Goal: Task Accomplishment & Management: Use online tool/utility

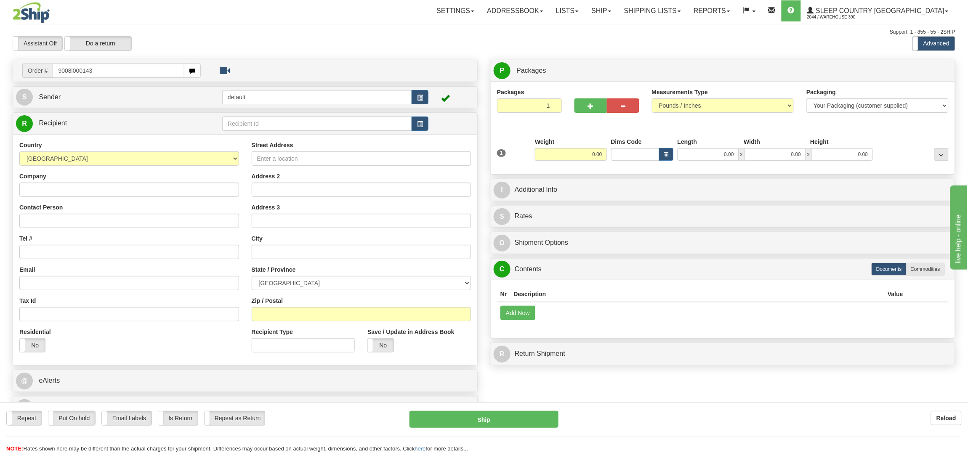
type input "9008i000143"
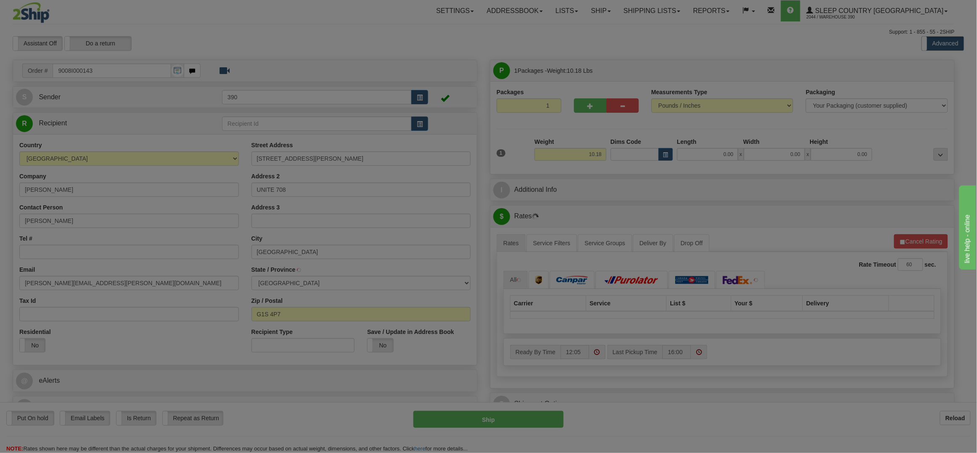
type input "[GEOGRAPHIC_DATA]"
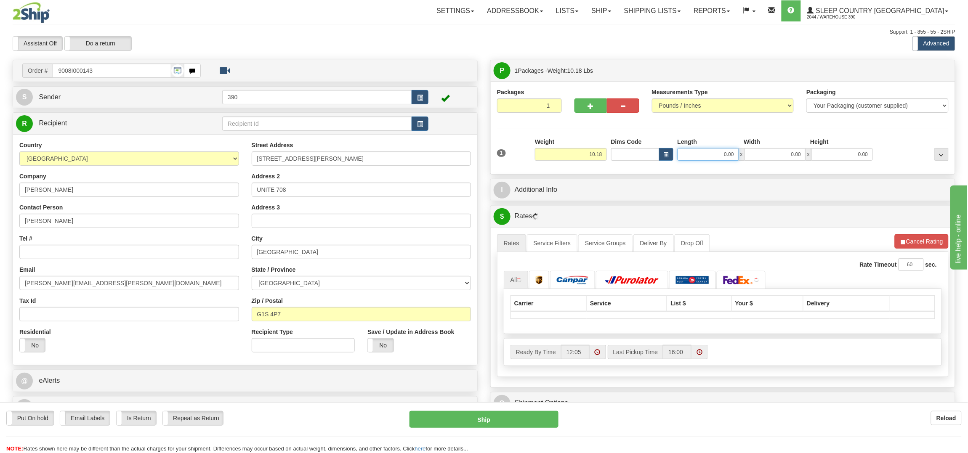
click at [717, 152] on input "0.00" at bounding box center [707, 154] width 61 height 13
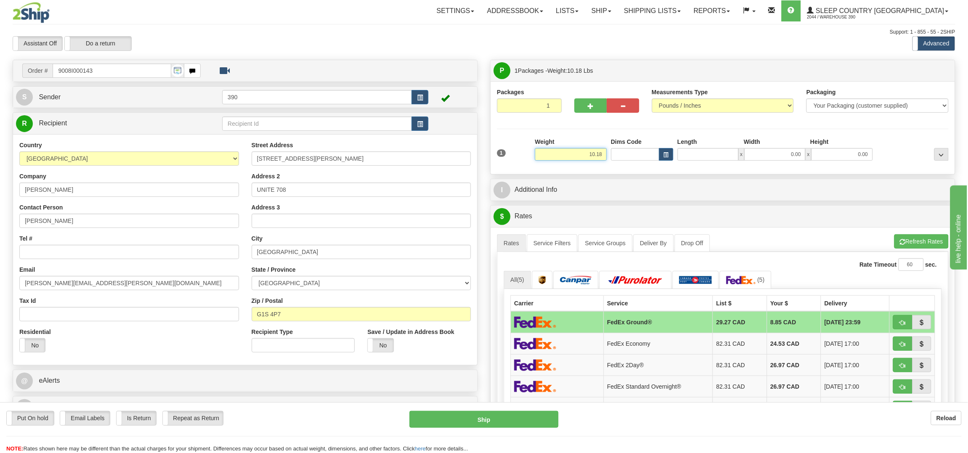
type input "0.00"
drag, startPoint x: 579, startPoint y: 153, endPoint x: 595, endPoint y: 154, distance: 16.4
click at [595, 154] on input "10.18" at bounding box center [571, 154] width 72 height 13
type input "5.18"
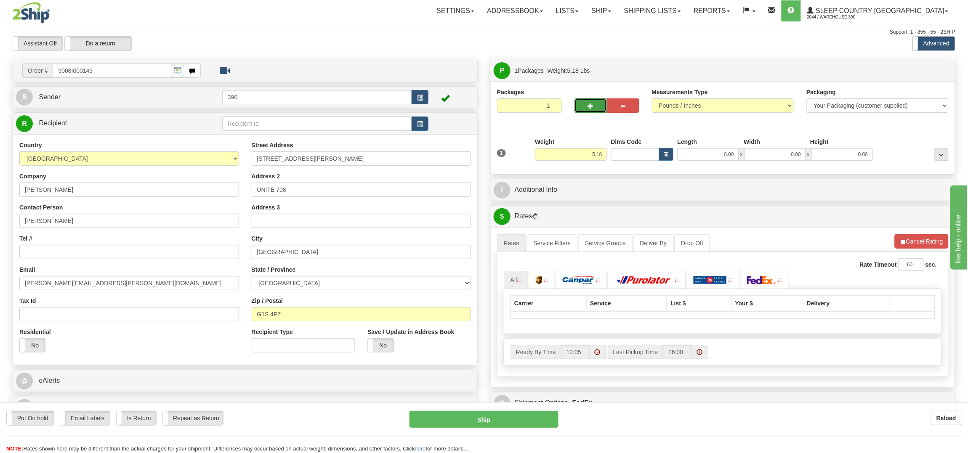
click at [597, 109] on button "button" at bounding box center [590, 105] width 32 height 14
radio input "true"
type input "2"
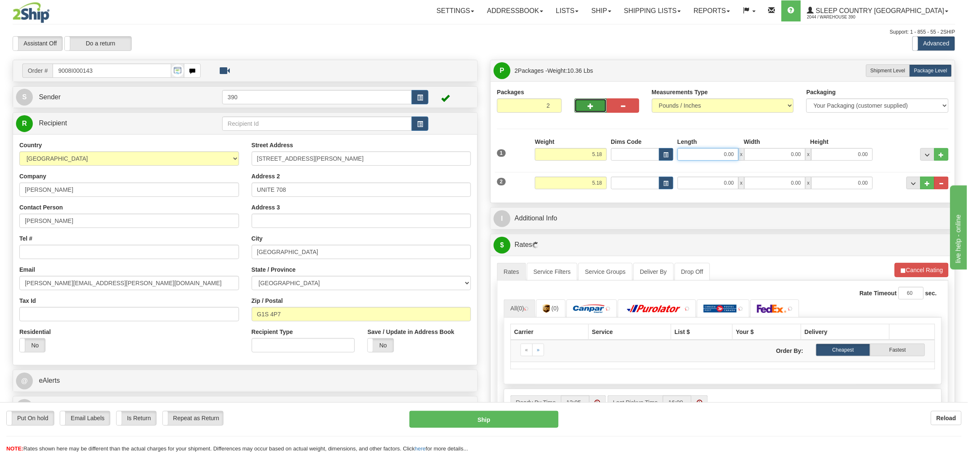
drag, startPoint x: 717, startPoint y: 159, endPoint x: 762, endPoint y: 155, distance: 46.1
click at [761, 155] on div "0.00 x 0.00 x 0.00" at bounding box center [774, 154] width 195 height 13
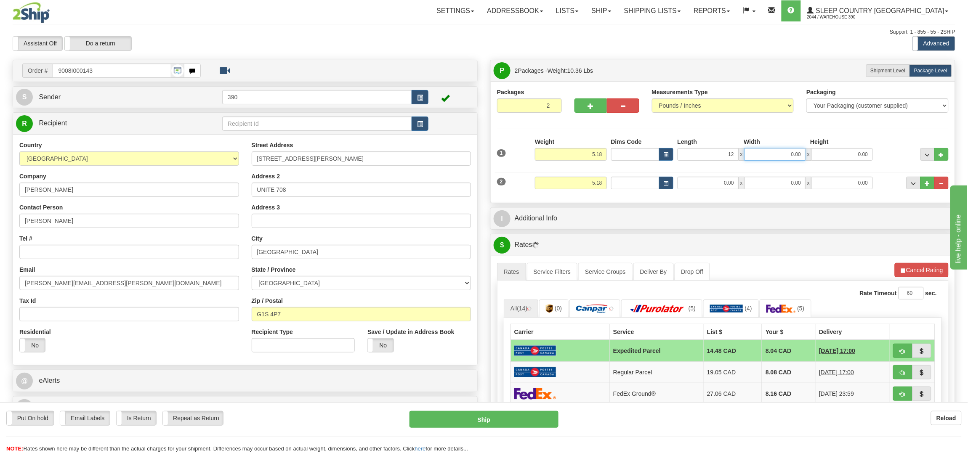
type input "12.00"
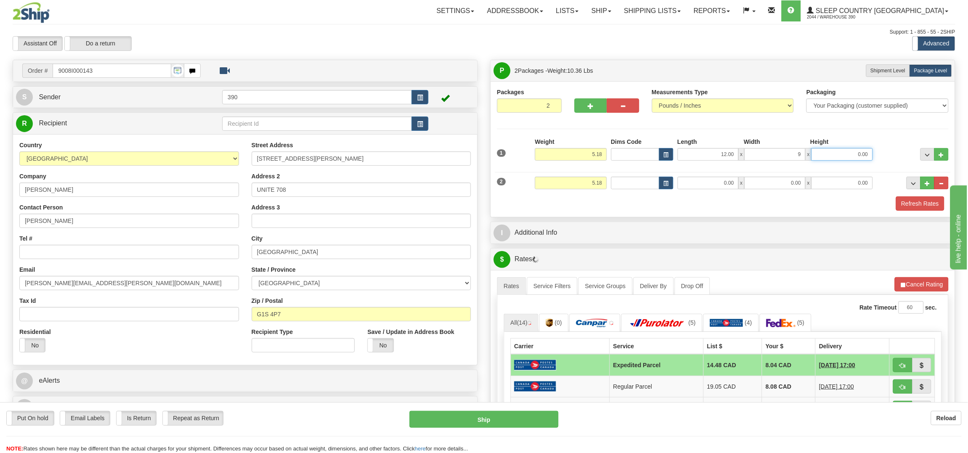
type input "9.00"
type input "4.00"
type input "10.00"
type input "8.00"
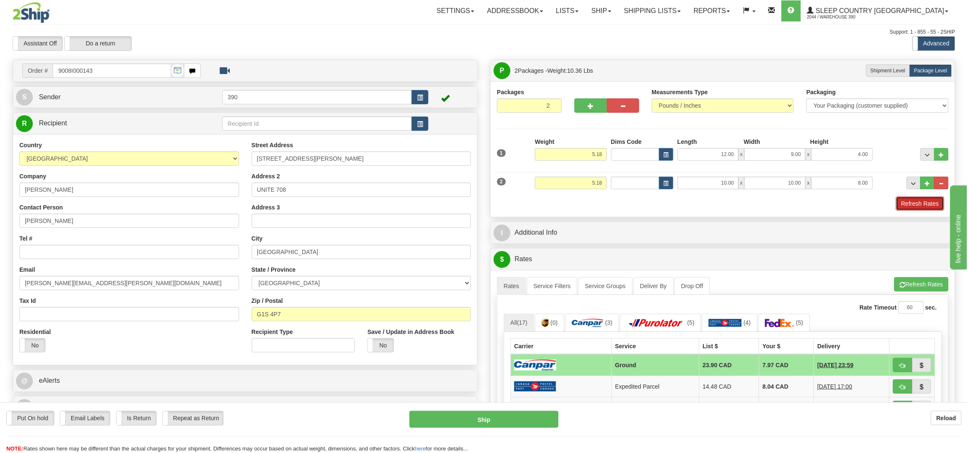
click at [913, 205] on button "Refresh Rates" at bounding box center [920, 203] width 48 height 14
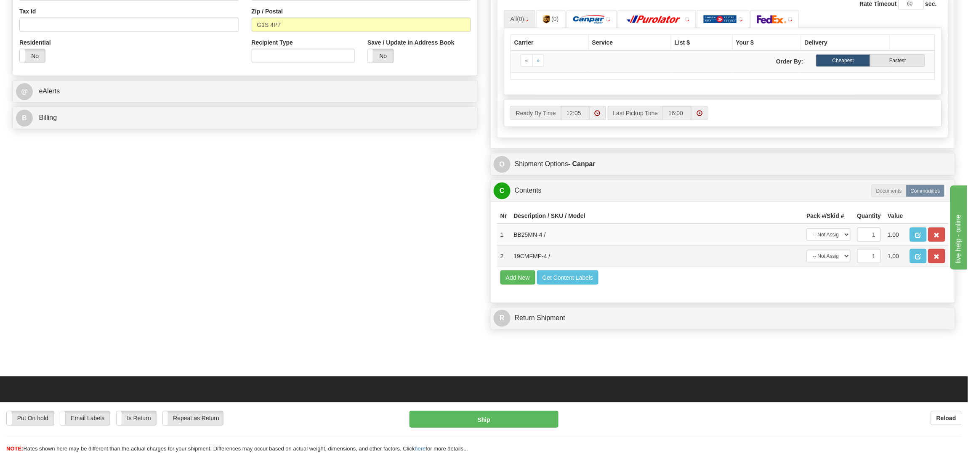
scroll to position [432, 0]
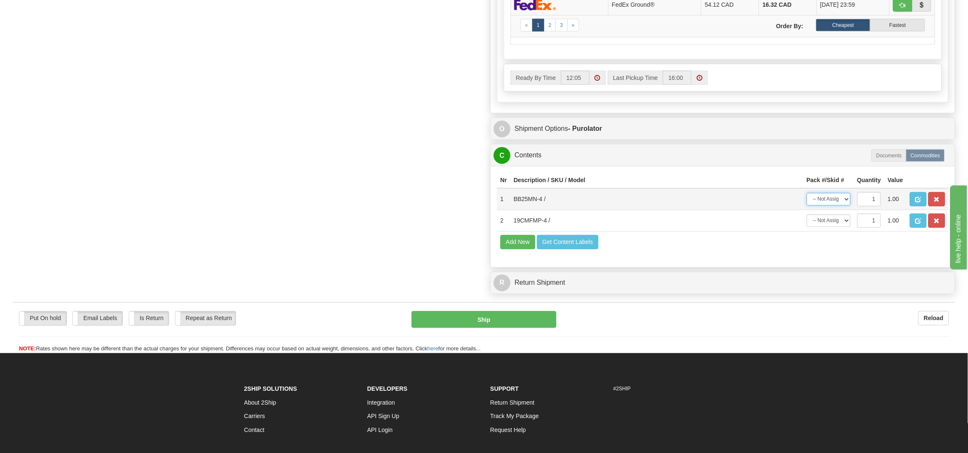
click at [828, 206] on select "-- Not Assigned -- Package 1 Package 2" at bounding box center [829, 199] width 44 height 13
select select "0"
click at [807, 204] on select "-- Not Assigned -- Package 1 Package 2" at bounding box center [829, 199] width 44 height 13
click at [827, 227] on select "-- Not Assigned -- Package 1 Package 2" at bounding box center [829, 221] width 44 height 13
select select "1"
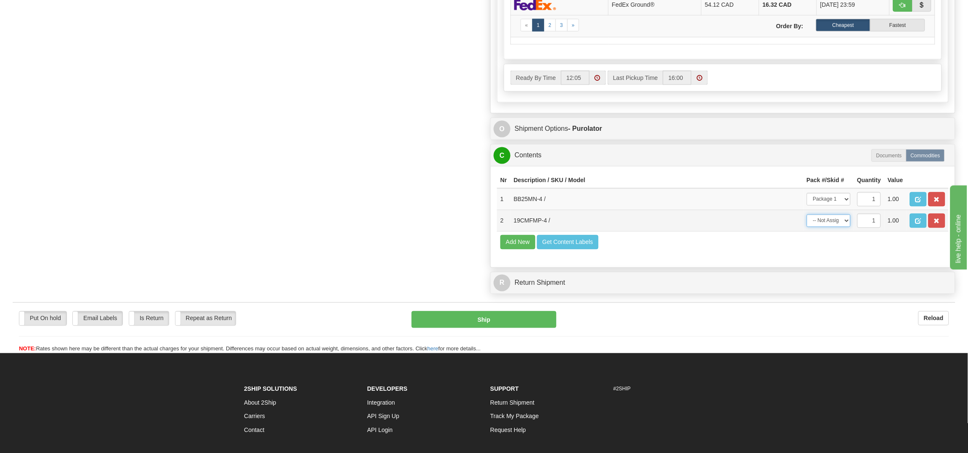
click at [807, 227] on select "-- Not Assigned -- Package 1 Package 2" at bounding box center [829, 221] width 44 height 13
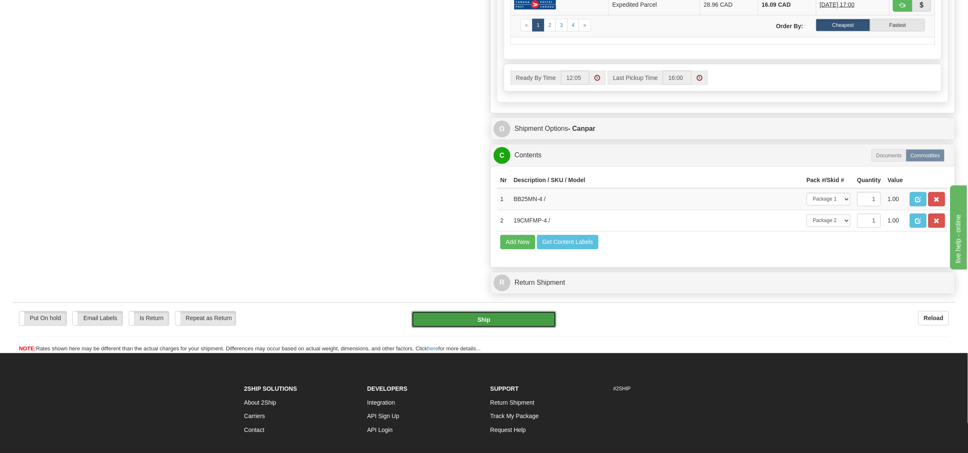
click at [472, 328] on button "Ship" at bounding box center [483, 319] width 144 height 17
type input "1"
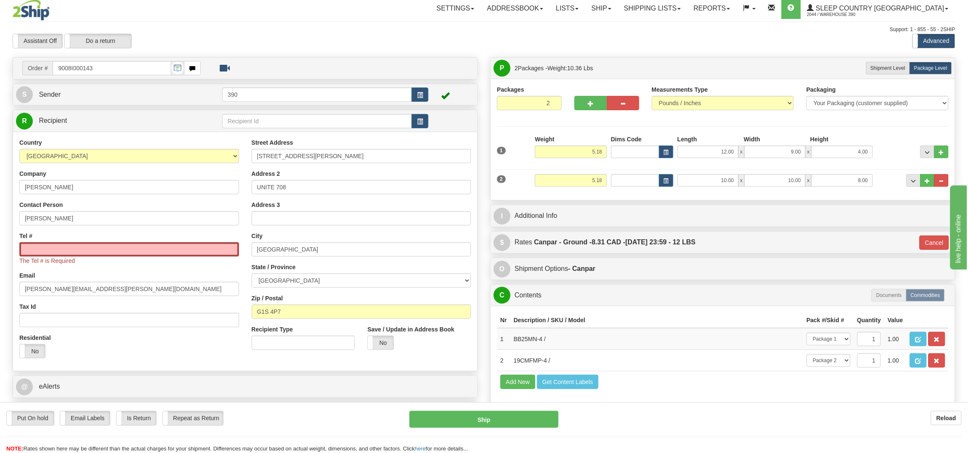
scroll to position [0, 0]
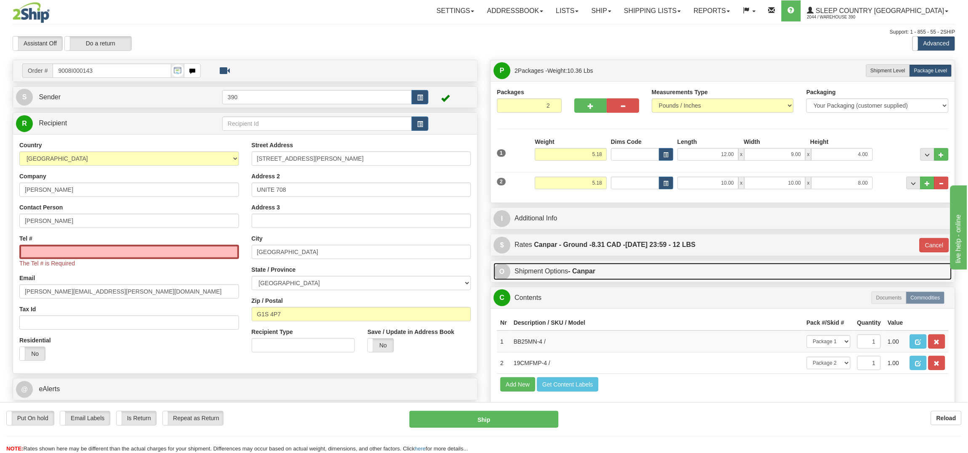
click at [558, 268] on link "O Shipment Options - Canpar" at bounding box center [723, 271] width 458 height 17
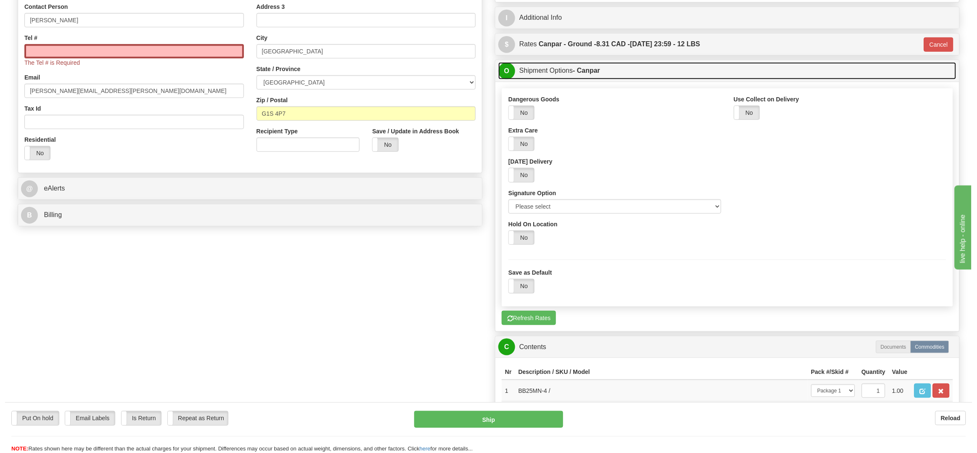
scroll to position [210, 0]
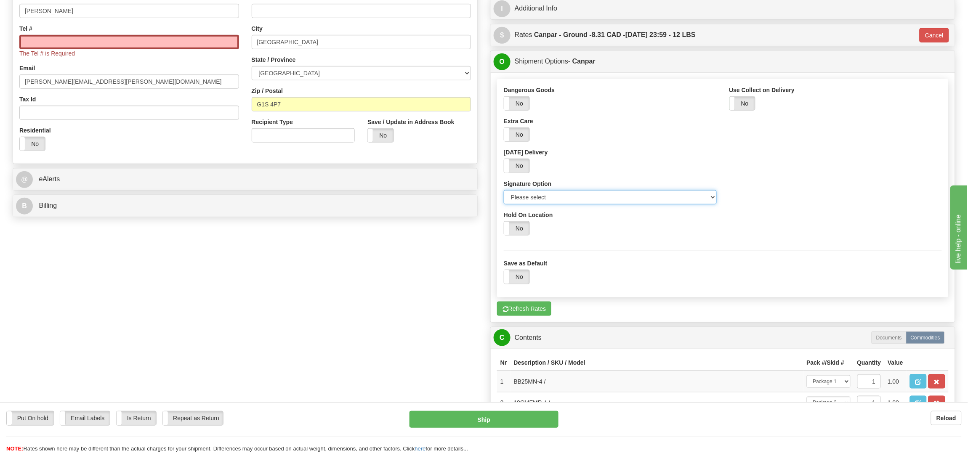
click at [526, 200] on select "Please select No Signature Required Signature Required Adult Signature" at bounding box center [610, 197] width 213 height 14
select select "2"
click at [504, 191] on select "Please select No Signature Required Signature Required Adult Signature" at bounding box center [610, 197] width 213 height 14
click at [32, 44] on input "Tel #" at bounding box center [129, 42] width 220 height 14
paste input "905 527-5709"
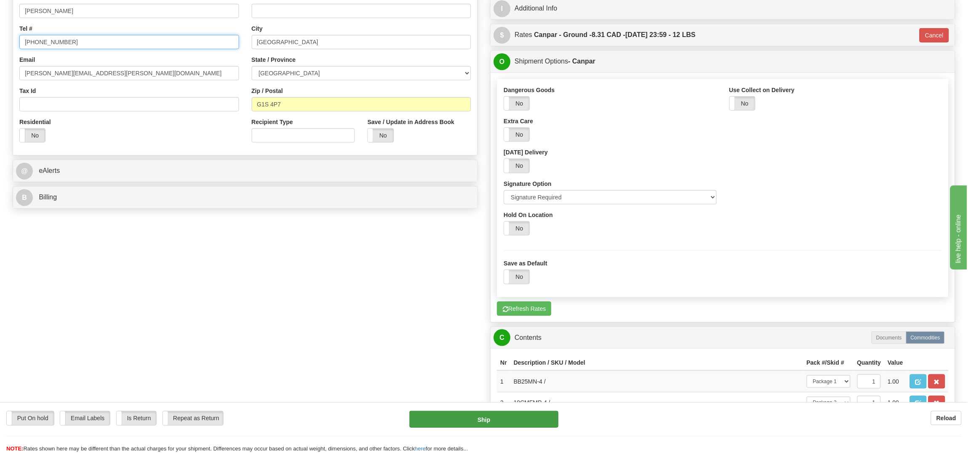
type input "905 527-5709"
click at [481, 421] on button "Ship" at bounding box center [483, 419] width 149 height 17
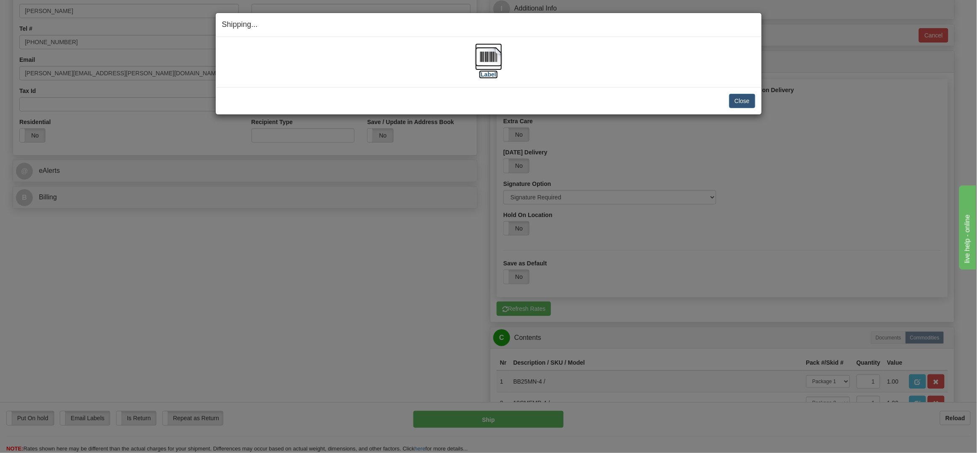
click at [491, 56] on img at bounding box center [488, 56] width 27 height 27
click at [735, 96] on button "Close" at bounding box center [743, 101] width 26 height 14
click at [734, 98] on button "Close" at bounding box center [743, 101] width 26 height 14
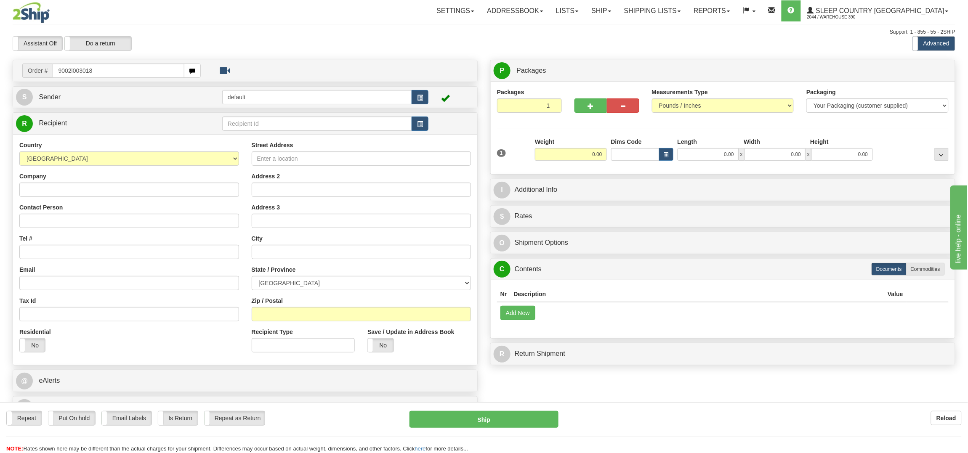
type input "9002i003018"
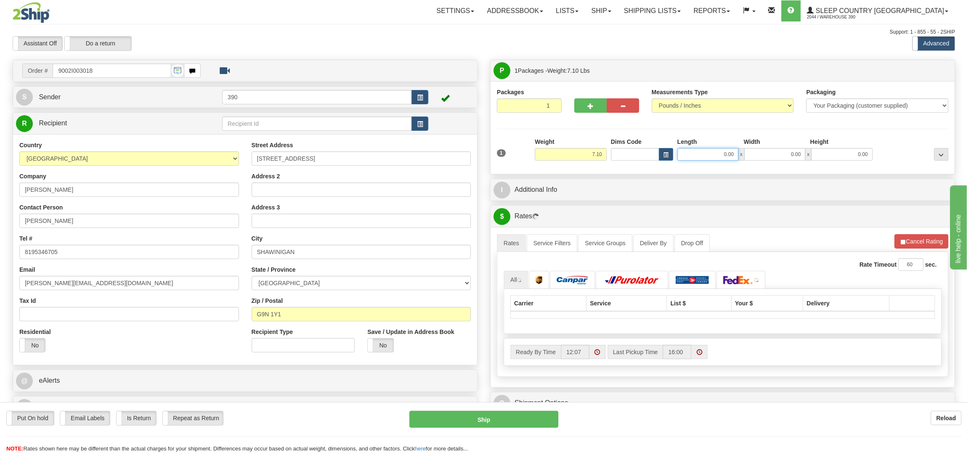
click at [707, 158] on input "0.00" at bounding box center [707, 154] width 61 height 13
type input "12.00"
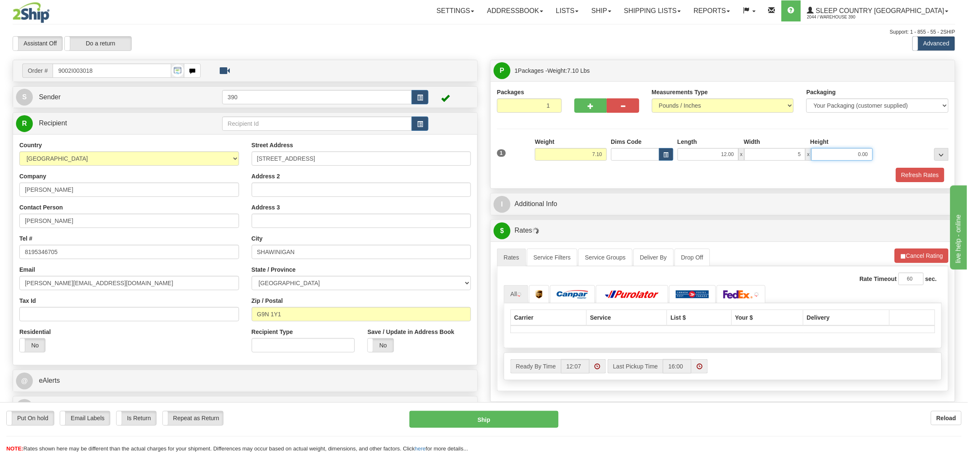
type input "5.00"
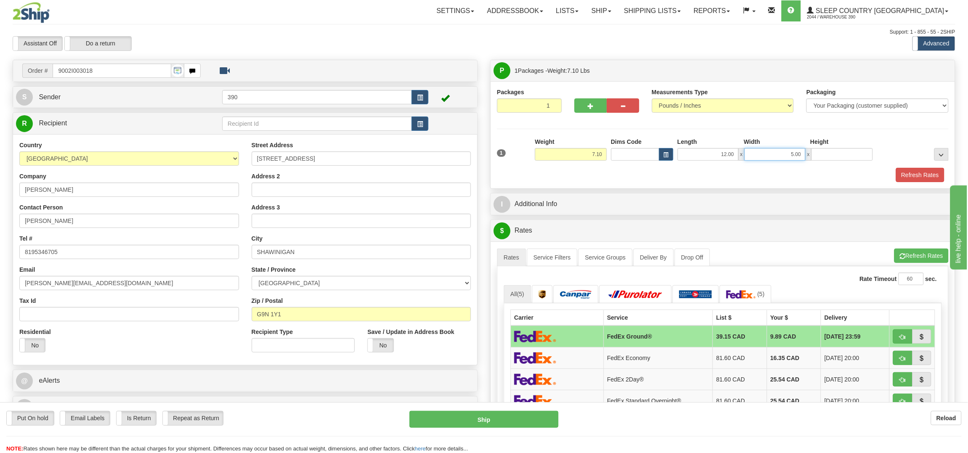
type input "0.00"
type input "9.00"
type input "4.00"
click at [934, 172] on button "Refresh Rates" at bounding box center [920, 175] width 48 height 14
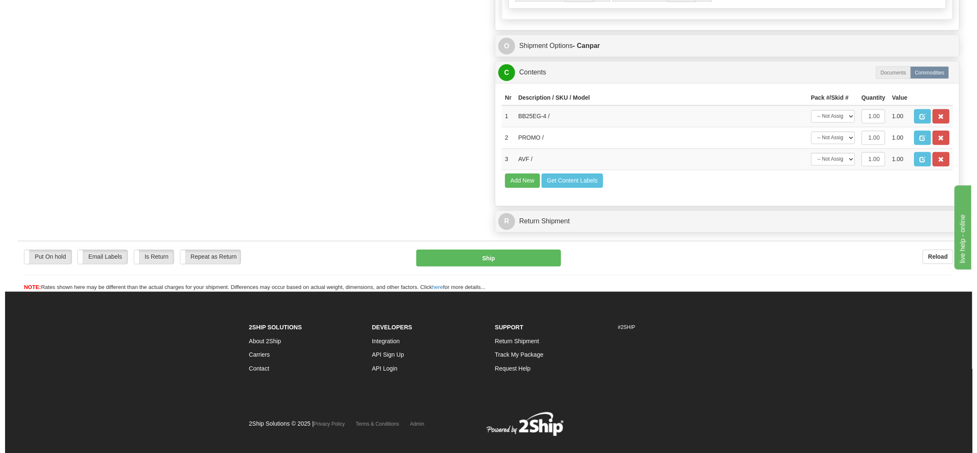
scroll to position [485, 0]
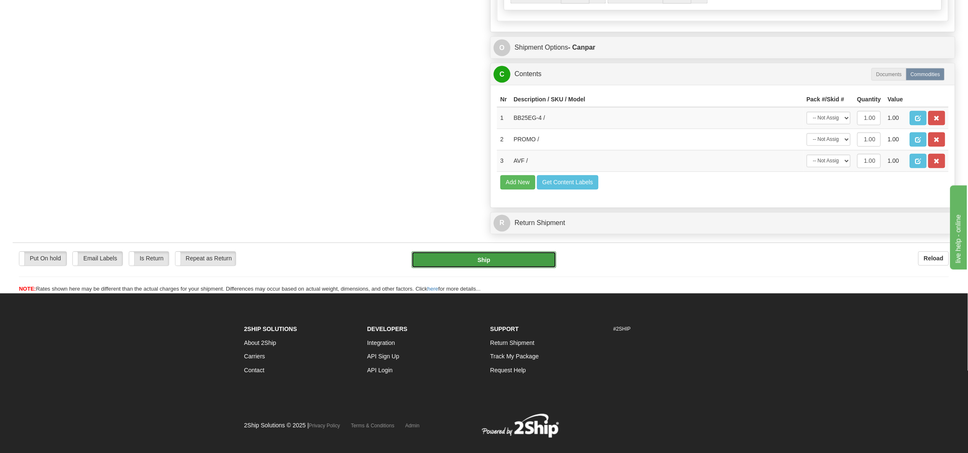
click at [489, 268] on button "Ship" at bounding box center [483, 260] width 144 height 17
type input "1"
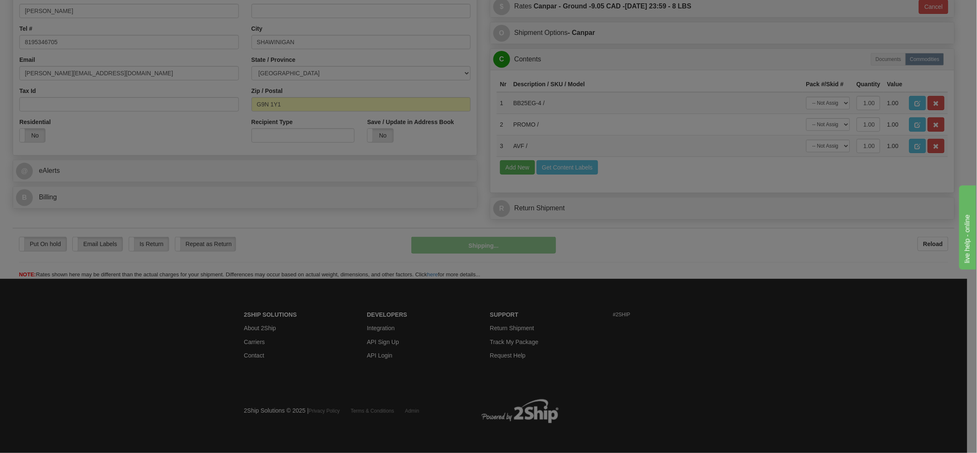
scroll to position [256, 0]
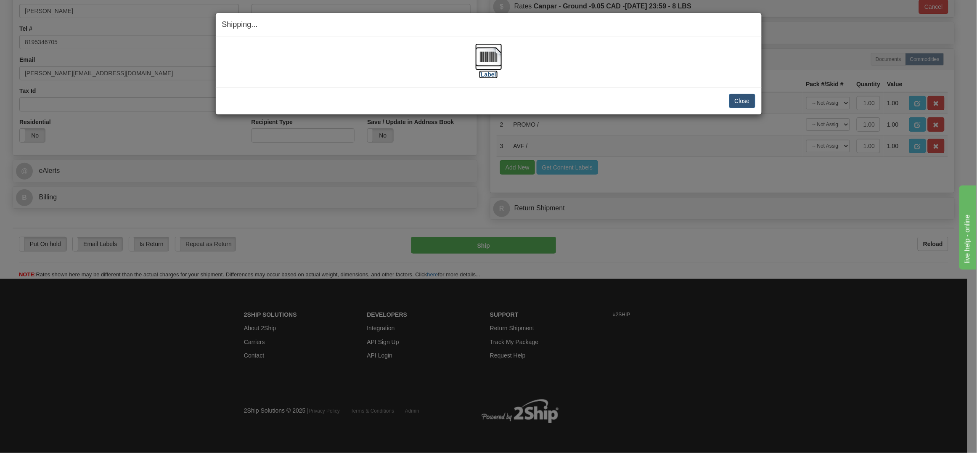
click at [487, 57] on img at bounding box center [488, 56] width 27 height 27
click at [737, 98] on button "Close" at bounding box center [743, 101] width 26 height 14
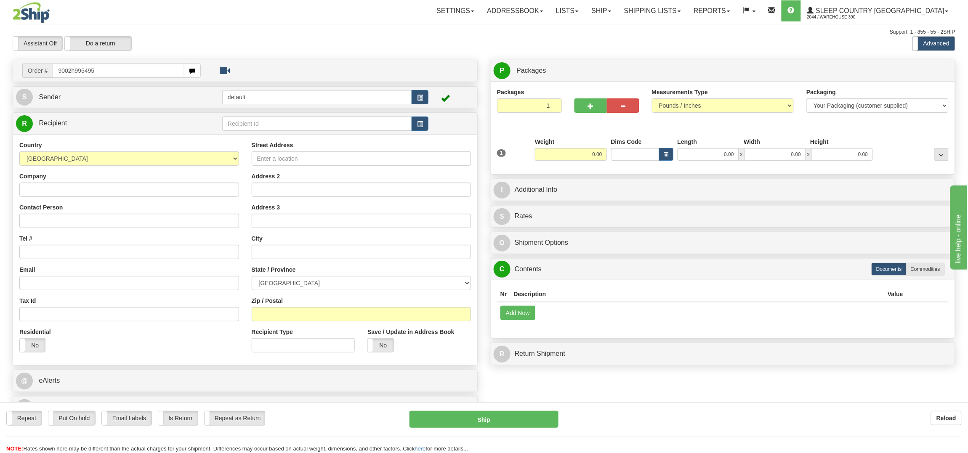
type input "9002h995495"
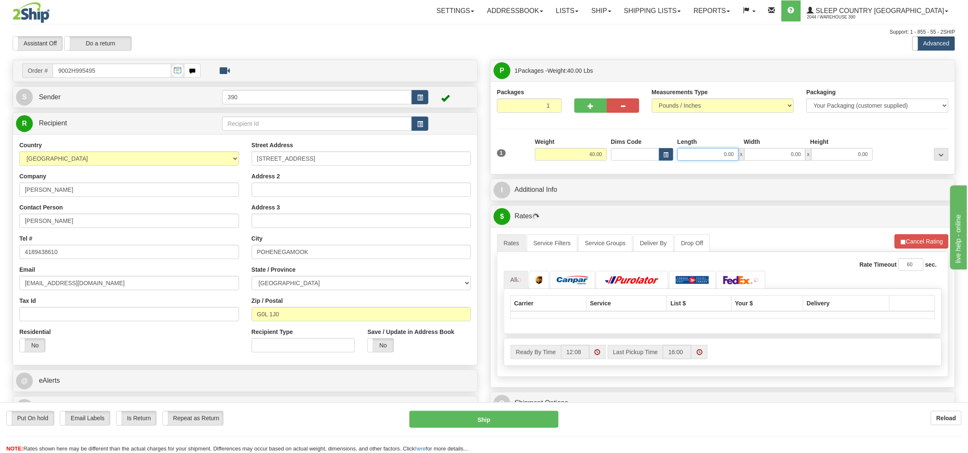
click at [710, 152] on input "0.00" at bounding box center [707, 154] width 61 height 13
type input "20.00"
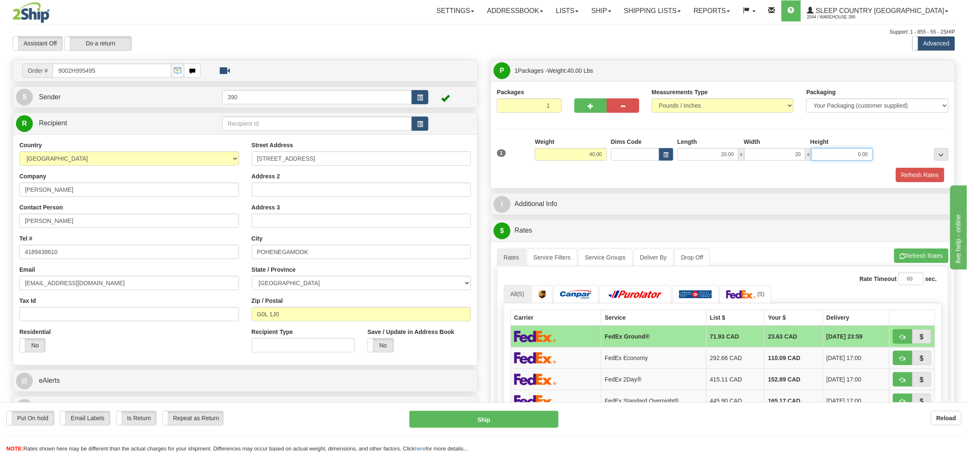
type input "20.00"
type input "40"
type input "40.00"
click at [916, 173] on button "Refresh Rates" at bounding box center [920, 175] width 48 height 14
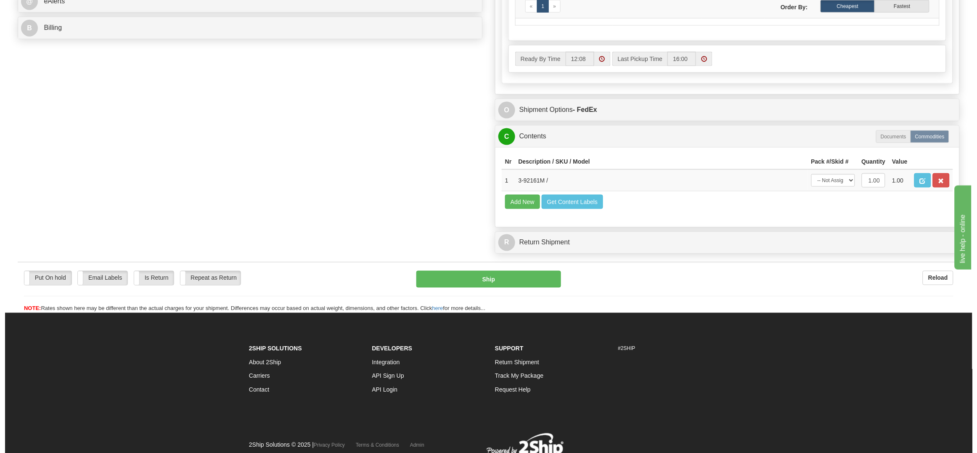
scroll to position [399, 0]
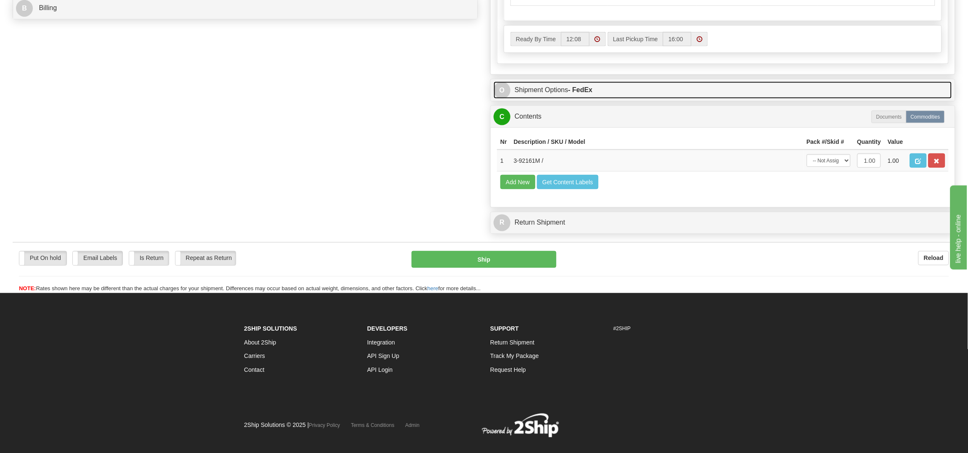
click at [597, 90] on link "O Shipment Options - FedEx" at bounding box center [723, 90] width 458 height 17
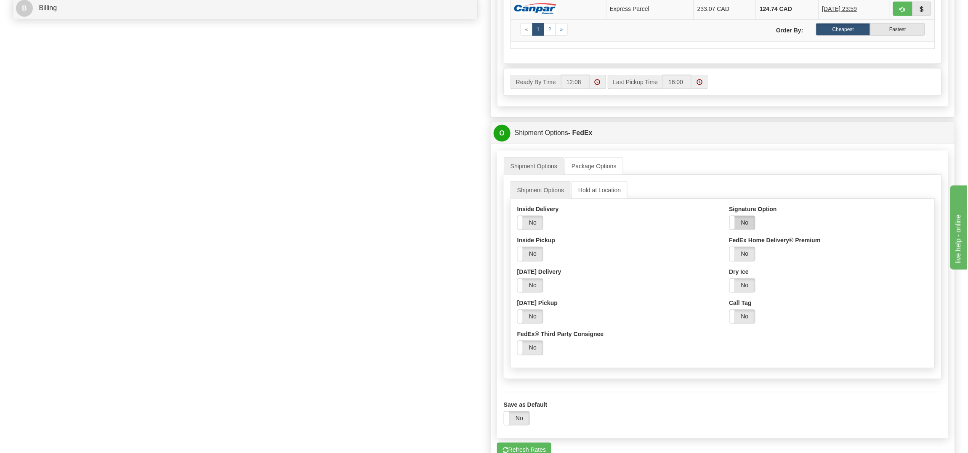
click at [741, 225] on label "No" at bounding box center [742, 222] width 25 height 13
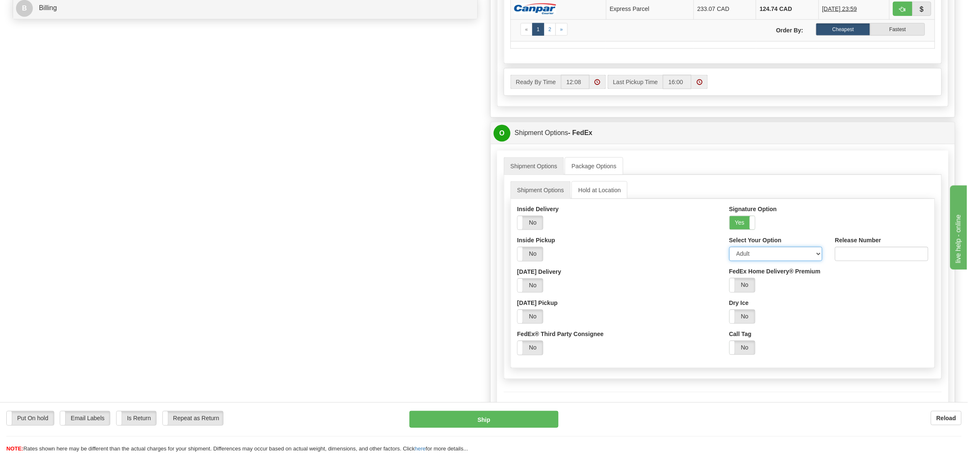
drag, startPoint x: 751, startPoint y: 255, endPoint x: 751, endPoint y: 263, distance: 7.2
click at [751, 257] on select "Adult Direct Indirect No Signature Required Service Default" at bounding box center [775, 254] width 93 height 14
select select "2"
click at [729, 251] on select "Adult Direct Indirect No Signature Required Service Default" at bounding box center [775, 254] width 93 height 14
click at [489, 418] on button "Ship" at bounding box center [483, 419] width 149 height 17
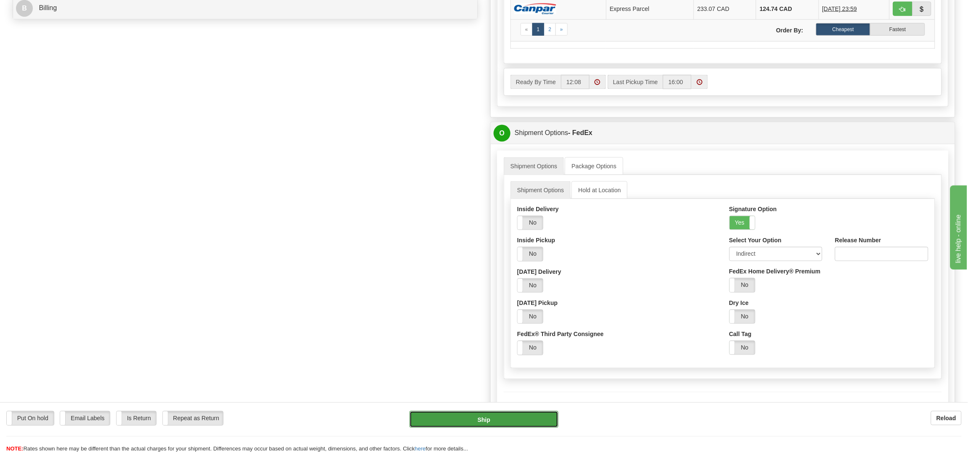
type input "92"
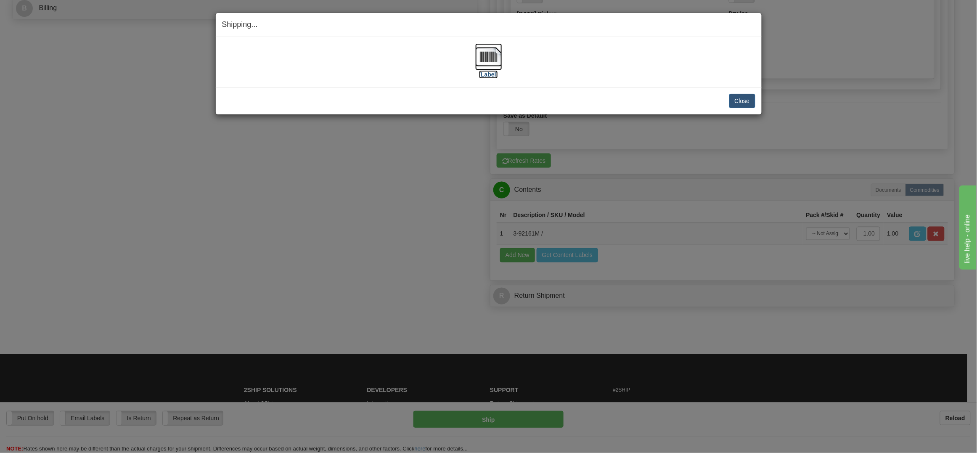
click at [495, 50] on img at bounding box center [488, 56] width 27 height 27
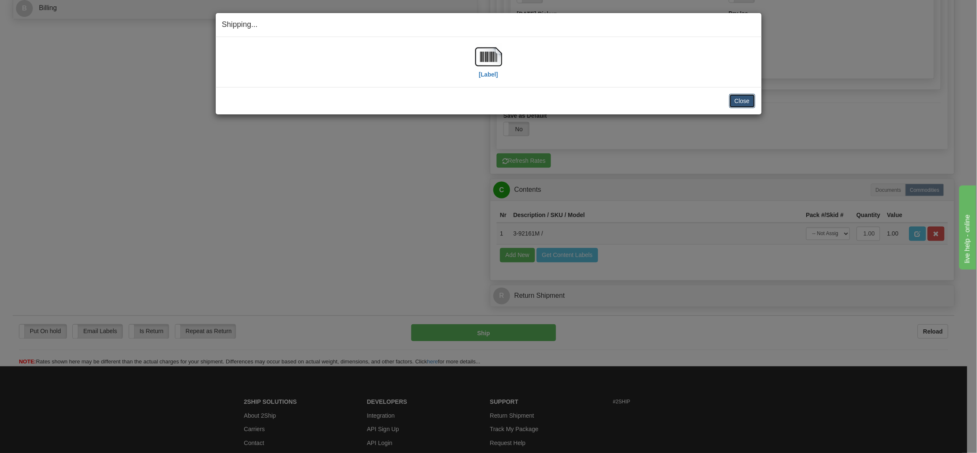
click at [739, 97] on button "Close" at bounding box center [743, 101] width 26 height 14
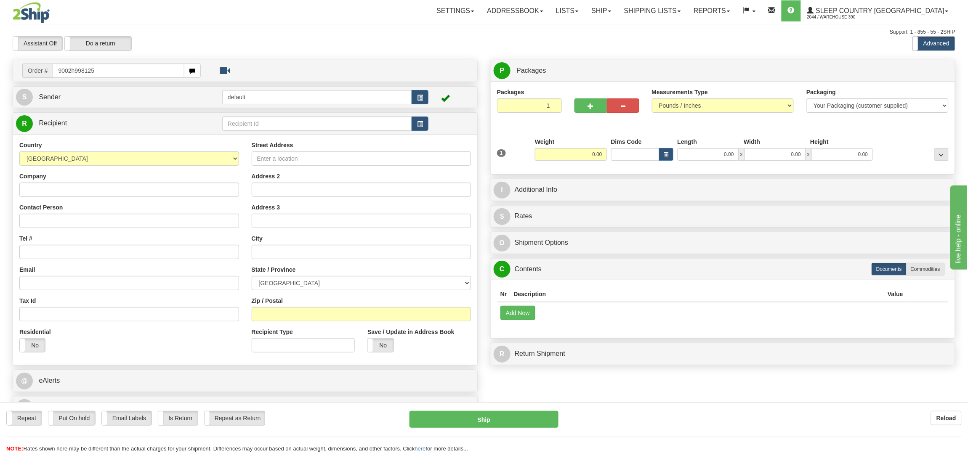
type input "9002h998125"
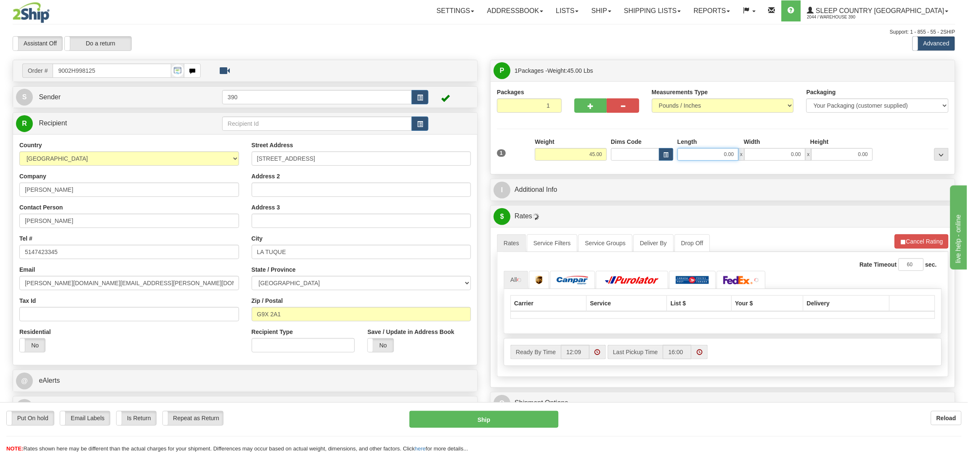
click at [714, 151] on input "0.00" at bounding box center [707, 154] width 61 height 13
type input "20.00"
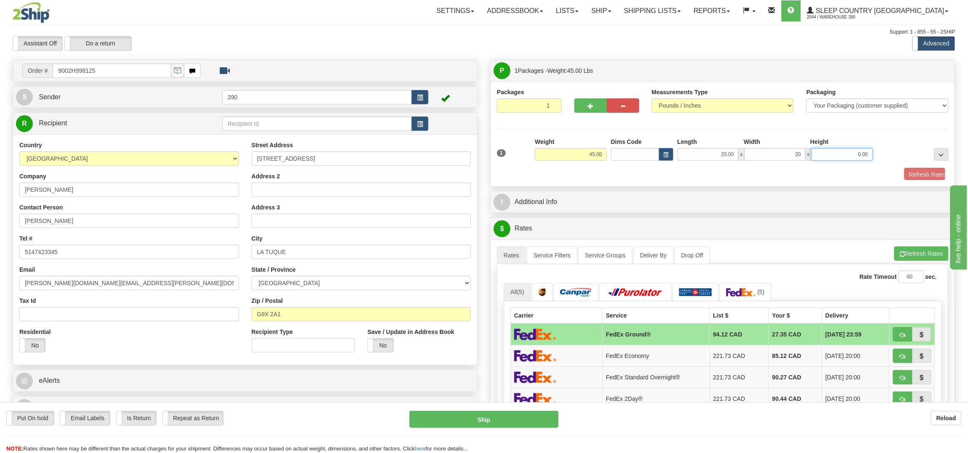
type input "20.00"
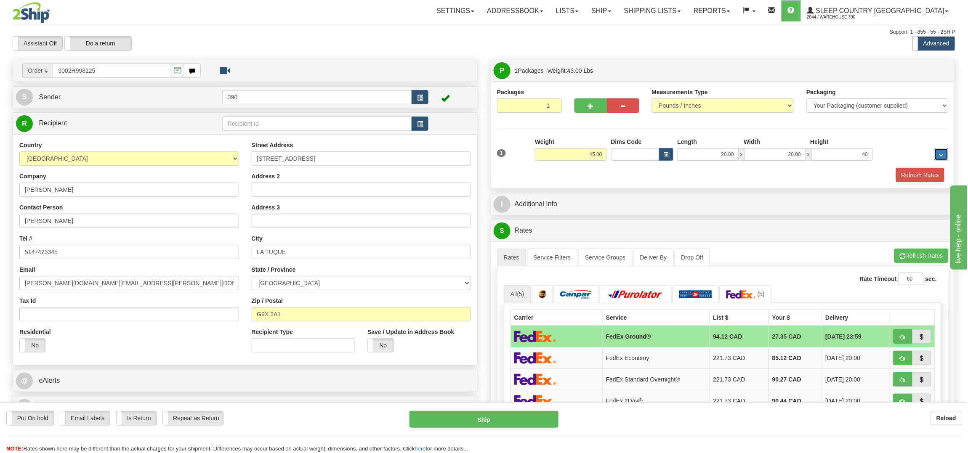
type input "40.00"
click at [907, 168] on div "1 Weight 45.00 Dims Code" at bounding box center [722, 160] width 451 height 45
click at [909, 169] on div "1 Weight 45.00 Dims Code" at bounding box center [722, 160] width 451 height 45
click at [926, 175] on button "Refresh Rates" at bounding box center [920, 175] width 48 height 14
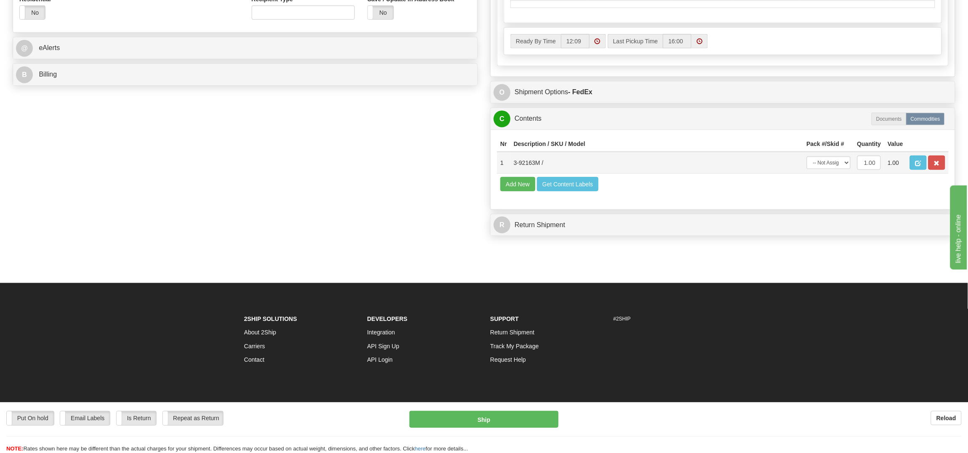
scroll to position [367, 0]
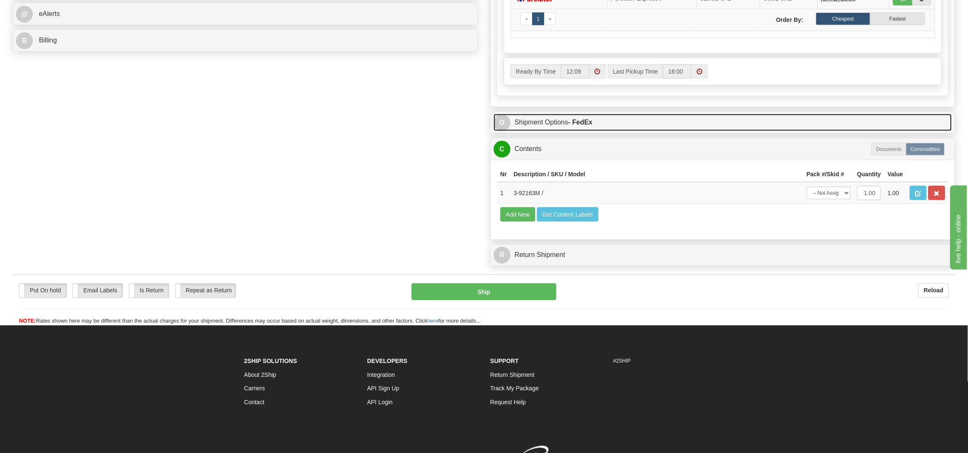
click at [591, 125] on strong "- FedEx" at bounding box center [580, 122] width 24 height 7
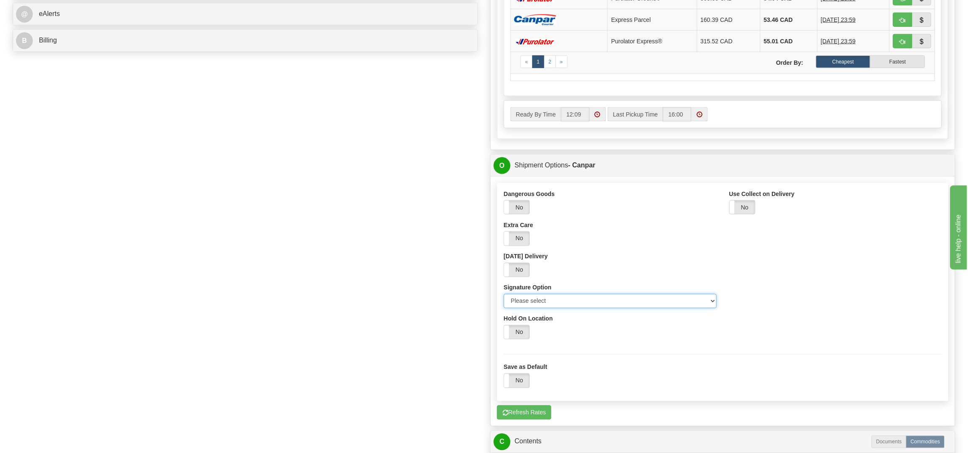
click at [536, 304] on select "Please select No Signature Required Signature Required Adult Signature" at bounding box center [610, 301] width 213 height 14
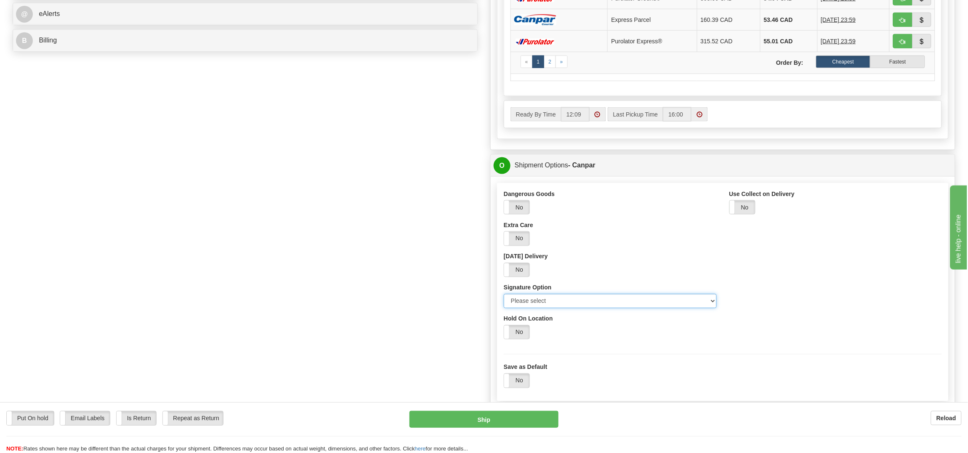
select select "2"
click at [504, 298] on select "Please select No Signature Required Signature Required Adult Signature" at bounding box center [610, 301] width 213 height 14
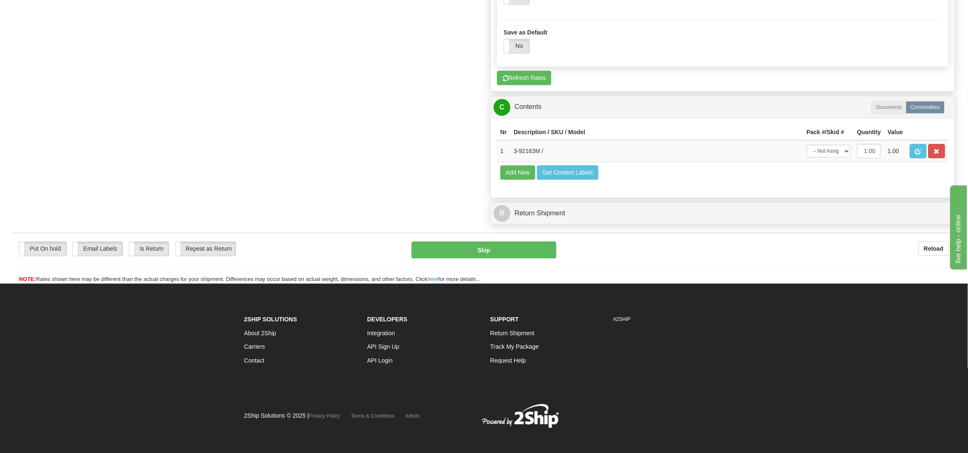
scroll to position [725, 0]
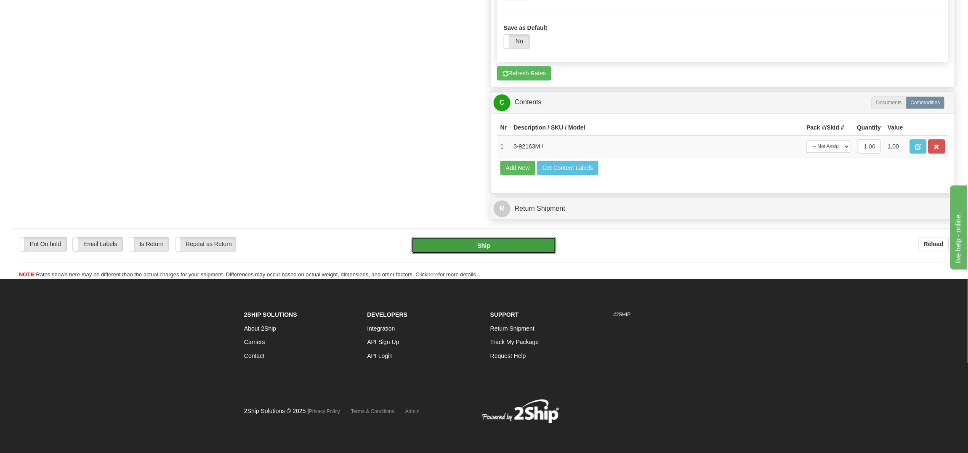
click at [492, 248] on button "Ship" at bounding box center [483, 245] width 144 height 17
type input "1"
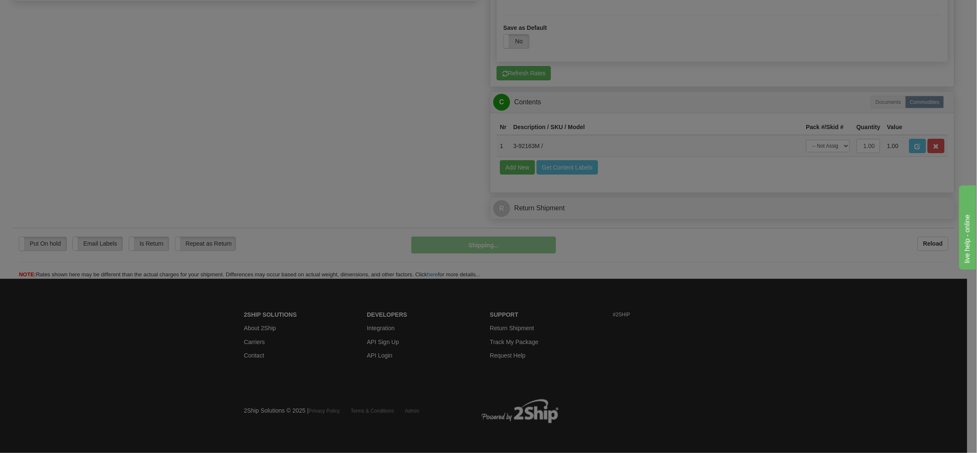
scroll to position [433, 0]
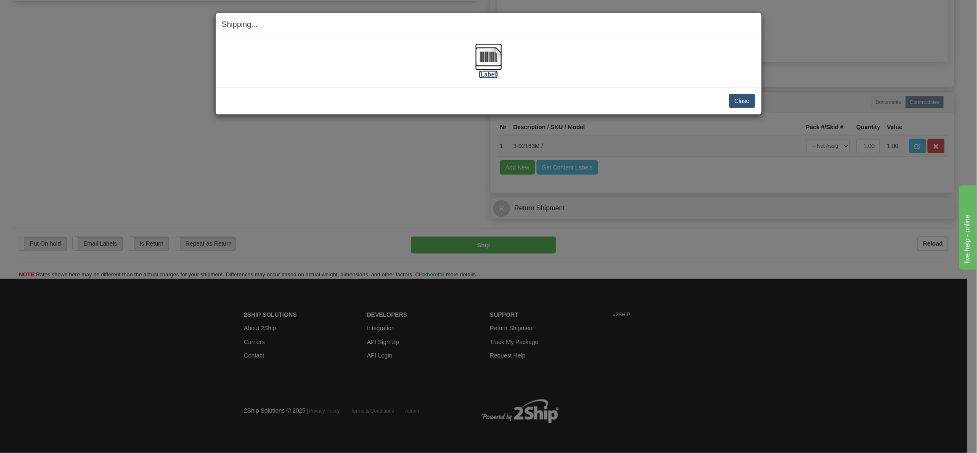
click at [486, 57] on img at bounding box center [488, 56] width 27 height 27
click at [742, 96] on button "Close" at bounding box center [743, 101] width 26 height 14
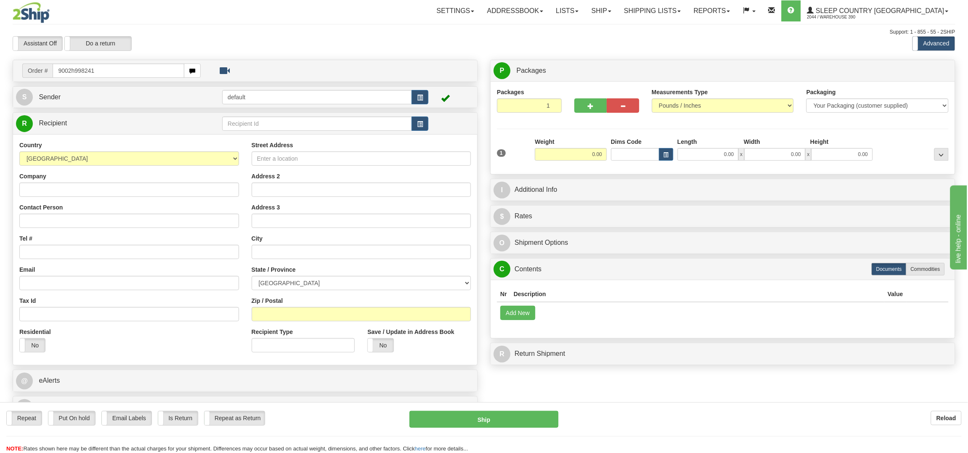
type input "9002h998241"
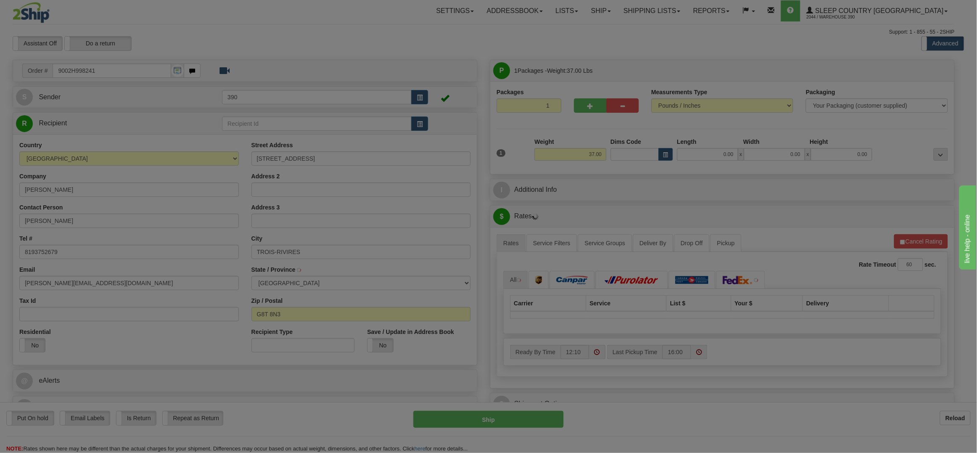
type input "TROIS-RIVIERES"
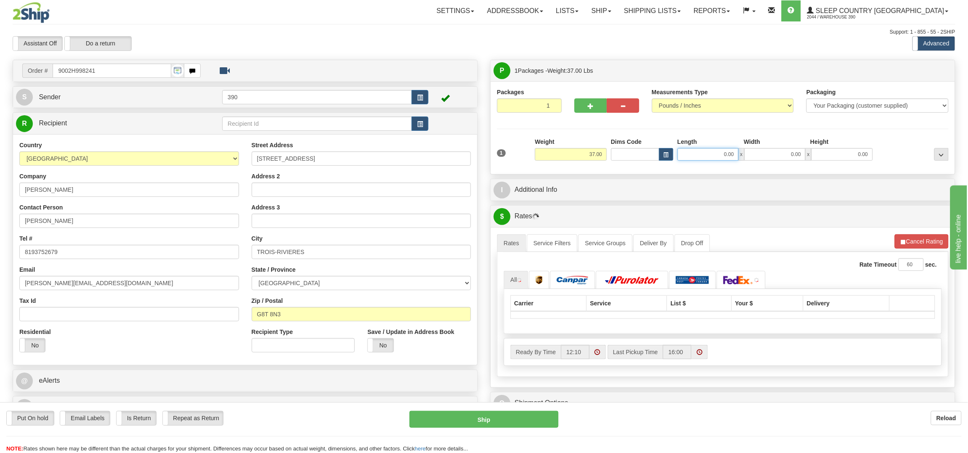
click at [720, 149] on input "0.00" at bounding box center [707, 154] width 61 height 13
type input "20.00"
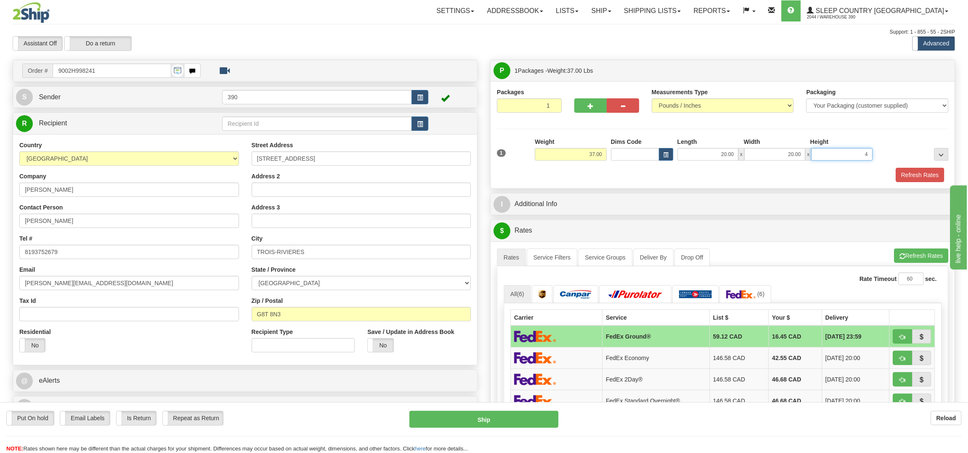
type input "4"
type input "4.00"
click at [913, 170] on button "Refresh Rates" at bounding box center [920, 175] width 48 height 14
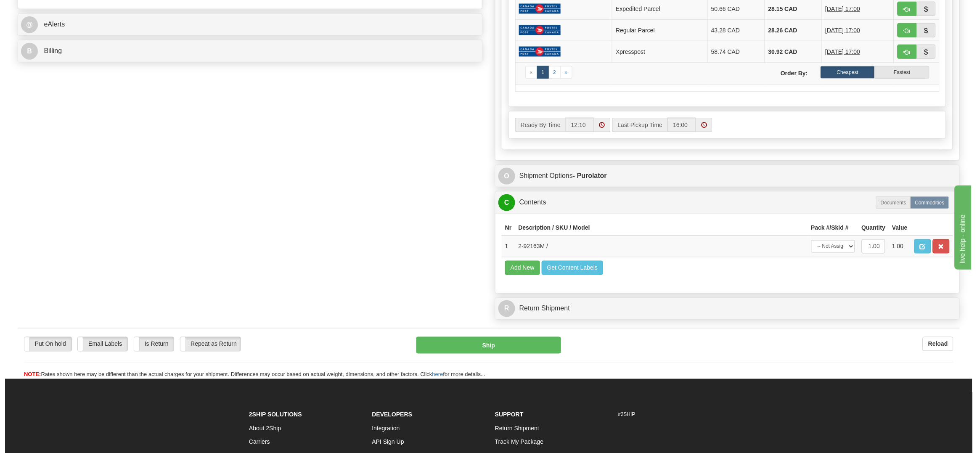
scroll to position [358, 0]
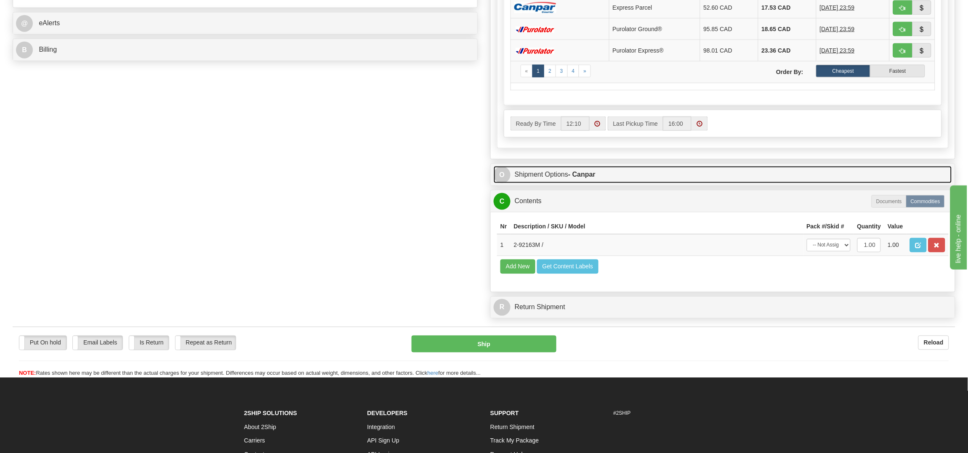
click at [594, 175] on strong "- Canpar" at bounding box center [581, 174] width 27 height 7
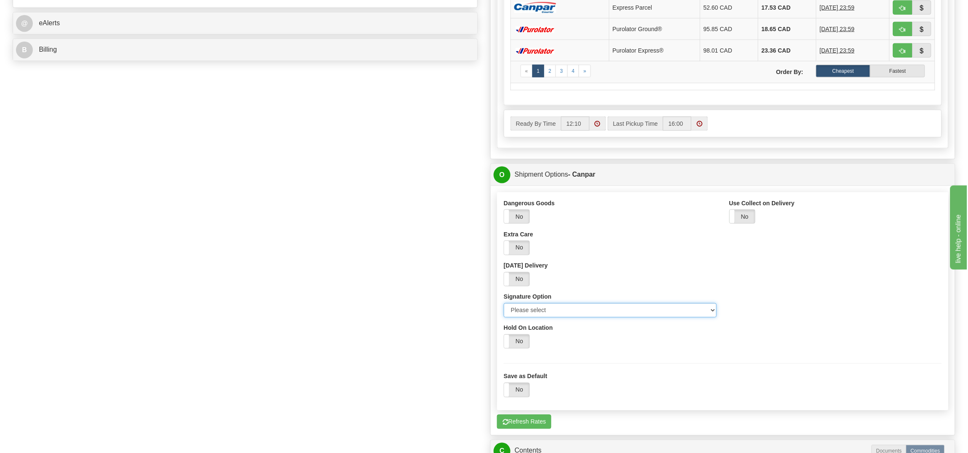
click at [584, 312] on select "Please select No Signature Required Signature Required Adult Signature" at bounding box center [610, 310] width 213 height 14
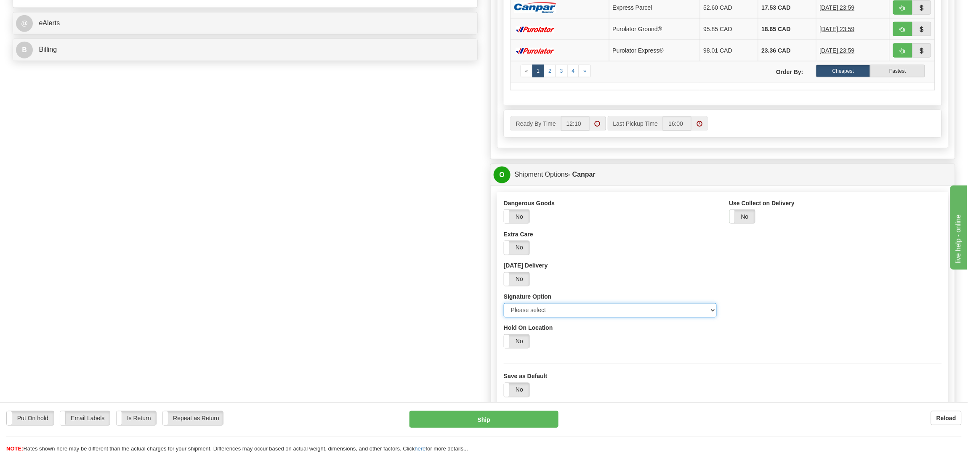
select select "2"
click at [504, 307] on select "Please select No Signature Required Signature Required Adult Signature" at bounding box center [610, 310] width 213 height 14
click at [507, 423] on button "Ship" at bounding box center [483, 419] width 149 height 17
type input "1"
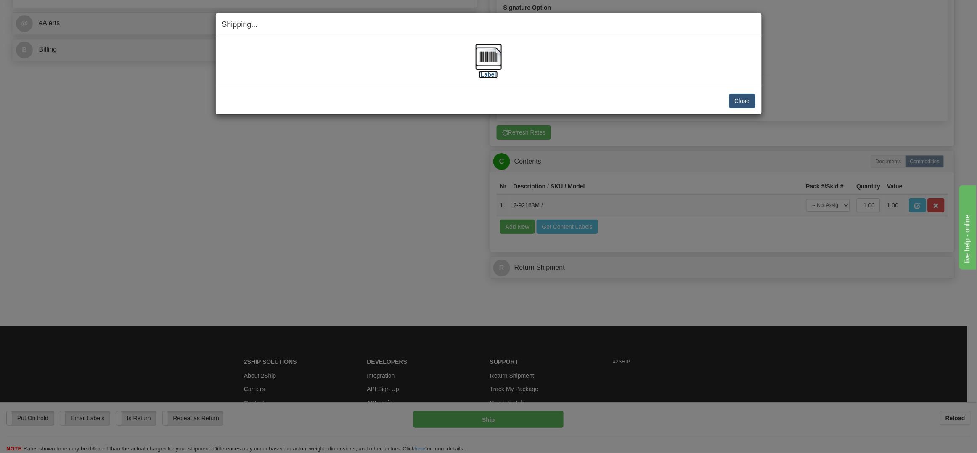
click at [486, 55] on img at bounding box center [488, 56] width 27 height 27
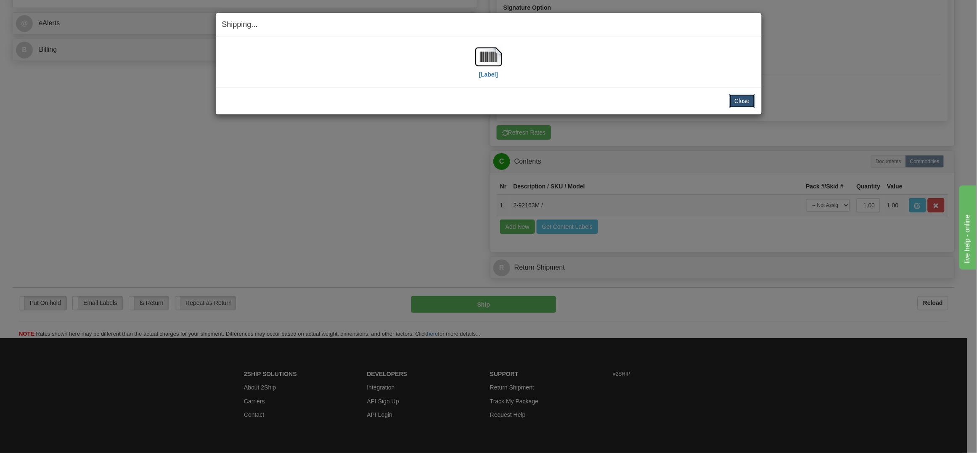
click at [751, 98] on button "Close" at bounding box center [743, 101] width 26 height 14
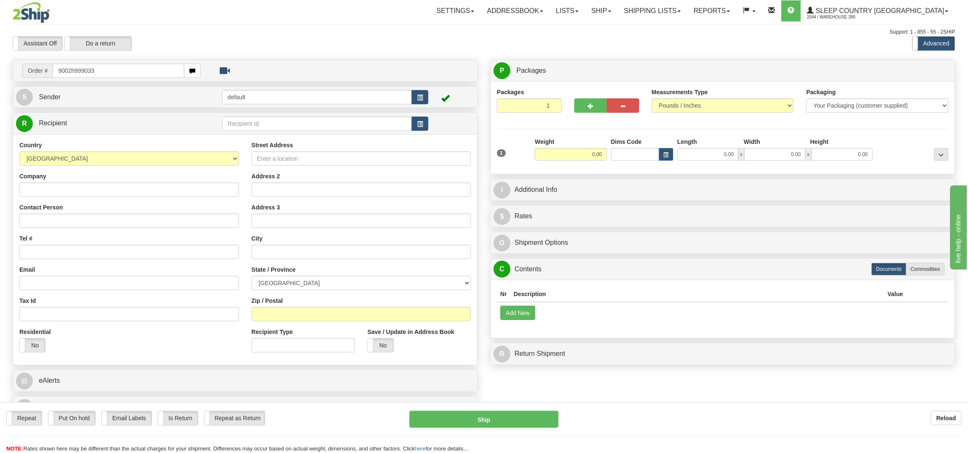
type input "9002h999033"
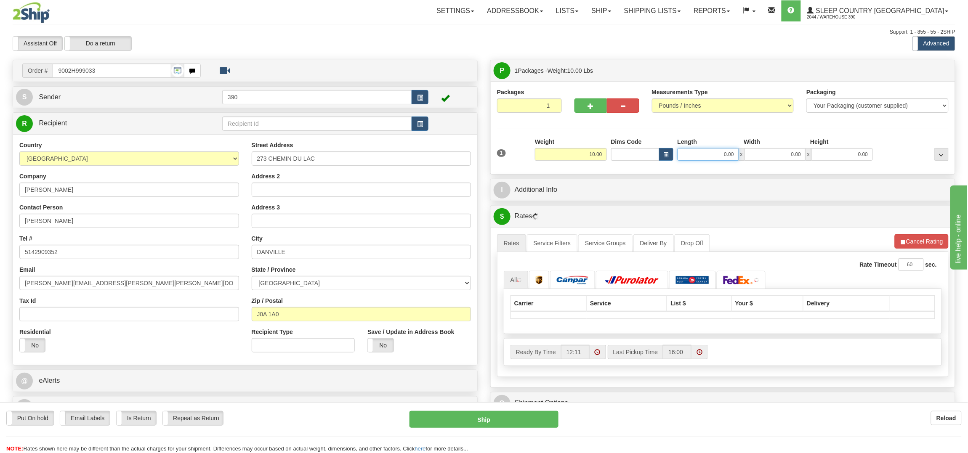
click at [701, 155] on input "0.00" at bounding box center [707, 154] width 61 height 13
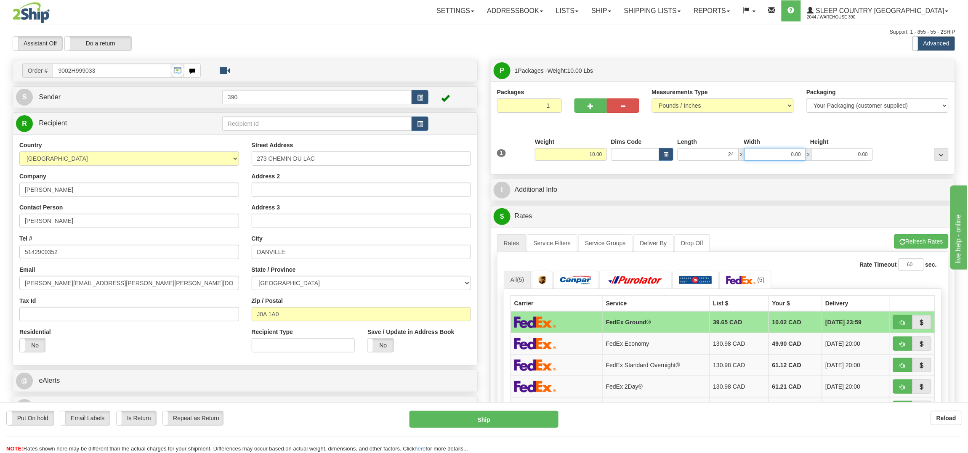
type input "24.00"
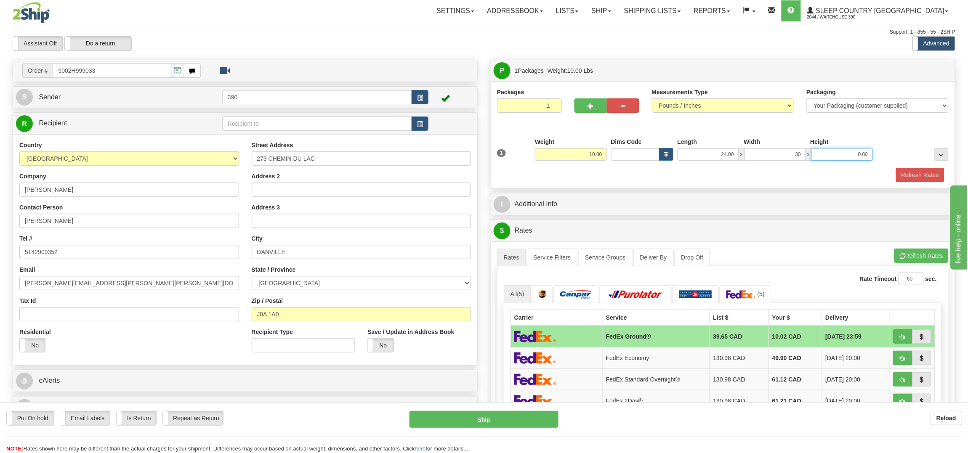
type input "30.00"
type input "40.00"
type input "4.00"
drag, startPoint x: 907, startPoint y: 164, endPoint x: 908, endPoint y: 170, distance: 6.1
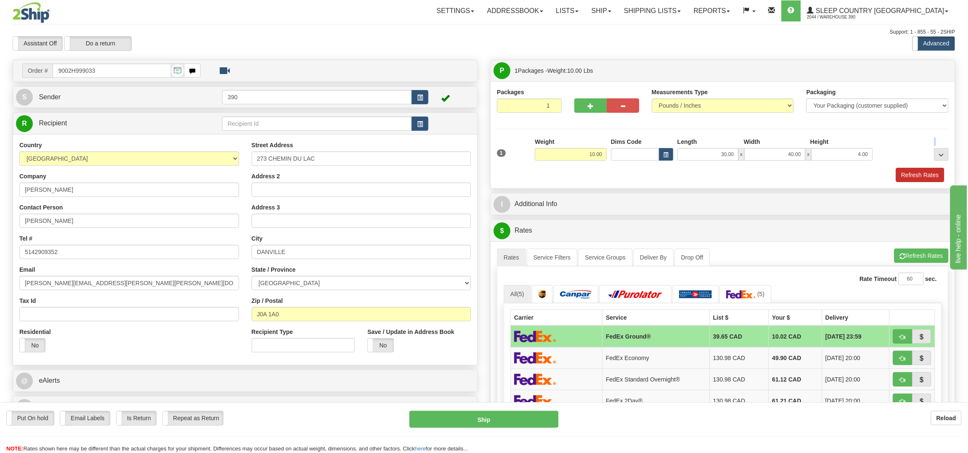
click at [907, 168] on div "1 Weight 10.00 Dims Code" at bounding box center [722, 160] width 451 height 45
click at [911, 172] on button "Refresh Rates" at bounding box center [920, 175] width 48 height 14
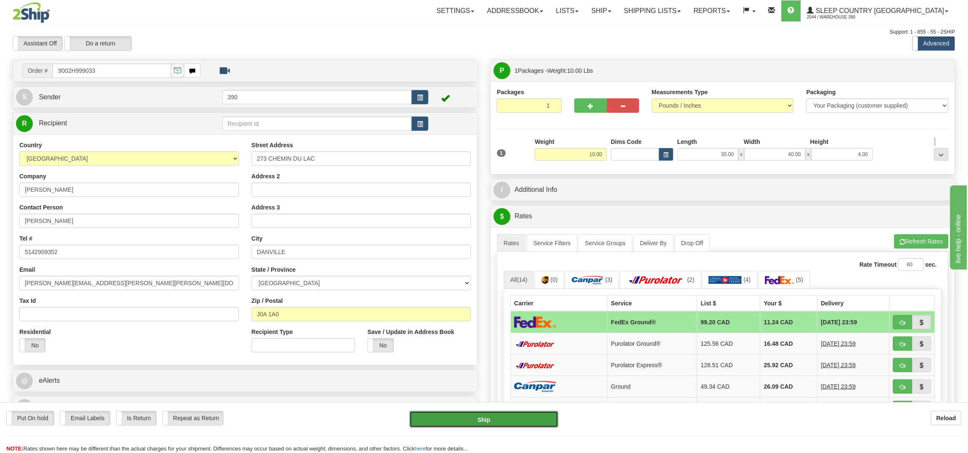
click at [480, 418] on button "Ship" at bounding box center [483, 419] width 149 height 17
type input "92"
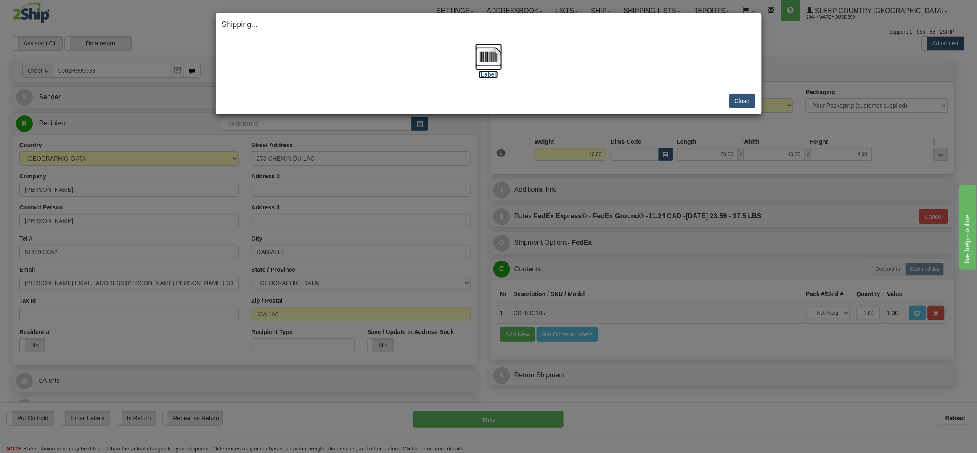
click at [494, 57] on img at bounding box center [488, 56] width 27 height 27
click at [744, 98] on button "Close" at bounding box center [743, 101] width 26 height 14
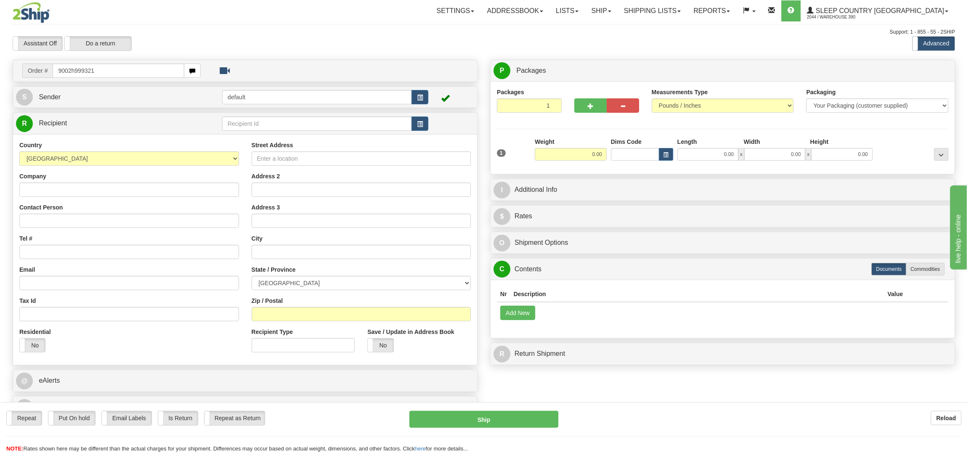
type input "9002h999321"
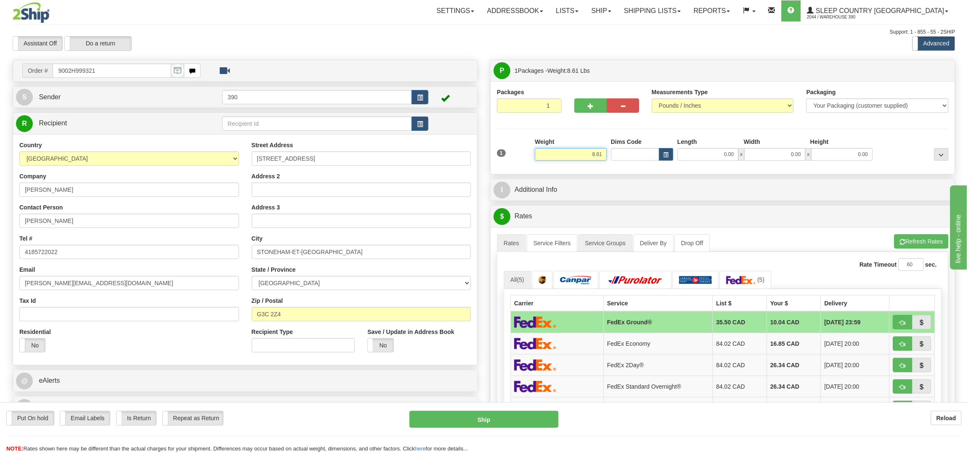
drag, startPoint x: 589, startPoint y: 154, endPoint x: 628, endPoint y: 242, distance: 96.0
click at [594, 154] on input "8.61" at bounding box center [571, 154] width 72 height 13
type input "6.61"
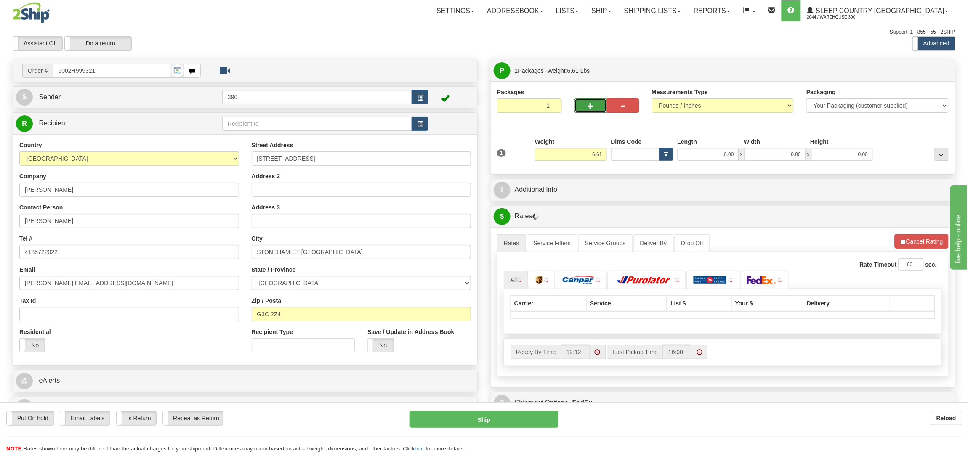
click at [586, 105] on button "button" at bounding box center [590, 105] width 32 height 14
radio input "true"
type input "2"
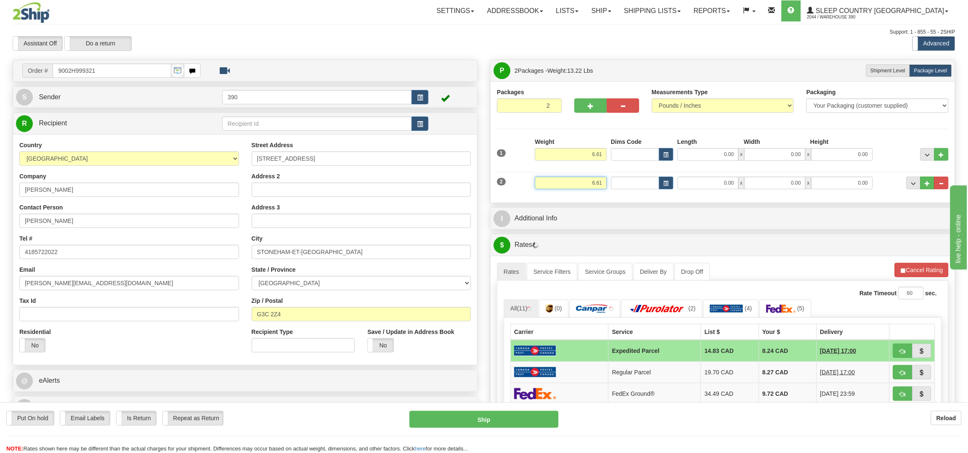
drag, startPoint x: 588, startPoint y: 181, endPoint x: 640, endPoint y: 191, distance: 53.0
click at [632, 185] on div "2 Weight 6.61 Dims Code Length Width Height" at bounding box center [723, 182] width 456 height 28
type input "2.00"
type input "6.00"
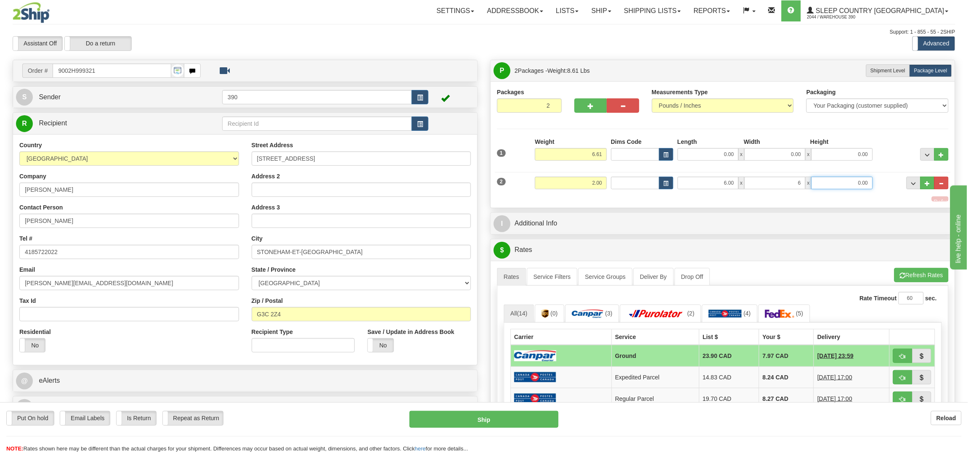
type input "6.00"
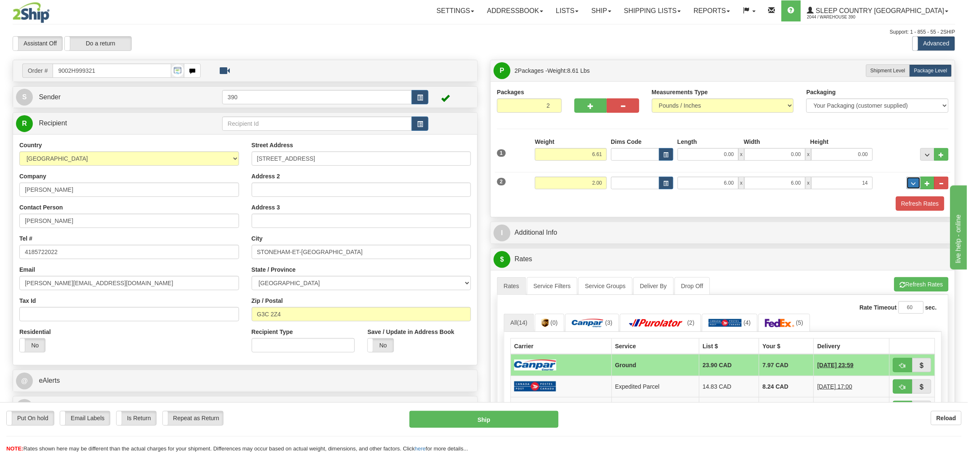
type input "14.00"
click at [741, 151] on div "0.00 x 0.00 x 0.00" at bounding box center [774, 154] width 195 height 13
type input "12.00"
type input "9.00"
type input "8.00"
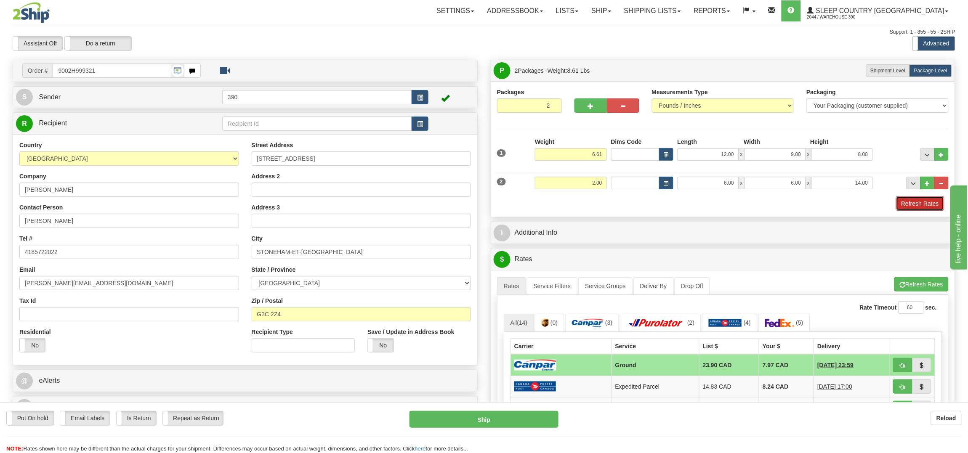
click at [937, 201] on button "Refresh Rates" at bounding box center [920, 203] width 48 height 14
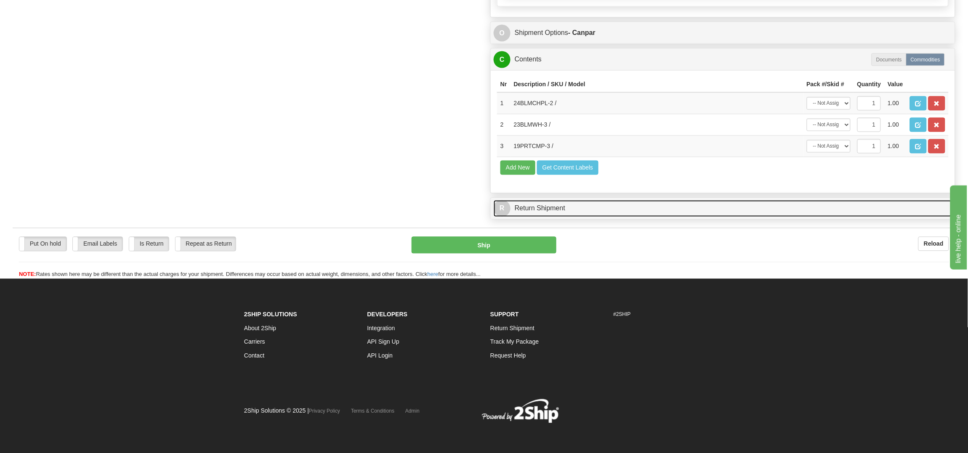
click at [553, 216] on link "R Return Shipment" at bounding box center [723, 208] width 458 height 17
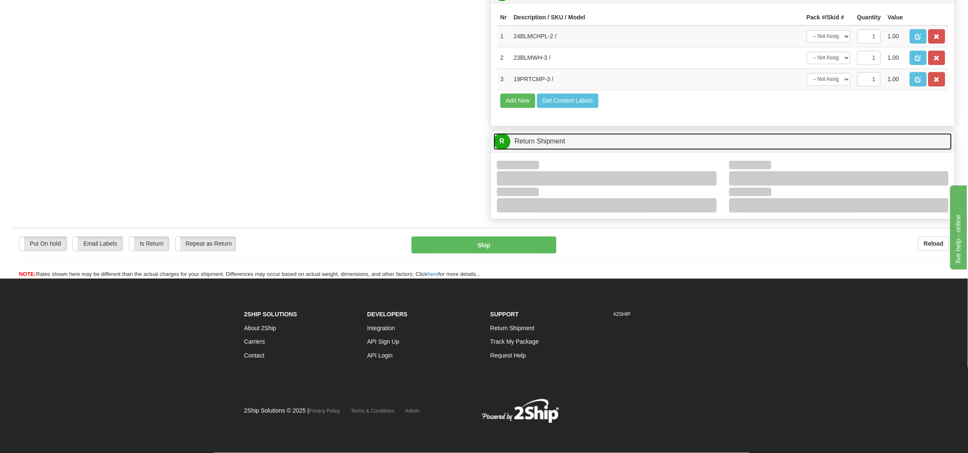
scroll to position [618, 0]
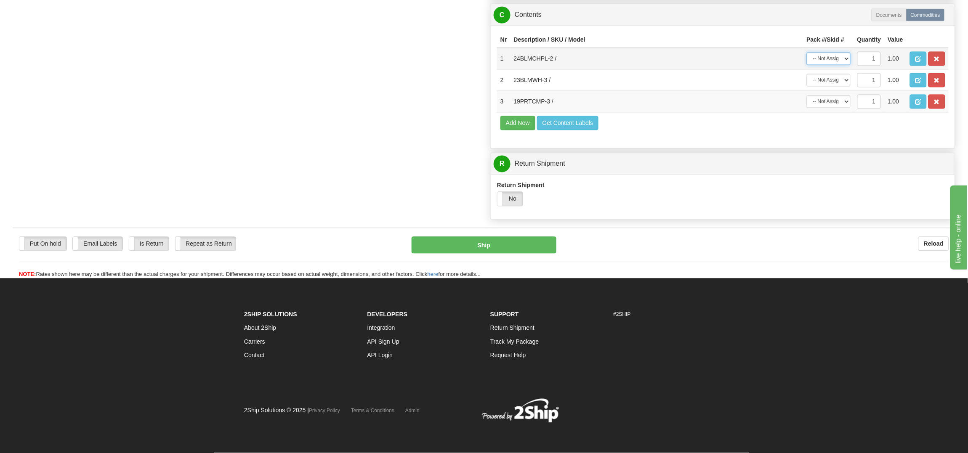
click at [828, 53] on select "-- Not Assigned -- Package 1 Package 2" at bounding box center [829, 59] width 44 height 13
select select "0"
click at [807, 53] on select "-- Not Assigned -- Package 1 Package 2" at bounding box center [829, 59] width 44 height 13
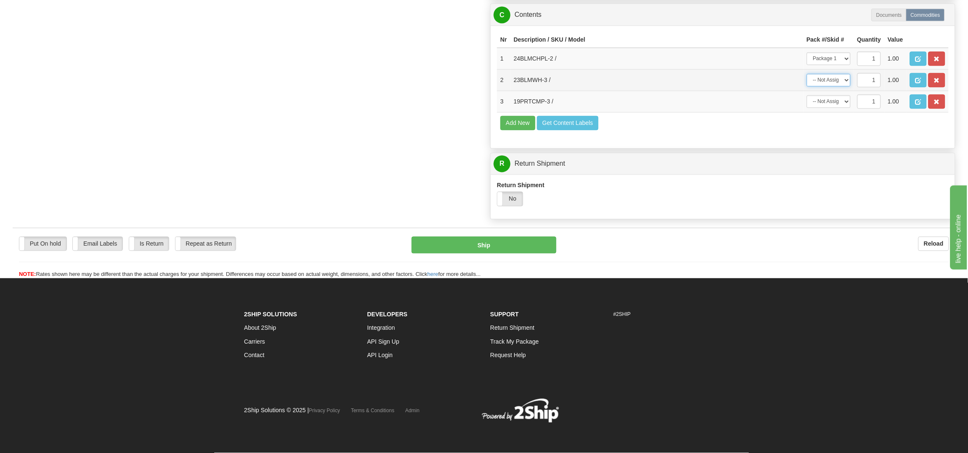
drag, startPoint x: 828, startPoint y: 57, endPoint x: 828, endPoint y: 64, distance: 7.2
click at [828, 74] on select "-- Not Assigned -- Package 1 Package 2" at bounding box center [829, 80] width 44 height 13
select select "1"
click at [807, 74] on select "-- Not Assigned -- Package 1 Package 2" at bounding box center [829, 80] width 44 height 13
click at [822, 106] on td "-- Not Assigned -- Package 1 Package 2" at bounding box center [828, 101] width 50 height 21
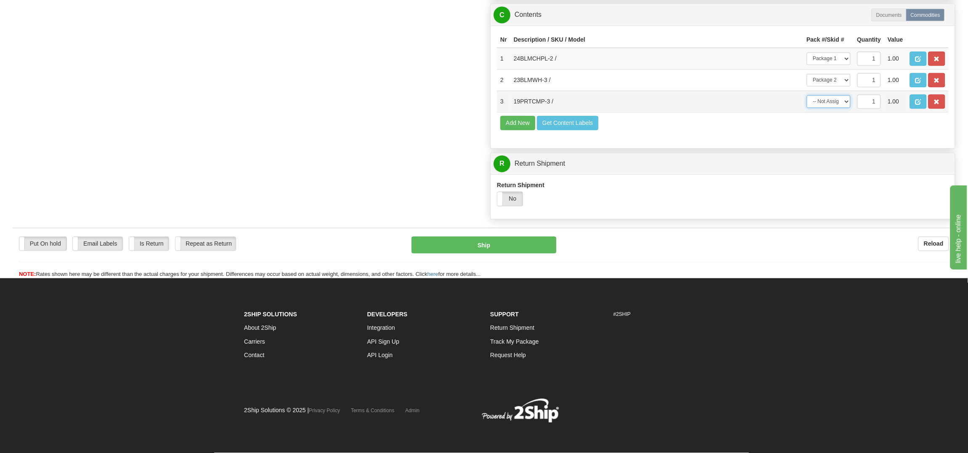
drag, startPoint x: 820, startPoint y: 93, endPoint x: 821, endPoint y: 101, distance: 7.3
click at [820, 96] on select "-- Not Assigned -- Package 1 Package 2" at bounding box center [829, 102] width 44 height 13
select select "1"
click at [807, 96] on select "-- Not Assigned -- Package 1 Package 2" at bounding box center [829, 102] width 44 height 13
click at [484, 250] on button "Ship" at bounding box center [483, 245] width 144 height 17
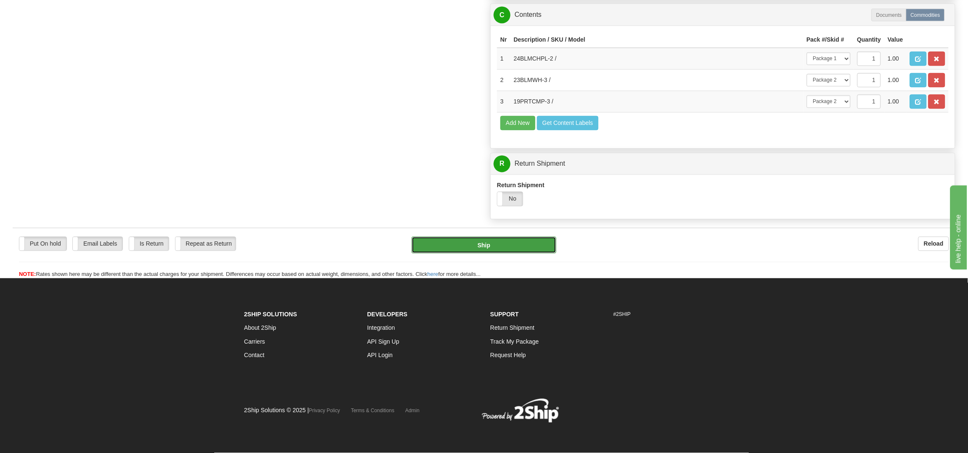
type input "1"
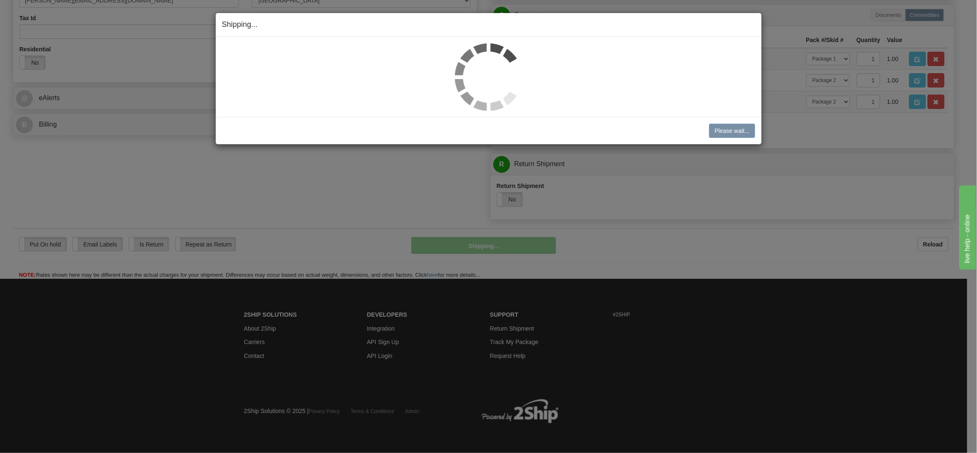
scroll to position [327, 0]
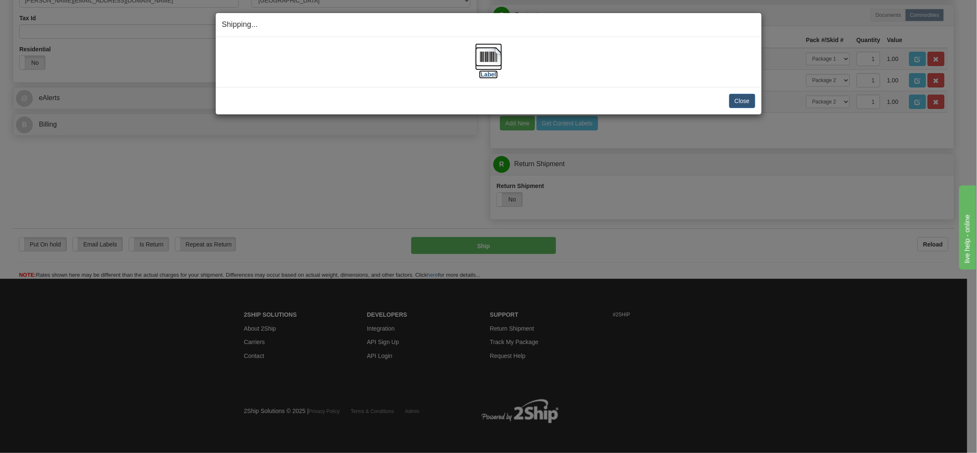
click at [489, 47] on img at bounding box center [488, 56] width 27 height 27
click at [749, 103] on button "Close" at bounding box center [743, 101] width 26 height 14
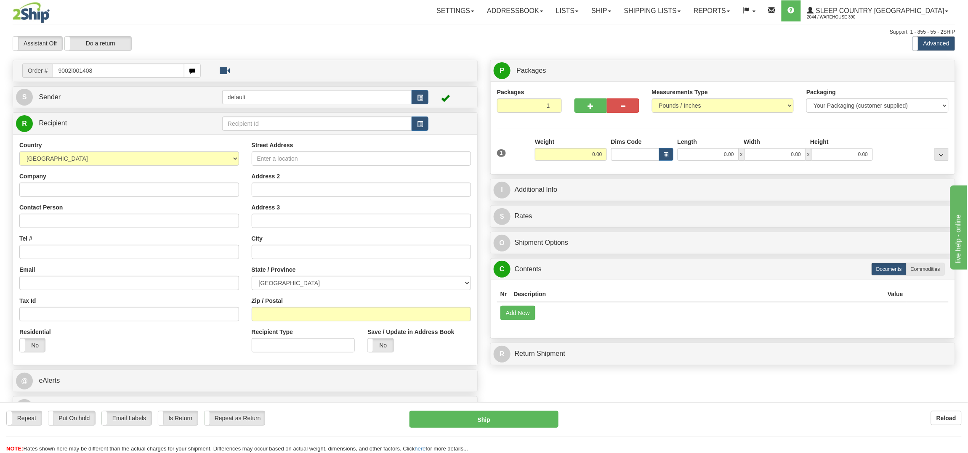
type input "9002i001408"
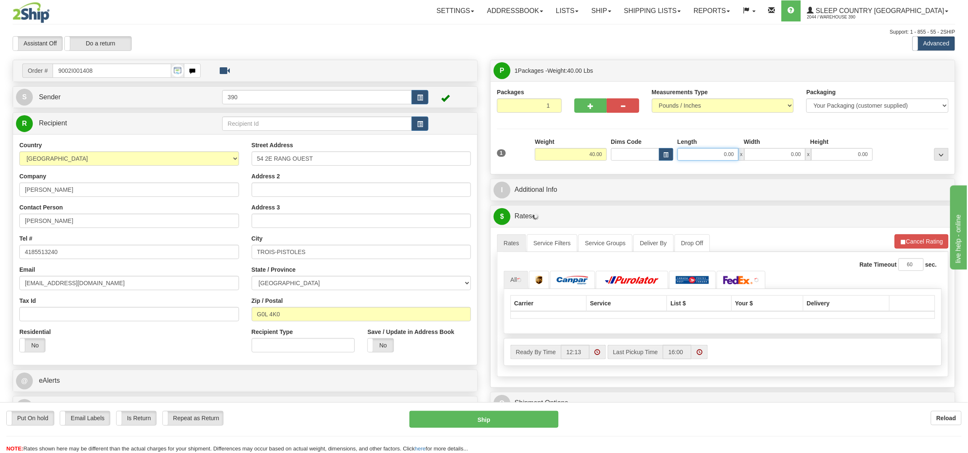
click at [707, 154] on input "0.00" at bounding box center [707, 154] width 61 height 13
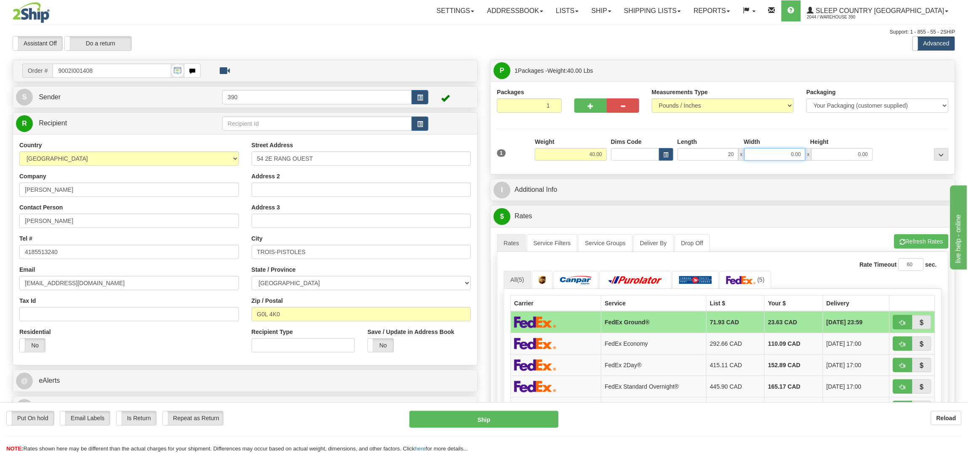
type input "20.00"
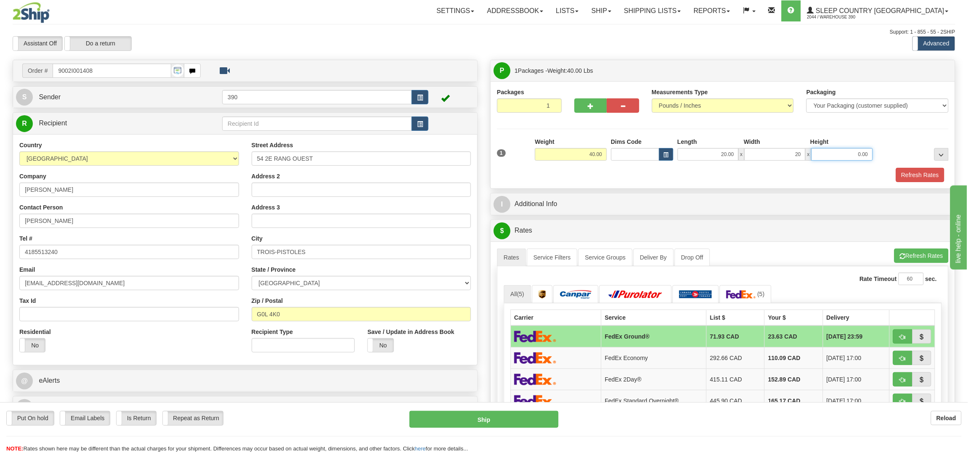
type input "20.00"
type input "40.00"
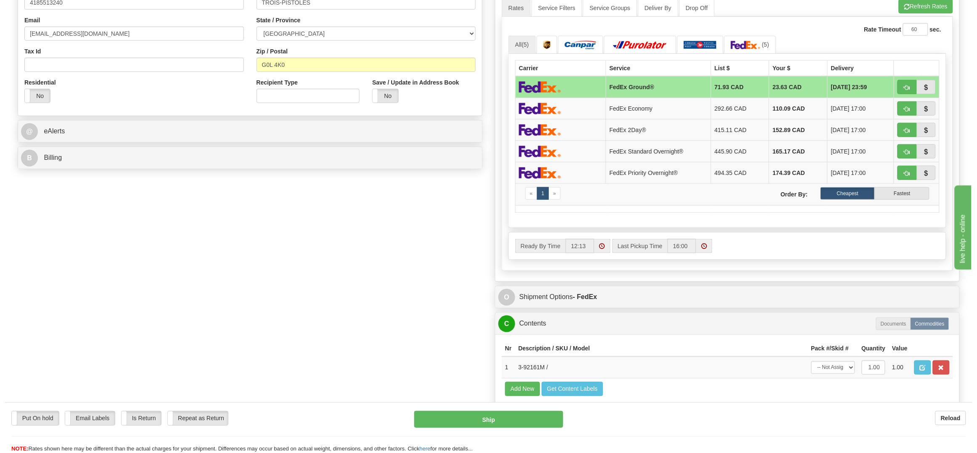
scroll to position [378, 0]
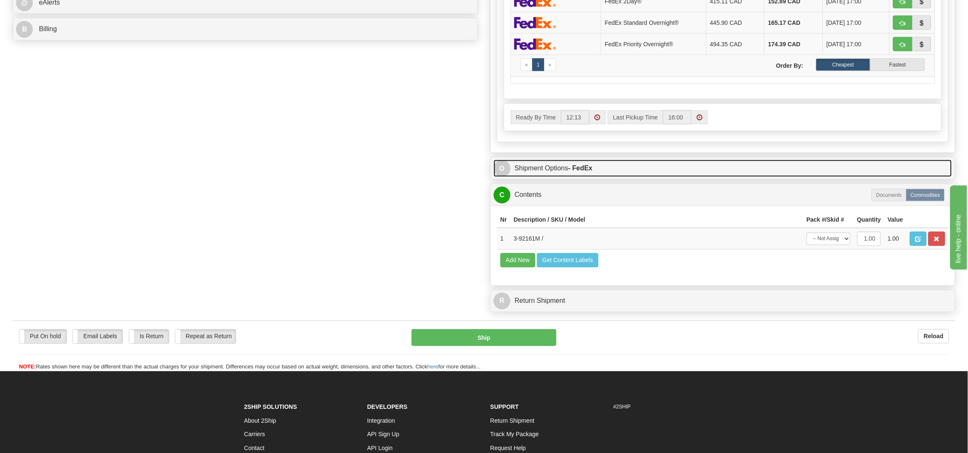
click at [592, 171] on strong "- FedEx" at bounding box center [580, 168] width 24 height 7
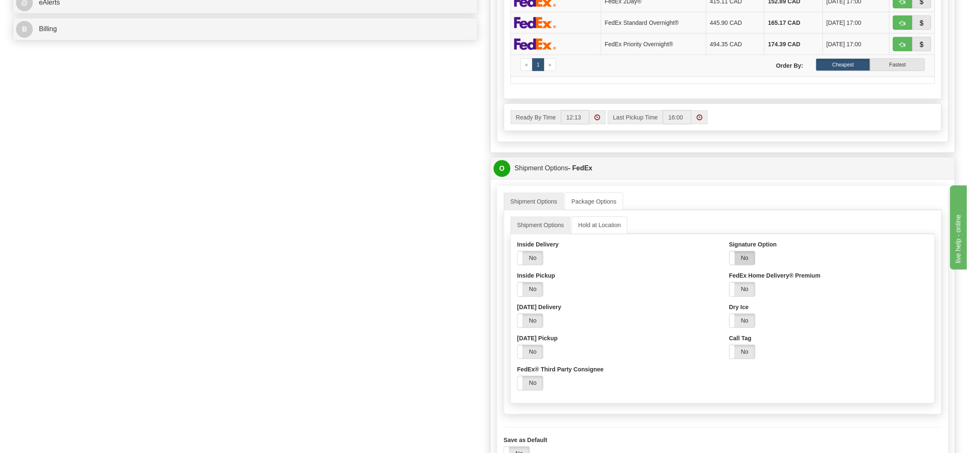
click at [751, 260] on label "No" at bounding box center [742, 258] width 25 height 13
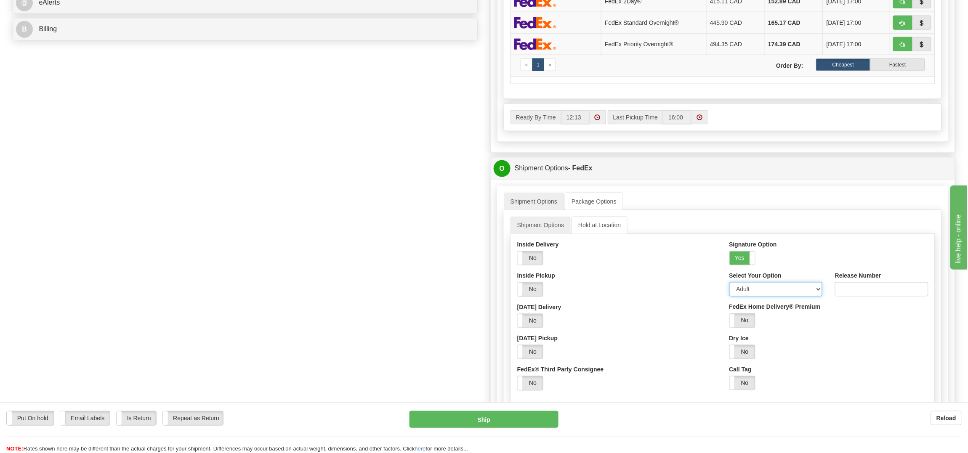
drag, startPoint x: 749, startPoint y: 293, endPoint x: 749, endPoint y: 299, distance: 6.3
click at [749, 294] on select "Adult Direct Indirect No Signature Required Service Default" at bounding box center [775, 289] width 93 height 14
select select "2"
click at [729, 287] on select "Adult Direct Indirect No Signature Required Service Default" at bounding box center [775, 289] width 93 height 14
click at [495, 420] on button "Ship" at bounding box center [483, 419] width 149 height 17
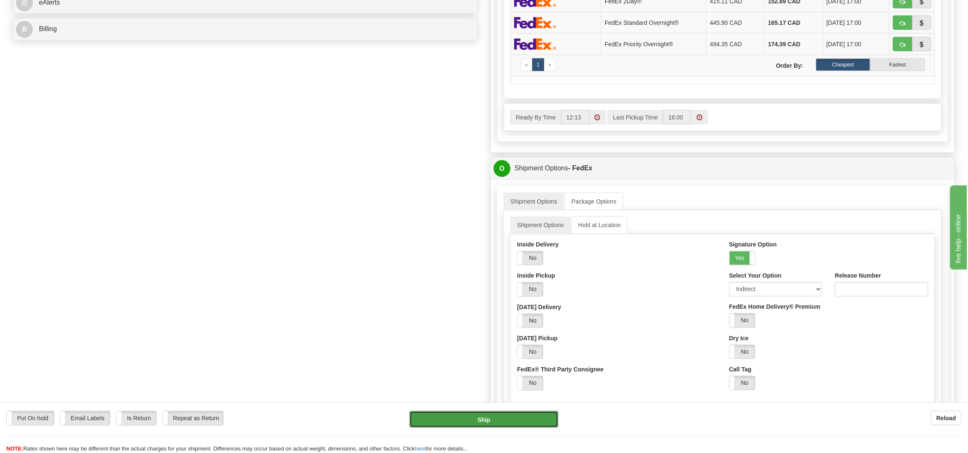
type input "92"
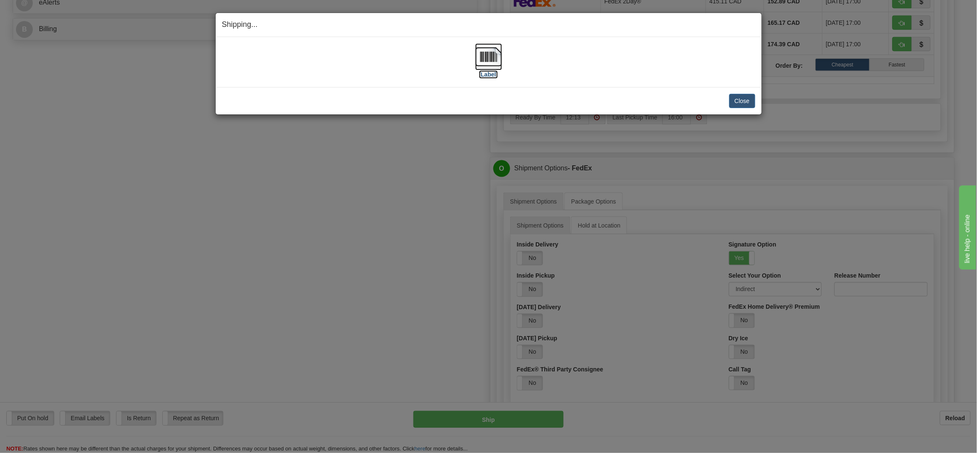
click at [479, 56] on img at bounding box center [488, 56] width 27 height 27
click at [751, 98] on button "Close" at bounding box center [743, 101] width 26 height 14
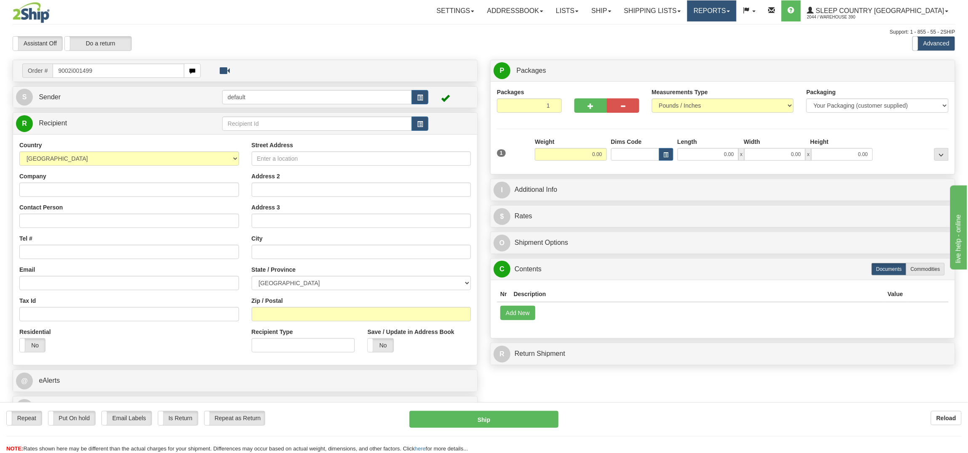
type input "9002i001499"
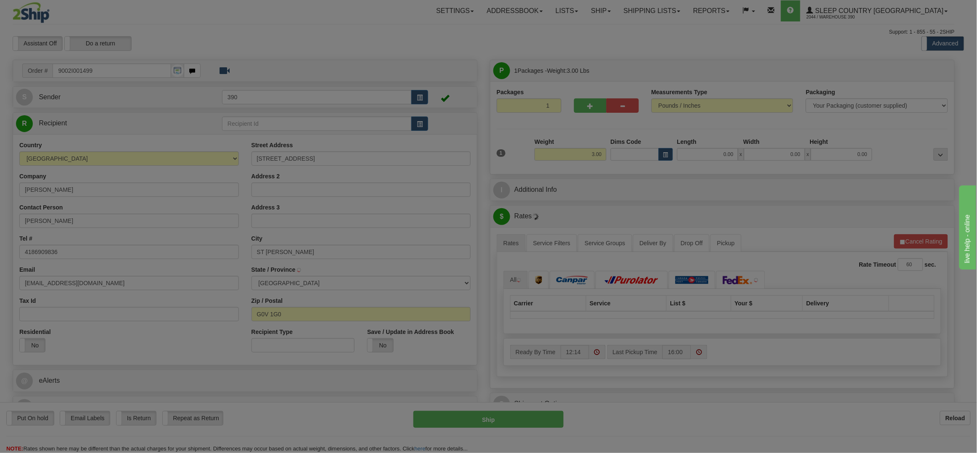
type input "SAINT-CHARLES-DE-BOURGET"
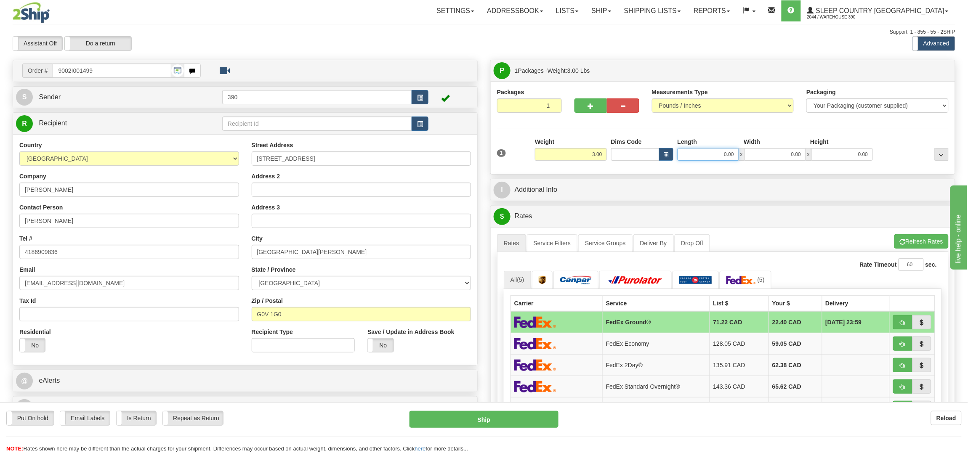
click at [712, 156] on input "0.00" at bounding box center [707, 154] width 61 height 13
type input "6.00"
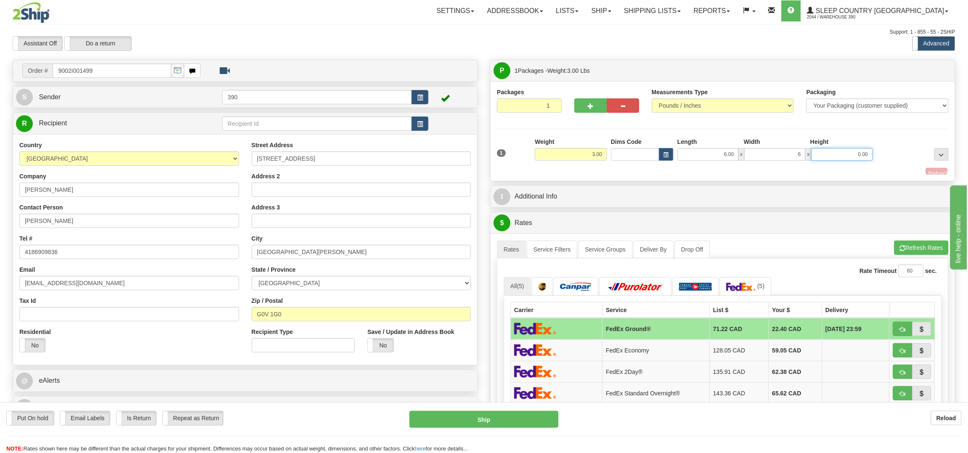
type input "6.00"
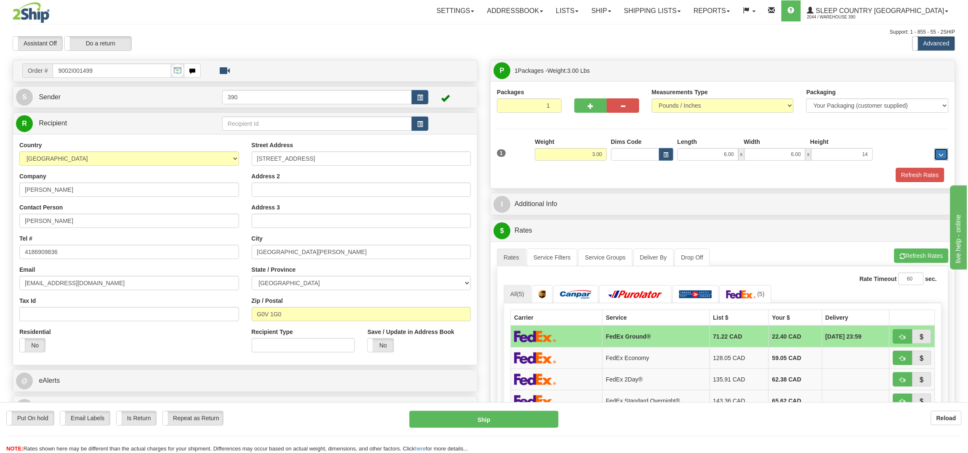
type input "14.00"
click at [925, 179] on button "Refresh Rates" at bounding box center [920, 175] width 48 height 14
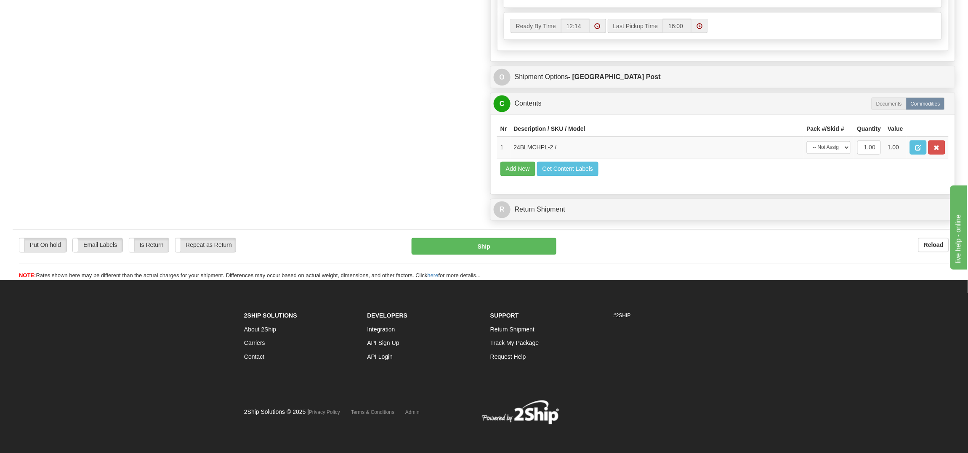
scroll to position [475, 0]
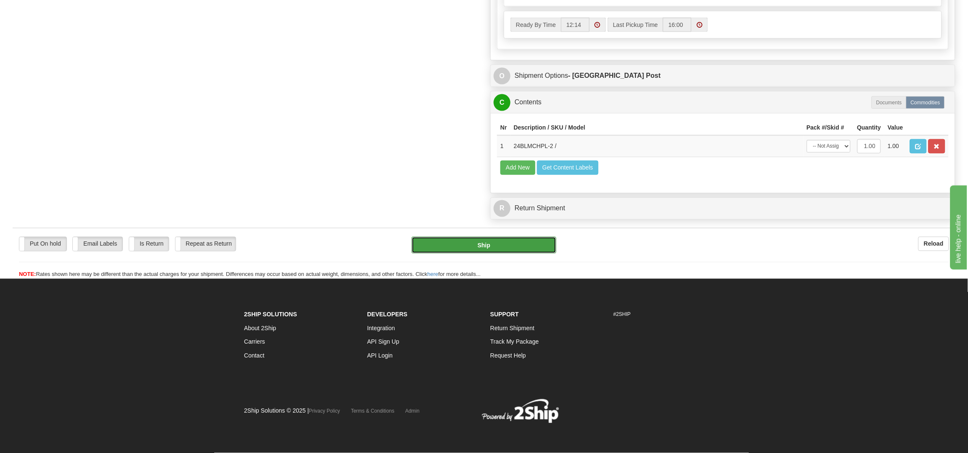
click at [489, 244] on button "Ship" at bounding box center [483, 245] width 144 height 17
type input "DOM.EP"
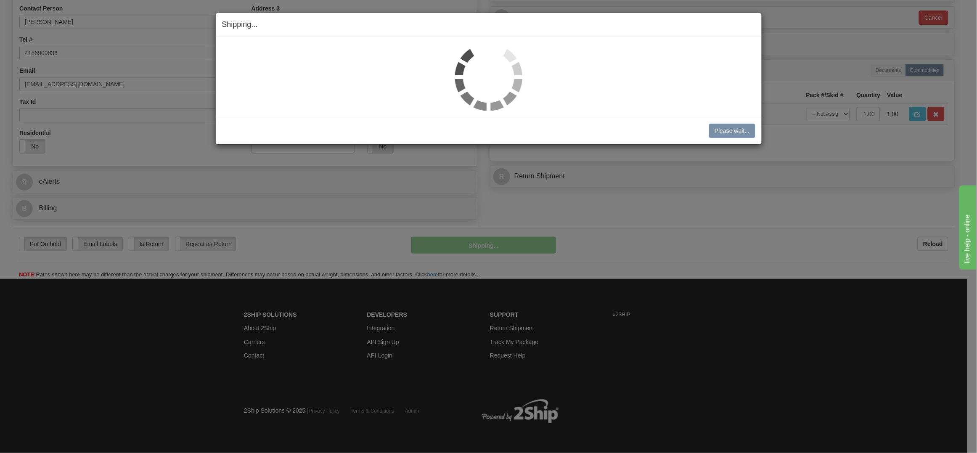
scroll to position [200, 0]
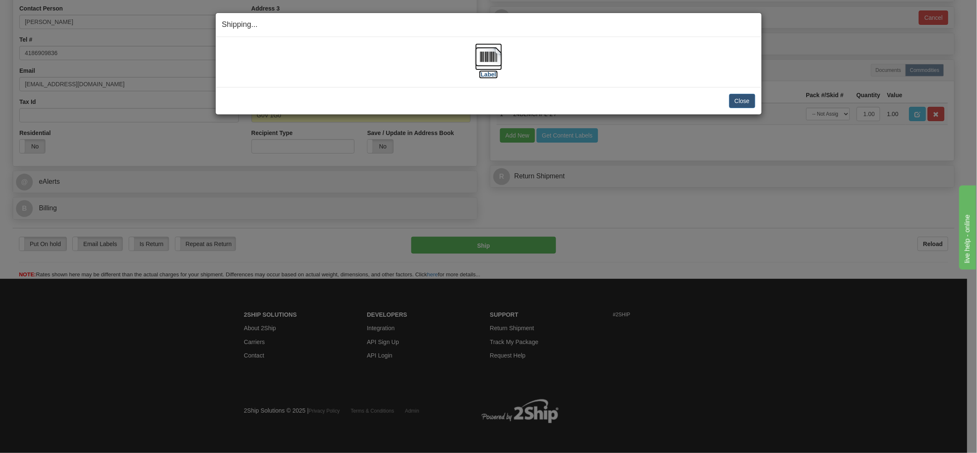
click at [483, 59] on img at bounding box center [488, 56] width 27 height 27
click at [743, 100] on button "Close" at bounding box center [743, 101] width 26 height 14
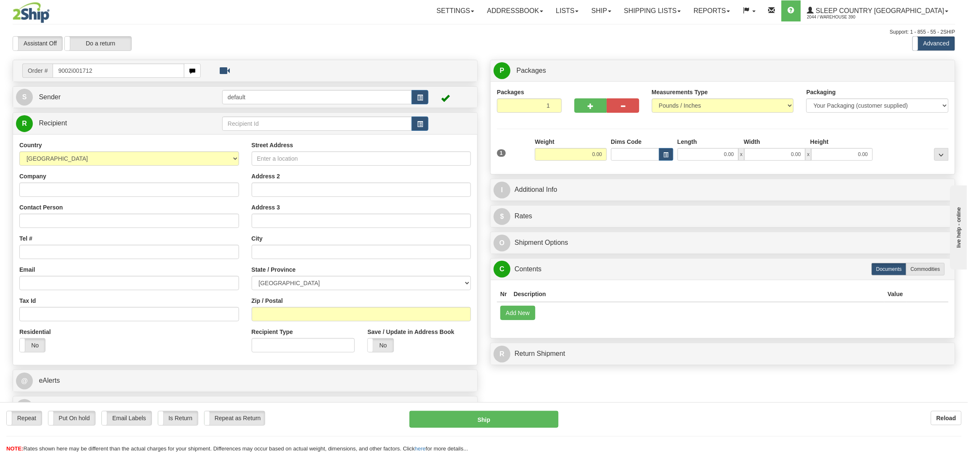
type input "9002i001712"
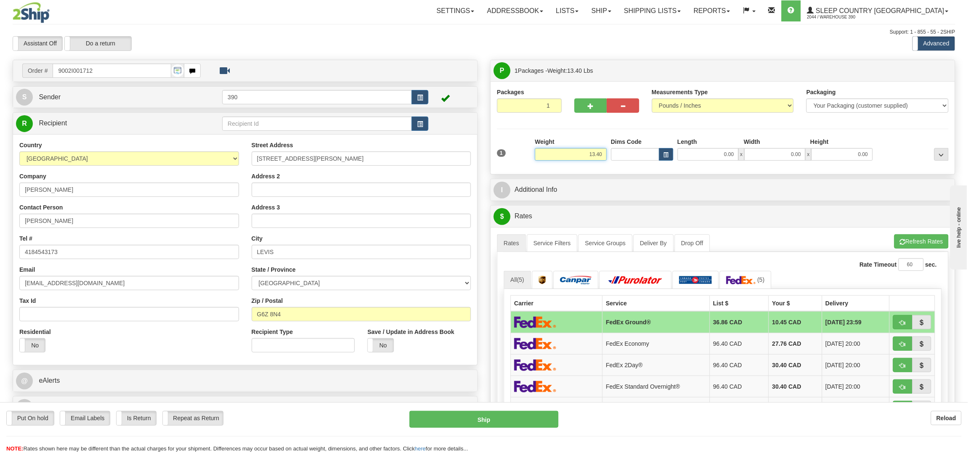
drag, startPoint x: 586, startPoint y: 156, endPoint x: 595, endPoint y: 154, distance: 9.0
click at [595, 154] on input "13.40" at bounding box center [571, 154] width 72 height 13
type input "6.40"
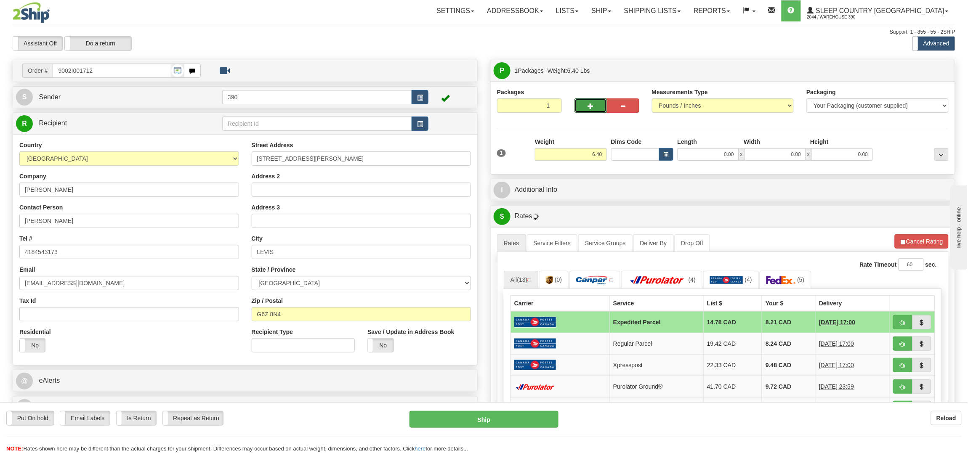
drag, startPoint x: 591, startPoint y: 103, endPoint x: 589, endPoint y: 107, distance: 4.7
click at [589, 107] on span "button" at bounding box center [590, 106] width 6 height 5
radio input "true"
type input "2"
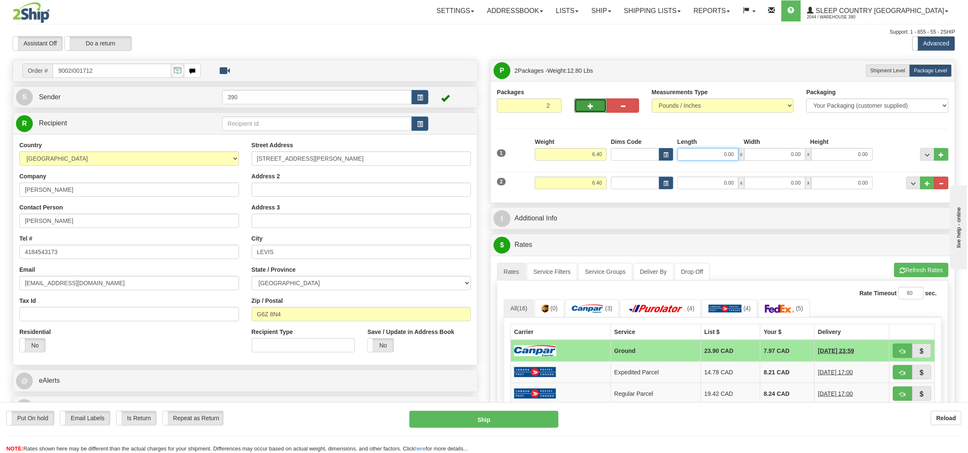
drag, startPoint x: 699, startPoint y: 152, endPoint x: 811, endPoint y: 162, distance: 111.9
click at [770, 156] on div "0.00 x 0.00 x 0.00" at bounding box center [774, 154] width 195 height 13
type input "12.00"
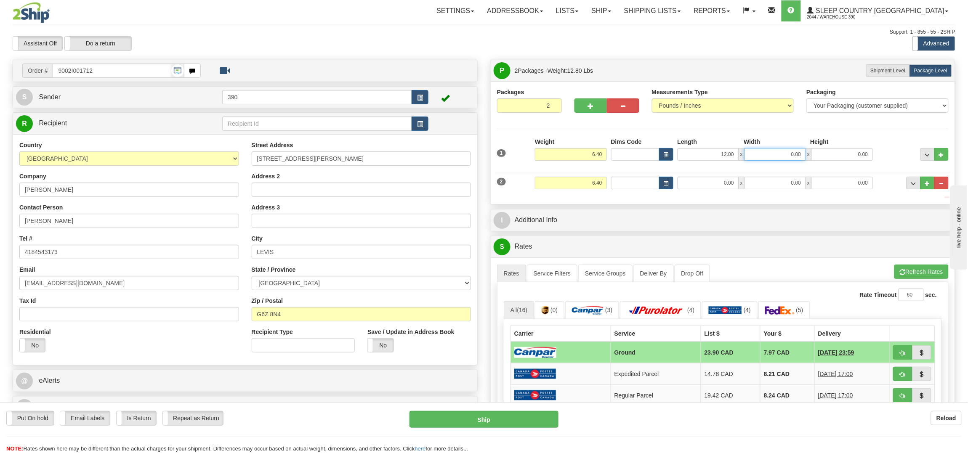
type input "6"
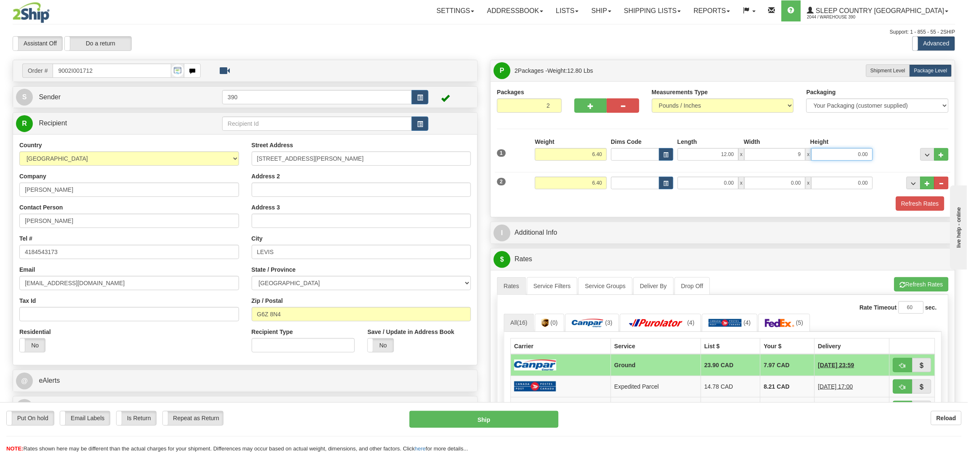
type input "9.00"
type input "6.00"
type input "12.00"
type input "9.00"
type input "10.00"
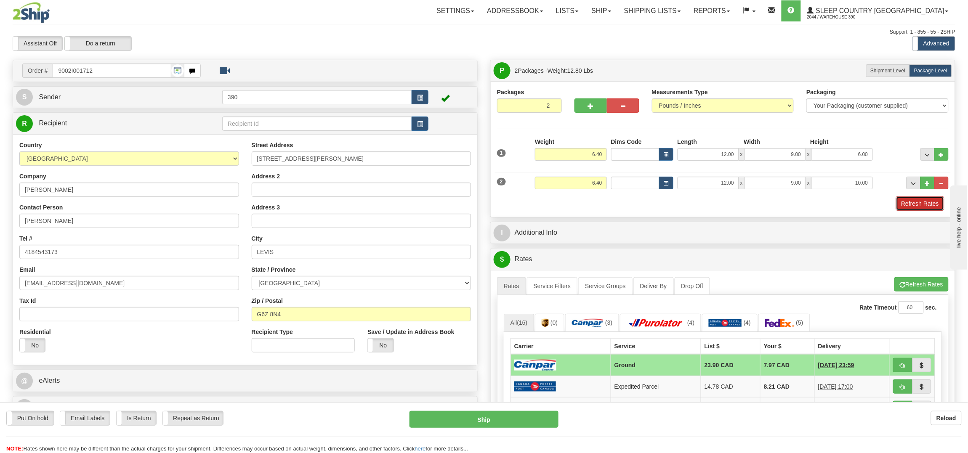
click at [932, 200] on button "Refresh Rates" at bounding box center [920, 203] width 48 height 14
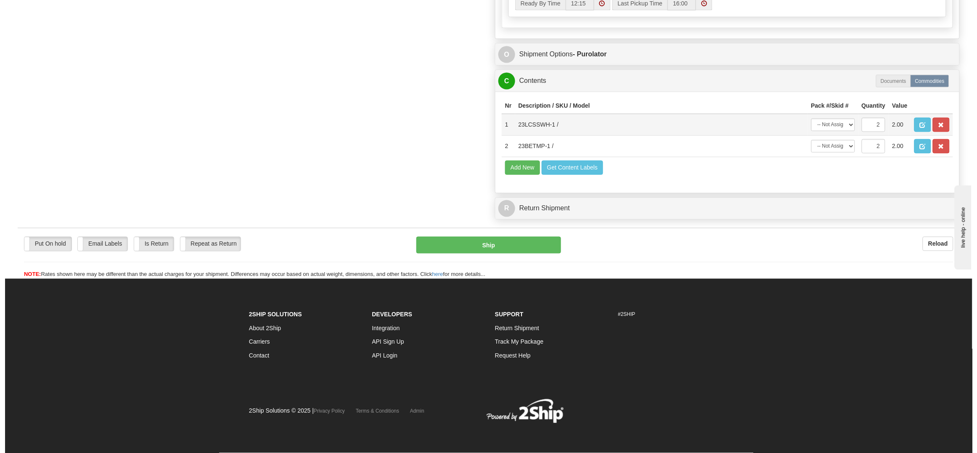
scroll to position [540, 0]
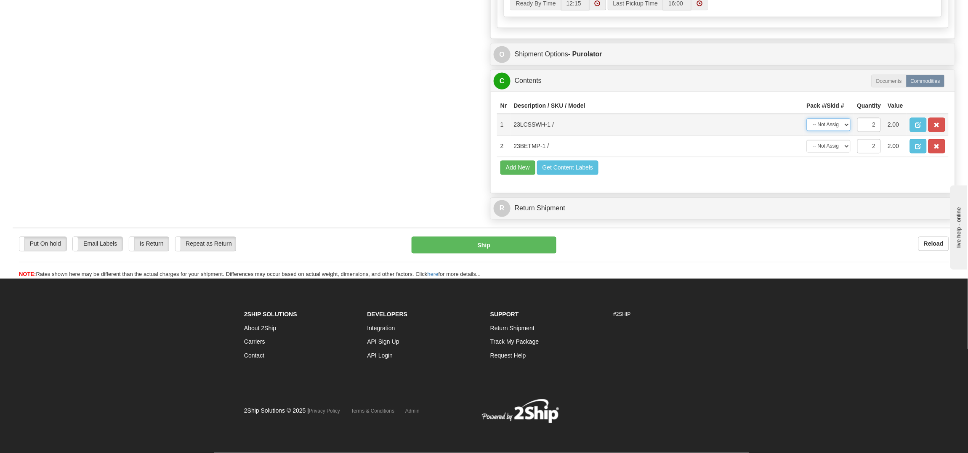
click at [829, 119] on select "-- Not Assigned -- Package 1 Package 2 Split" at bounding box center [829, 125] width 44 height 13
select select "0"
click at [807, 119] on select "-- Not Assigned -- Package 1 Package 2 Split" at bounding box center [829, 125] width 44 height 13
click at [821, 140] on select "-- Not Assigned -- Package 1 Package 2 Split" at bounding box center [829, 146] width 44 height 13
select select "1"
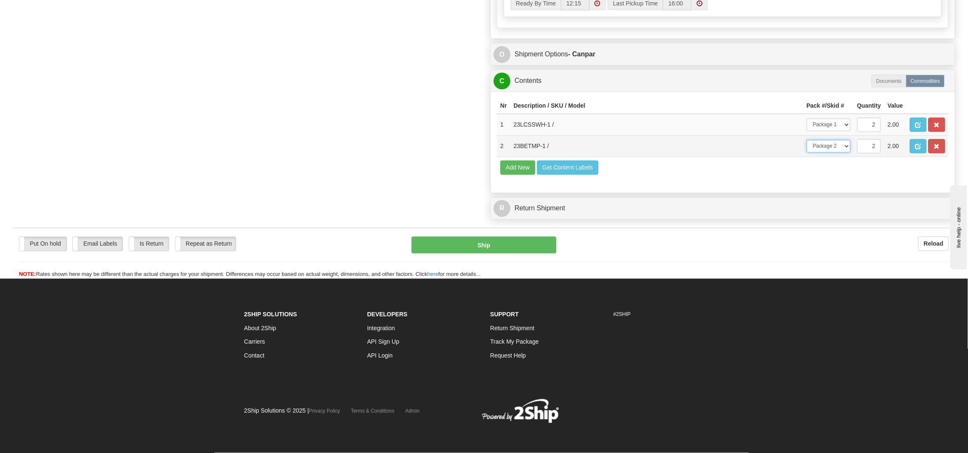
click at [807, 140] on select "-- Not Assigned -- Package 1 Package 2 Split" at bounding box center [829, 146] width 44 height 13
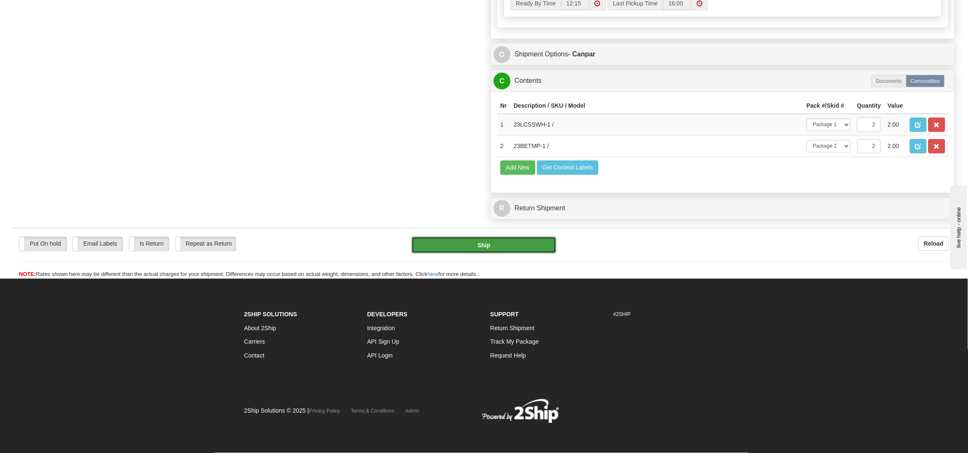
click at [504, 251] on button "Ship" at bounding box center [483, 245] width 144 height 17
type input "1"
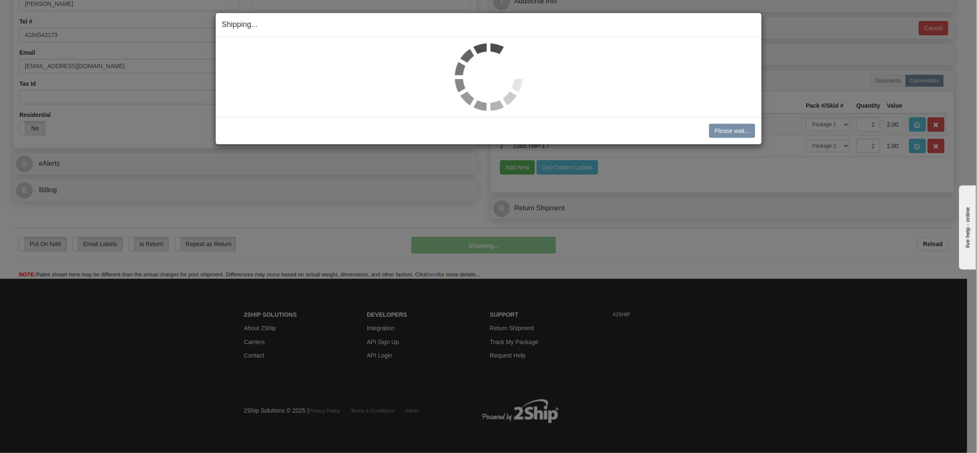
scroll to position [248, 0]
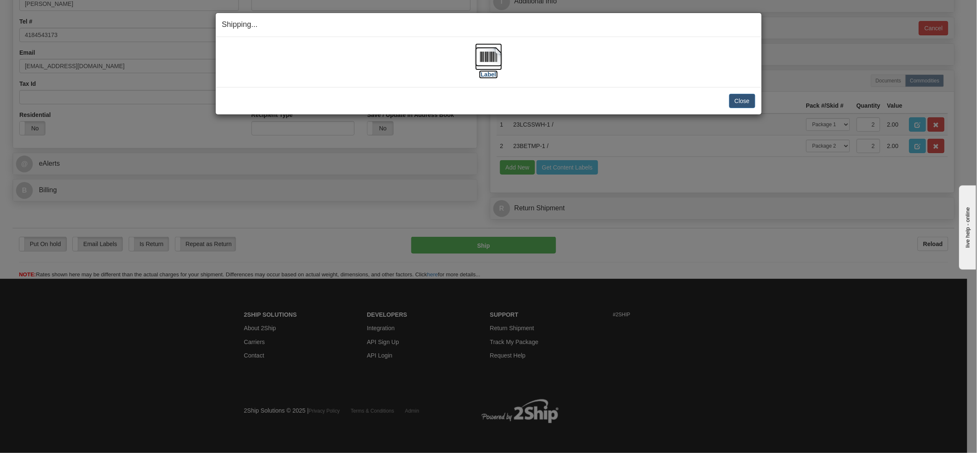
click at [493, 55] on img at bounding box center [488, 56] width 27 height 27
click at [746, 100] on button "Close" at bounding box center [743, 101] width 26 height 14
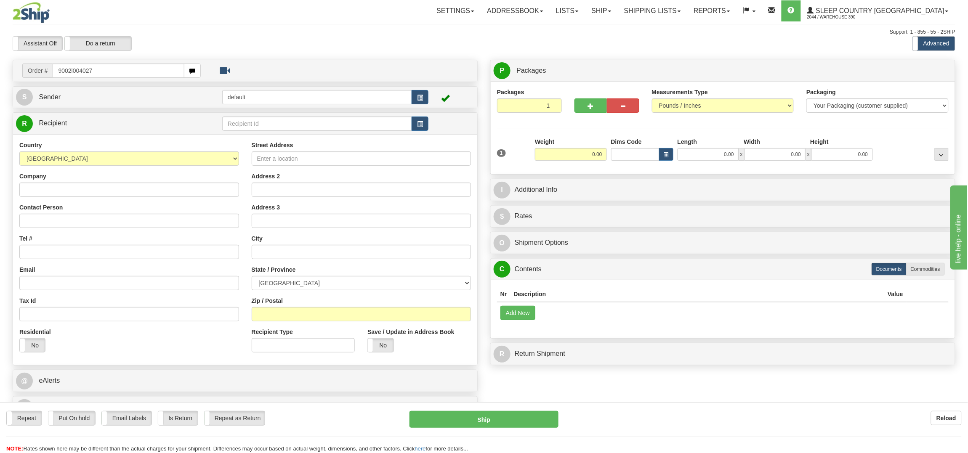
type input "9002i004027"
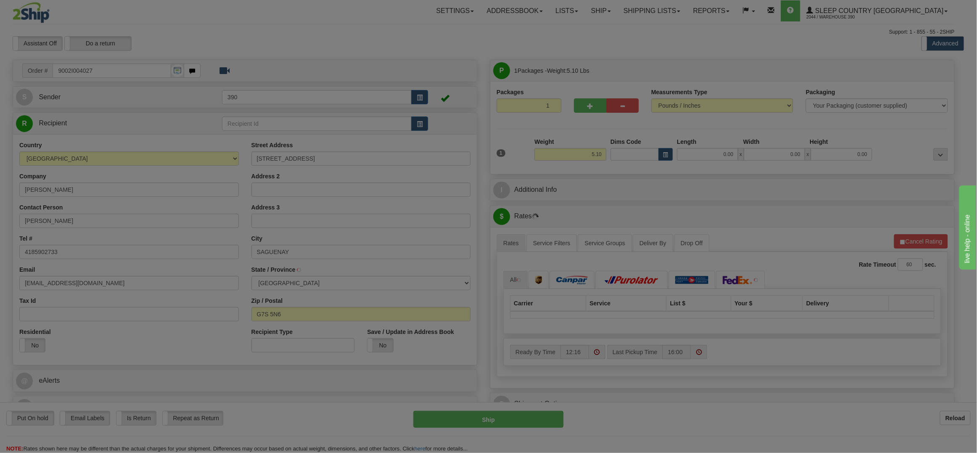
type input "JONQUIERE"
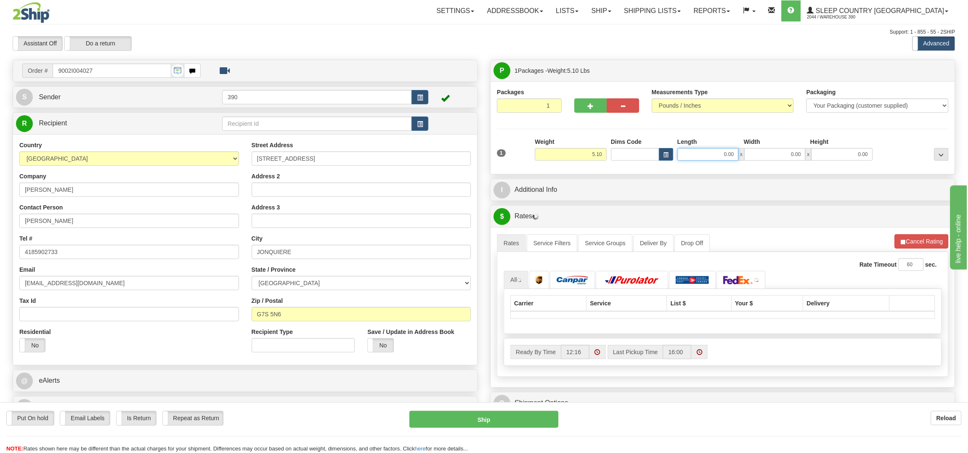
drag, startPoint x: 699, startPoint y: 154, endPoint x: 721, endPoint y: 160, distance: 22.8
click at [717, 158] on input "0.00" at bounding box center [707, 154] width 61 height 13
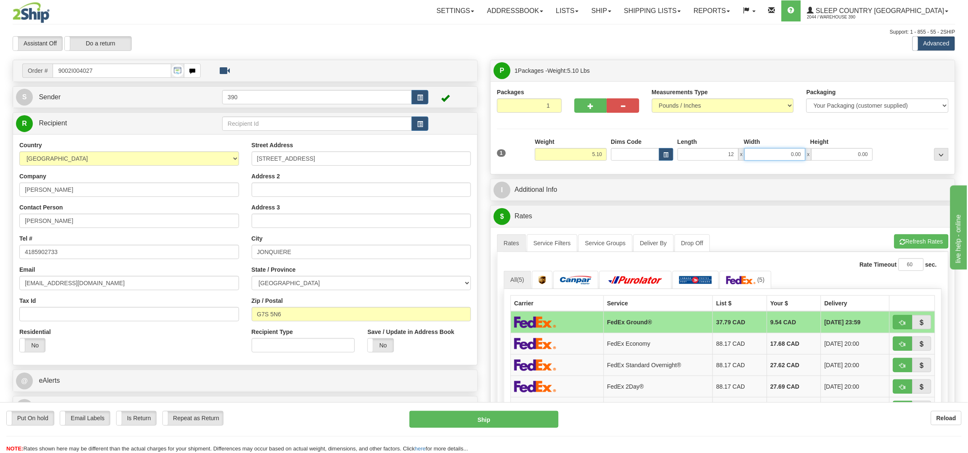
type input "12.00"
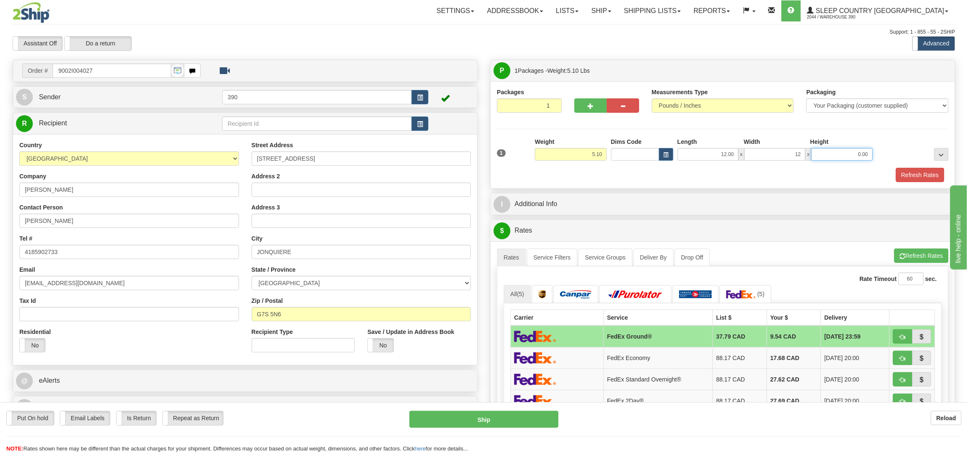
type input "12.00"
type input "16.00"
click at [909, 157] on div at bounding box center [913, 149] width 76 height 23
click at [913, 169] on button "Refresh Rates" at bounding box center [920, 175] width 48 height 14
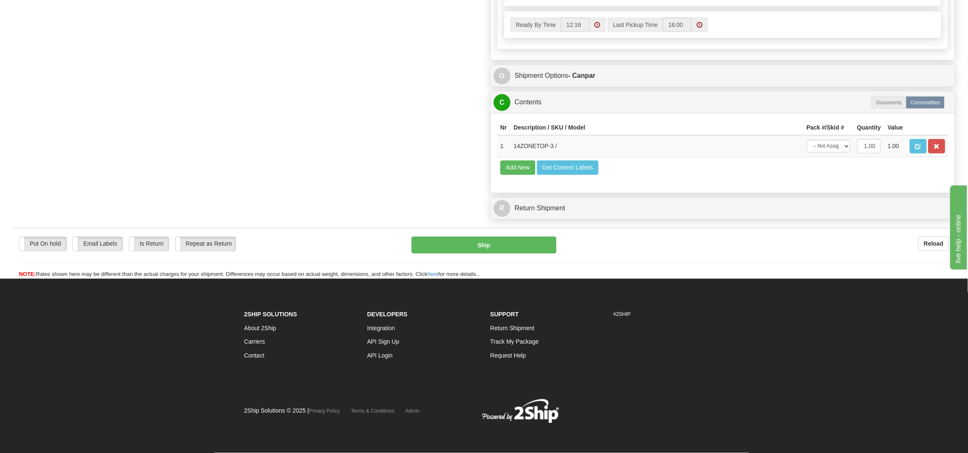
scroll to position [475, 0]
click at [488, 244] on button "Ship" at bounding box center [483, 245] width 144 height 17
type input "1"
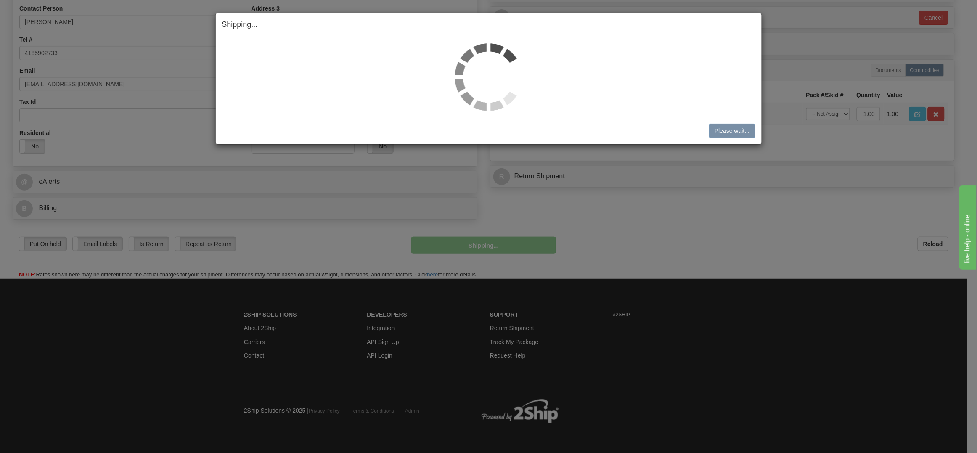
scroll to position [200, 0]
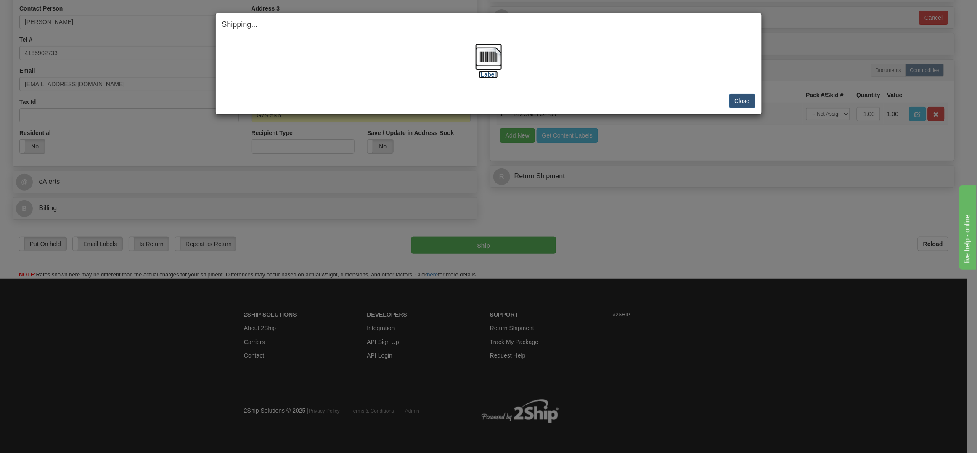
click at [493, 59] on img at bounding box center [488, 56] width 27 height 27
click at [749, 101] on button "Close" at bounding box center [743, 101] width 26 height 14
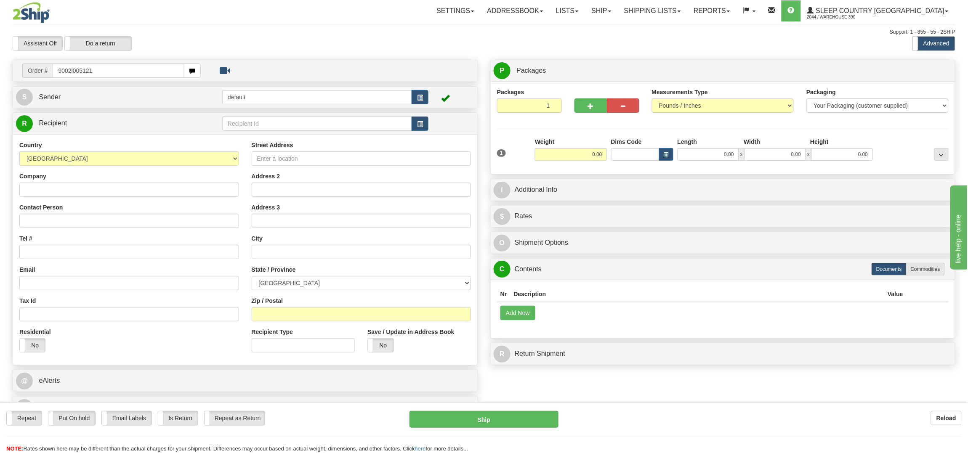
type input "9002i005121"
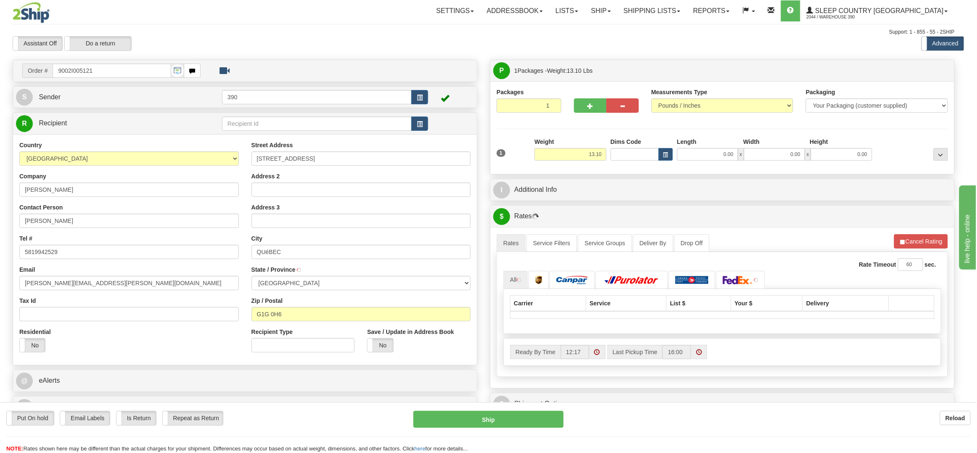
type input "[GEOGRAPHIC_DATA]"
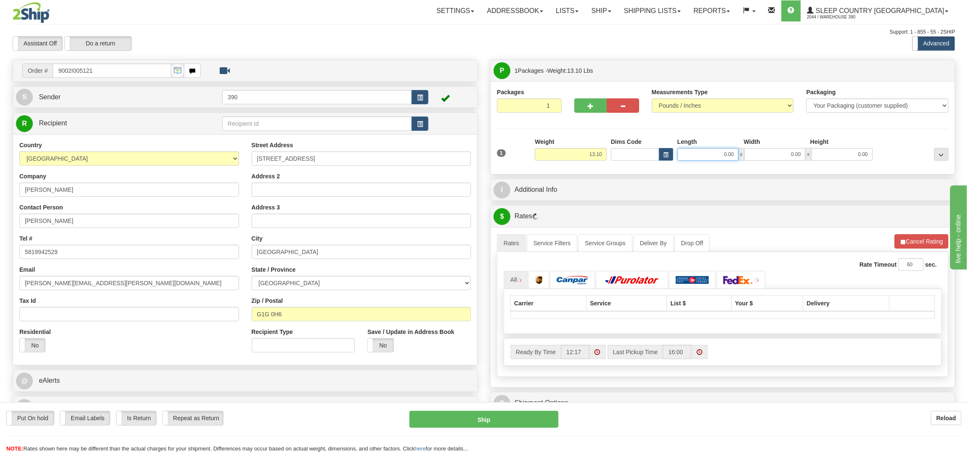
click at [716, 151] on input "0.00" at bounding box center [707, 154] width 61 height 13
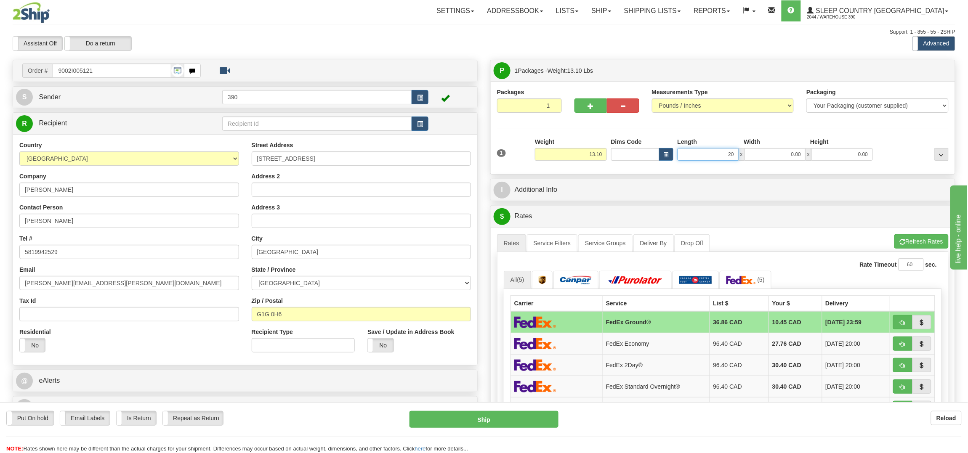
type input "2"
type input "12.00"
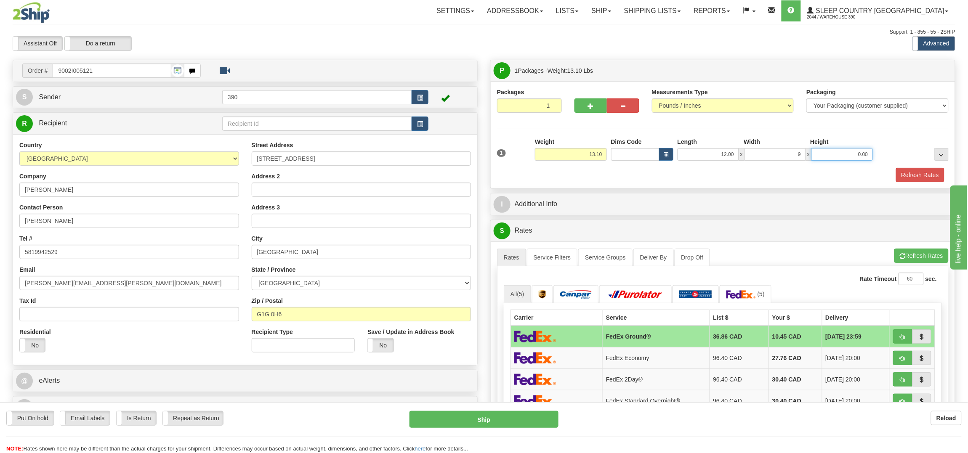
type input "9.00"
type input "8.00"
click at [909, 176] on button "Refresh Rates" at bounding box center [920, 175] width 48 height 14
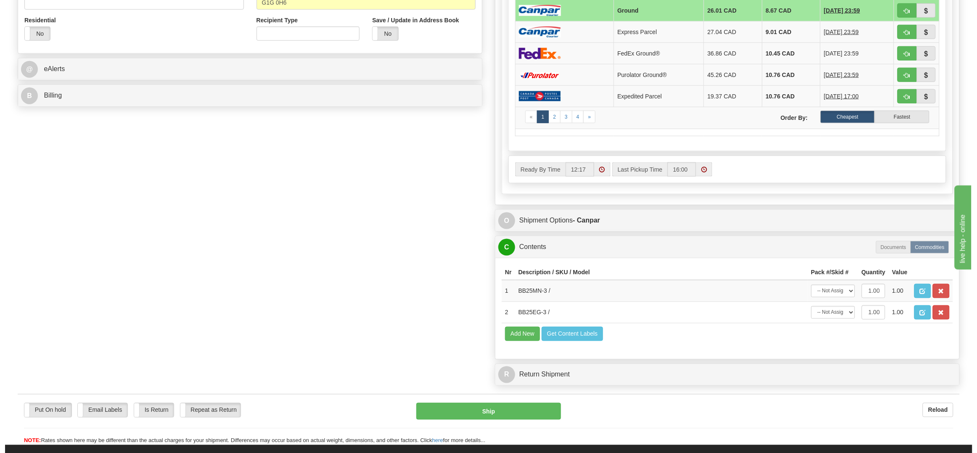
scroll to position [358, 0]
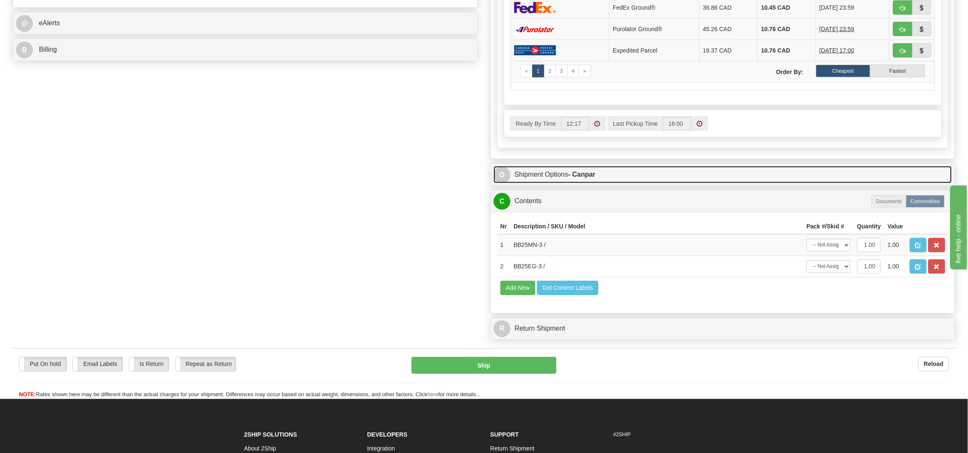
click at [662, 179] on link "O Shipment Options - Canpar" at bounding box center [723, 174] width 458 height 17
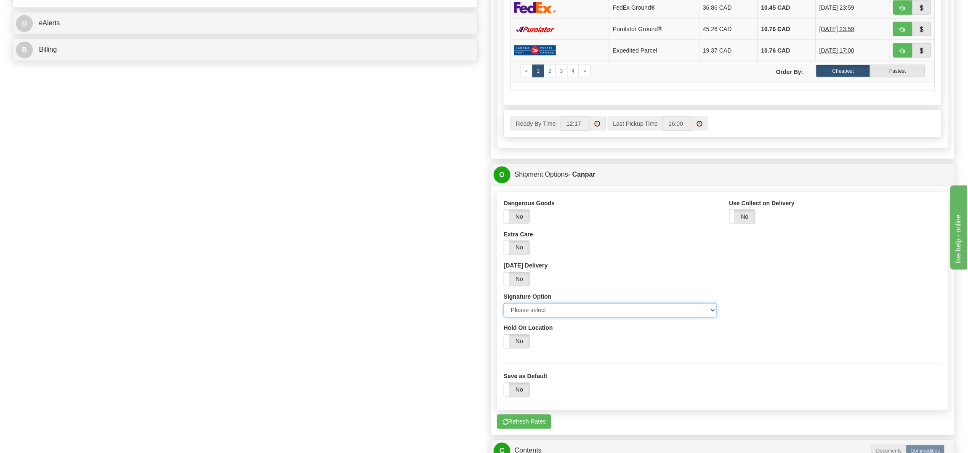
click at [555, 313] on select "Please select No Signature Required Signature Required Adult Signature" at bounding box center [610, 310] width 213 height 14
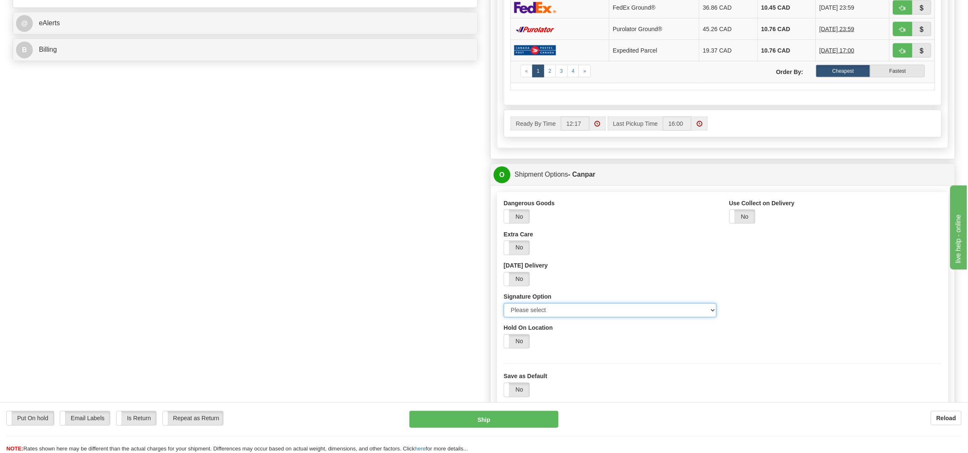
select select "2"
click at [504, 307] on select "Please select No Signature Required Signature Required Adult Signature" at bounding box center [610, 310] width 213 height 14
click at [483, 422] on button "Ship" at bounding box center [483, 419] width 149 height 17
type input "1"
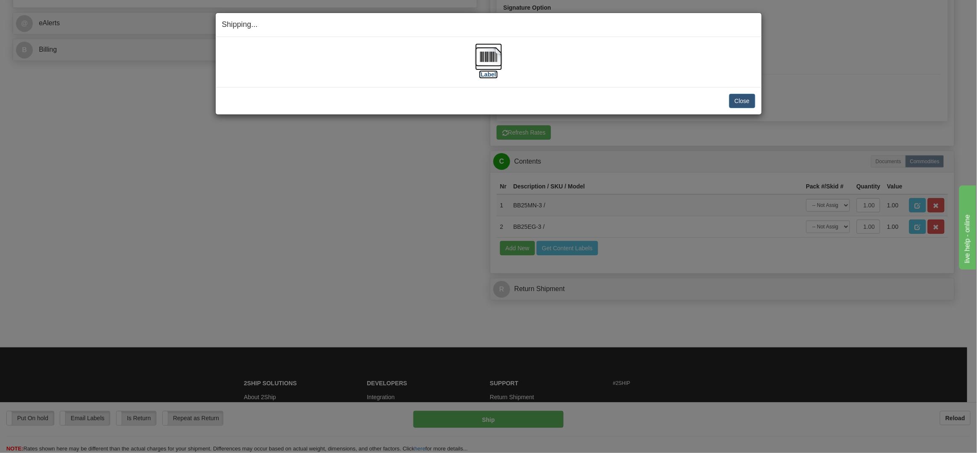
click at [484, 56] on img at bounding box center [488, 56] width 27 height 27
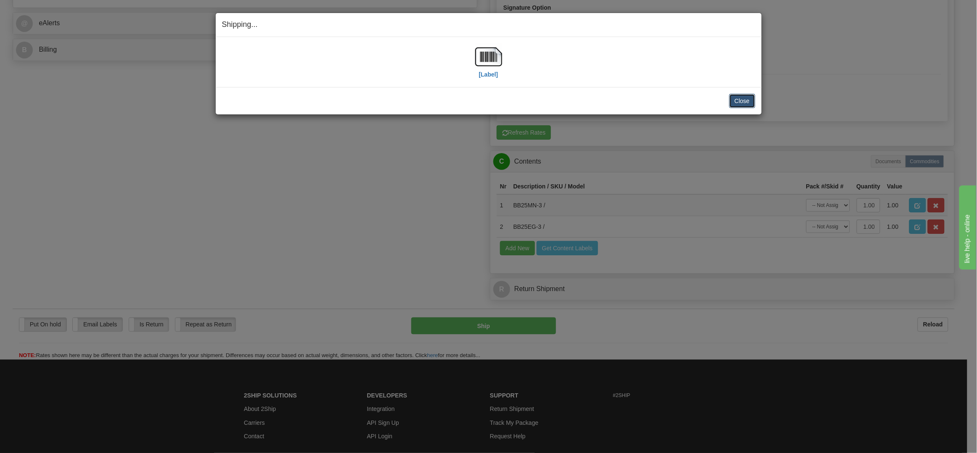
click at [749, 97] on button "Close" at bounding box center [743, 101] width 26 height 14
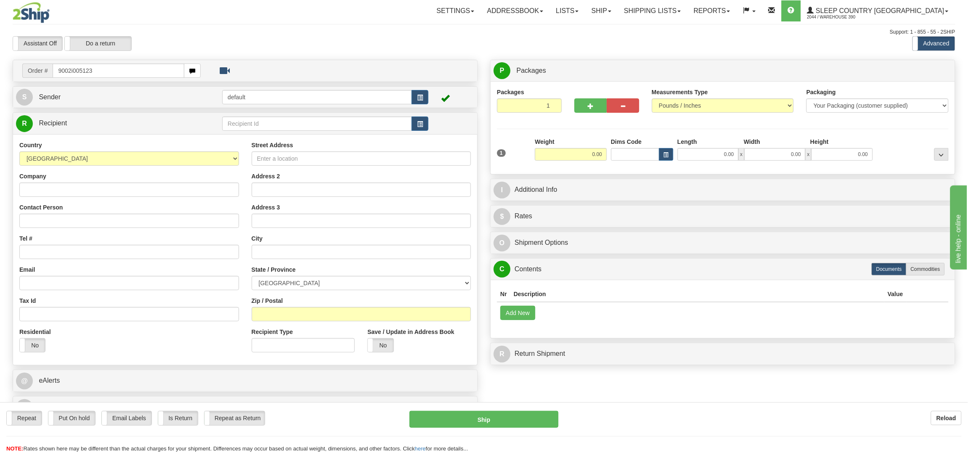
type input "9002i005123"
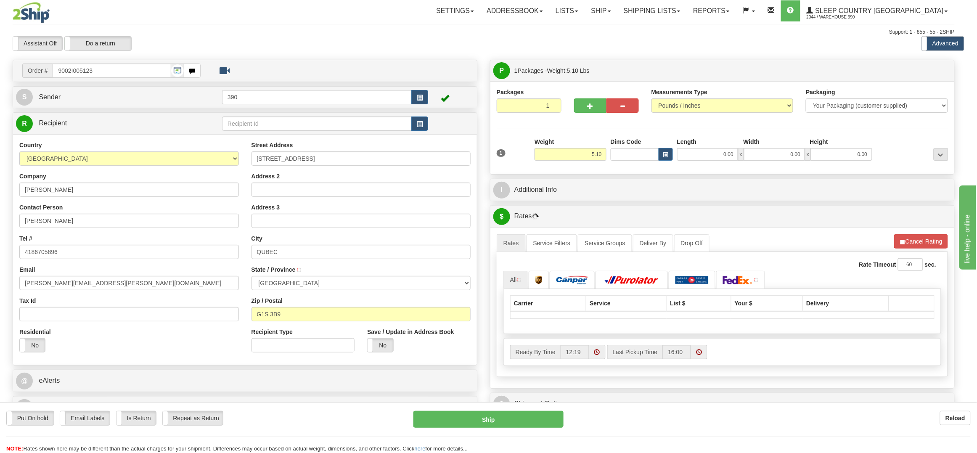
type input "[GEOGRAPHIC_DATA]"
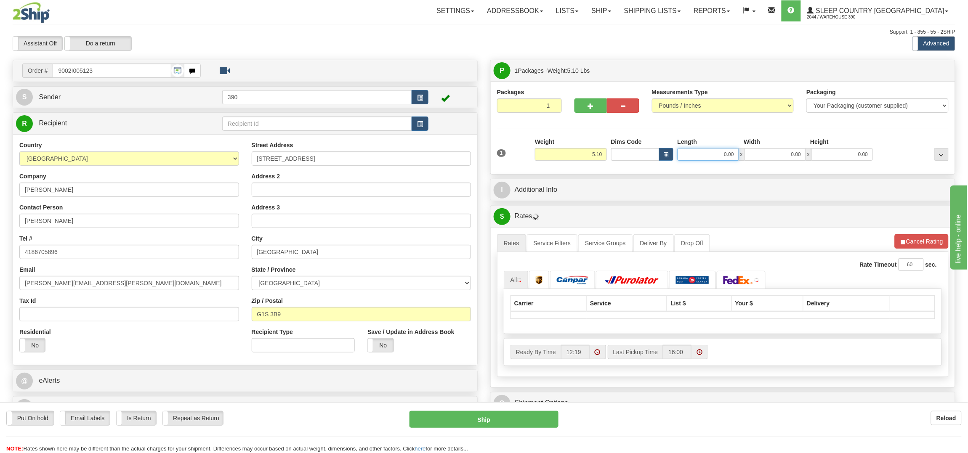
drag, startPoint x: 708, startPoint y: 157, endPoint x: 715, endPoint y: 159, distance: 8.1
click at [709, 156] on input "0.00" at bounding box center [707, 154] width 61 height 13
type input "12.00"
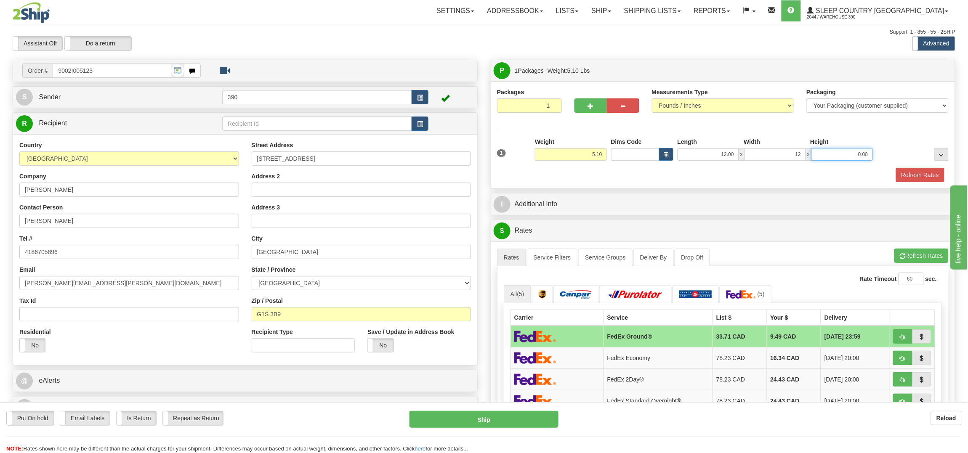
type input "12.00"
type input "16.00"
click at [929, 177] on button "Refresh Rates" at bounding box center [920, 175] width 48 height 14
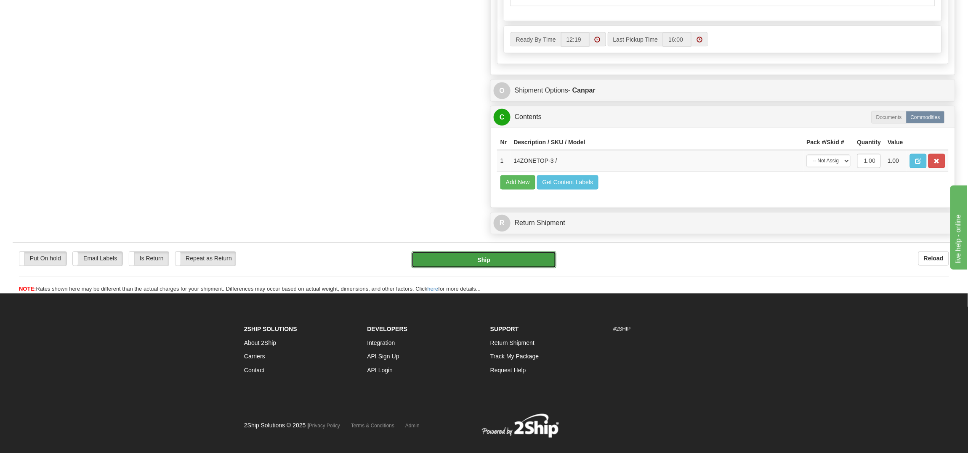
click at [487, 268] on button "Ship" at bounding box center [483, 260] width 144 height 17
type input "1"
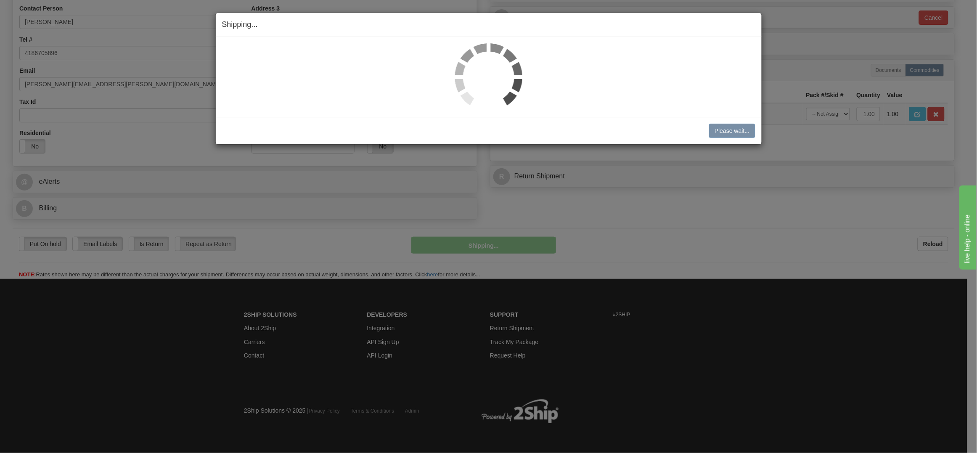
scroll to position [200, 0]
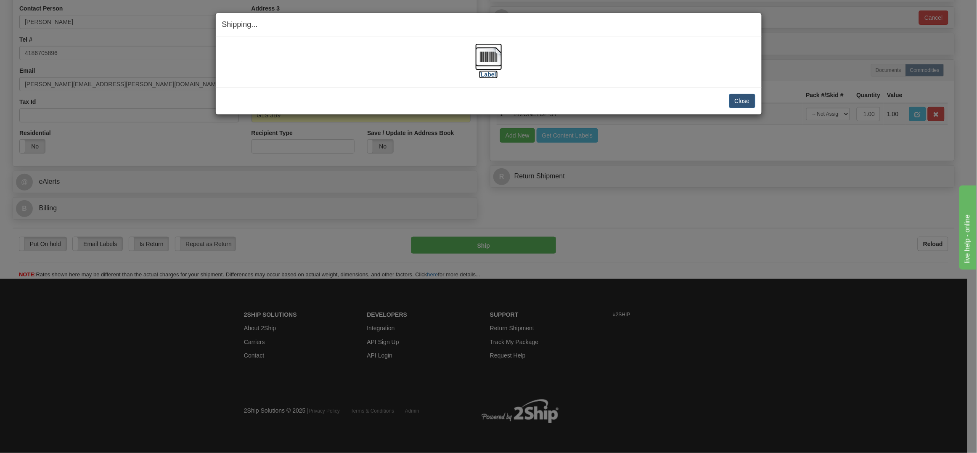
click at [485, 59] on img at bounding box center [488, 56] width 27 height 27
click at [745, 99] on button "Close" at bounding box center [743, 101] width 26 height 14
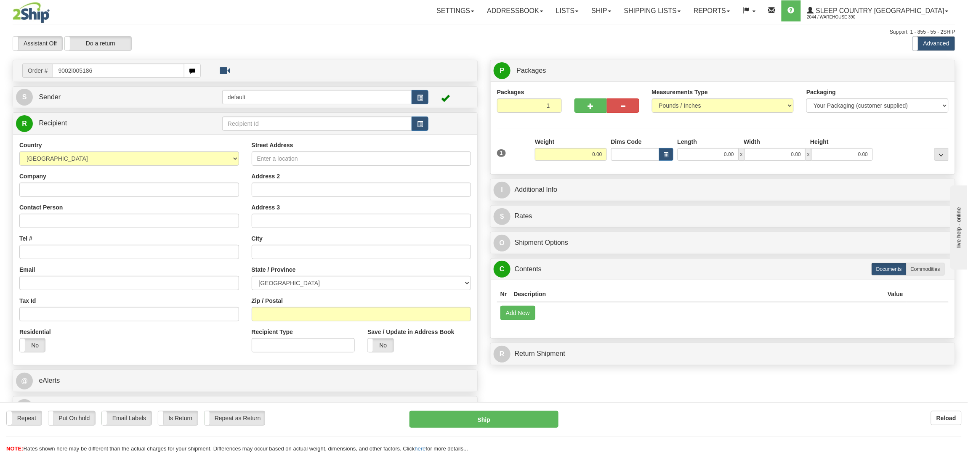
type input "9002i005186"
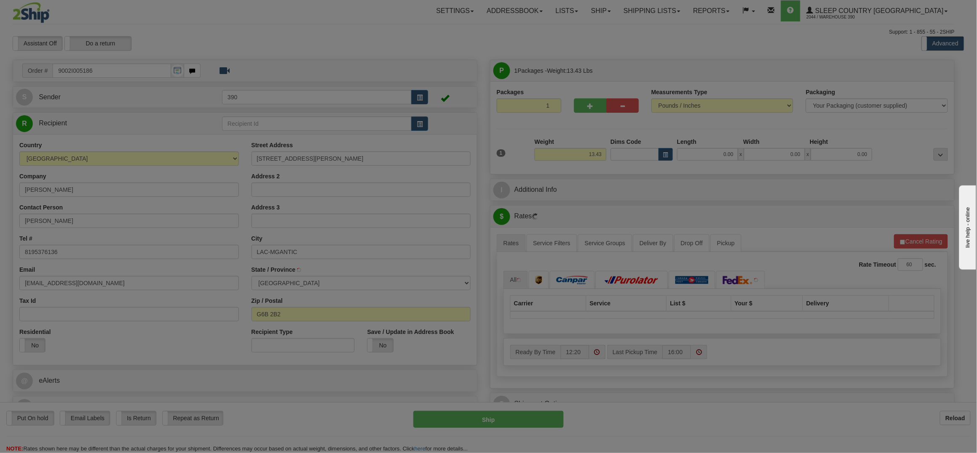
type input "LAC-MEGANTIC"
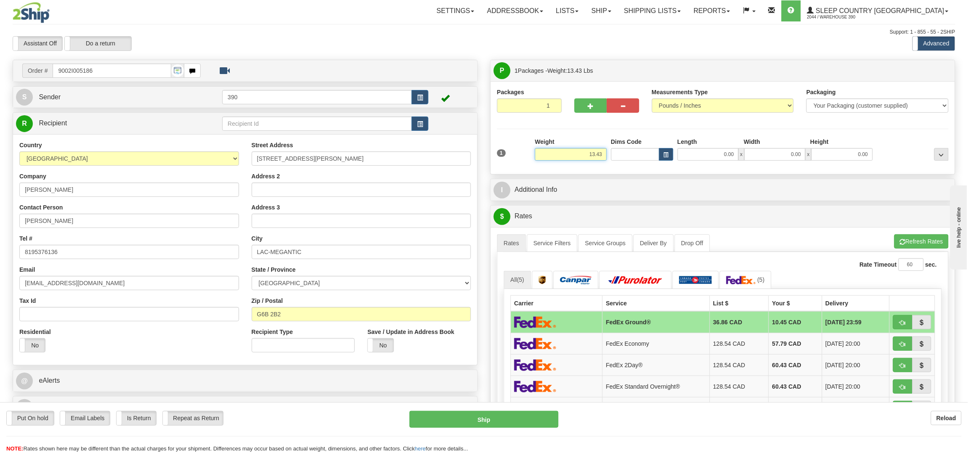
drag, startPoint x: 572, startPoint y: 159, endPoint x: 635, endPoint y: 179, distance: 66.7
click at [606, 156] on input "13.43" at bounding box center [571, 154] width 72 height 13
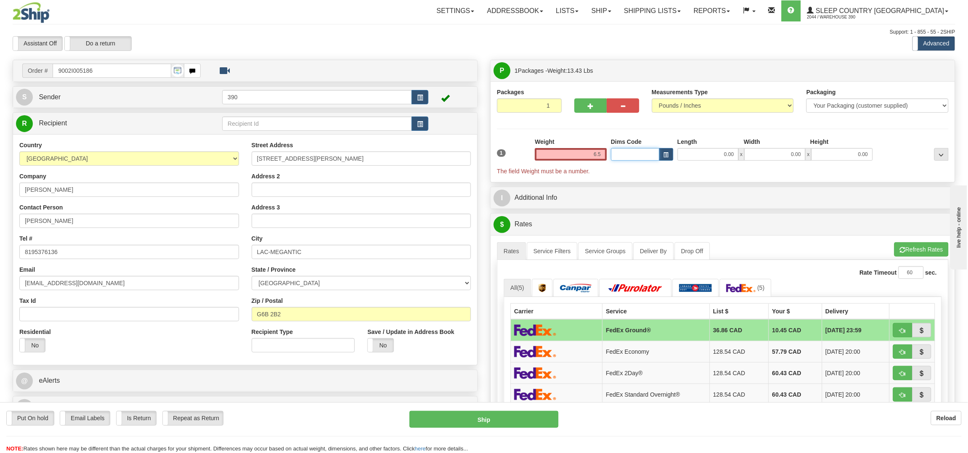
type input "6.50"
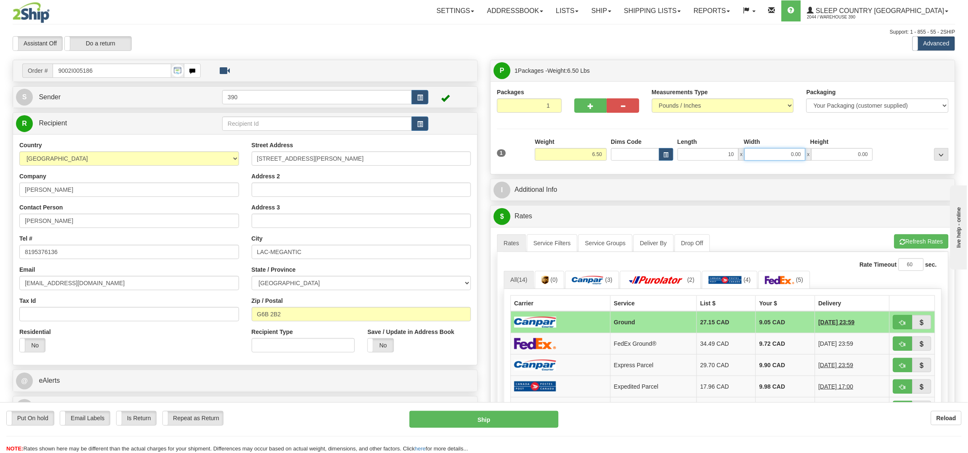
type input "10.00"
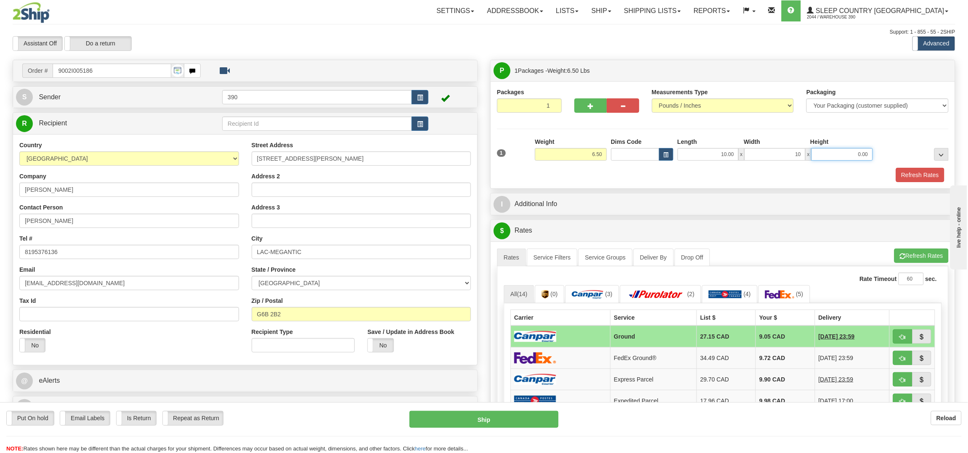
type input "10.00"
type input "12.00"
click at [592, 100] on button "button" at bounding box center [590, 105] width 32 height 14
radio input "true"
type input "2"
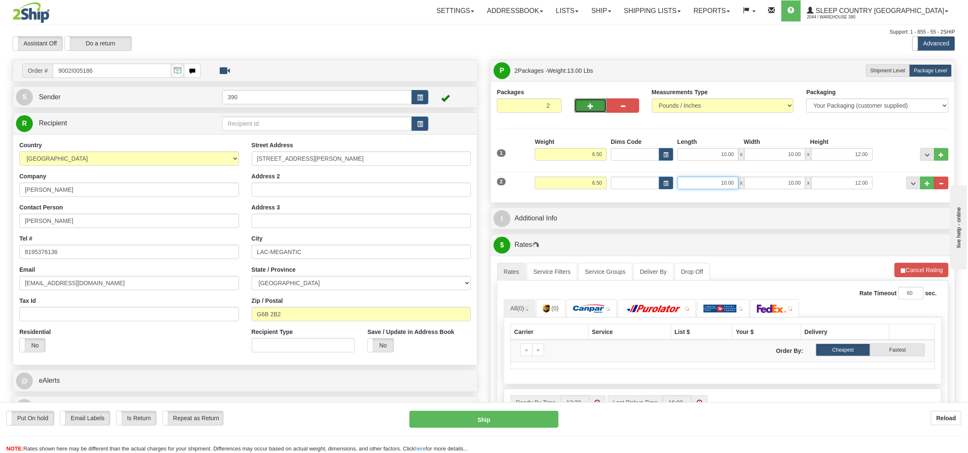
drag, startPoint x: 735, startPoint y: 183, endPoint x: 751, endPoint y: 181, distance: 16.9
click at [749, 181] on div "10.00 x 10.00 x 12.00" at bounding box center [774, 183] width 195 height 13
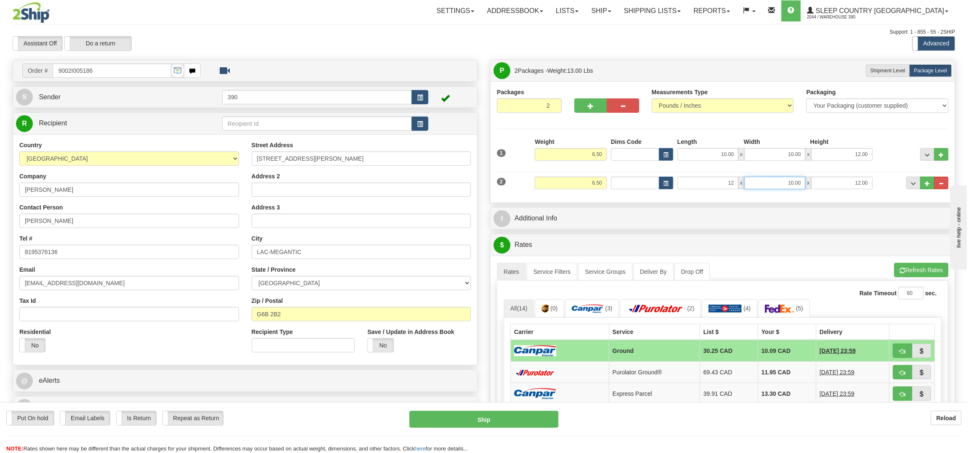
type input "12.00"
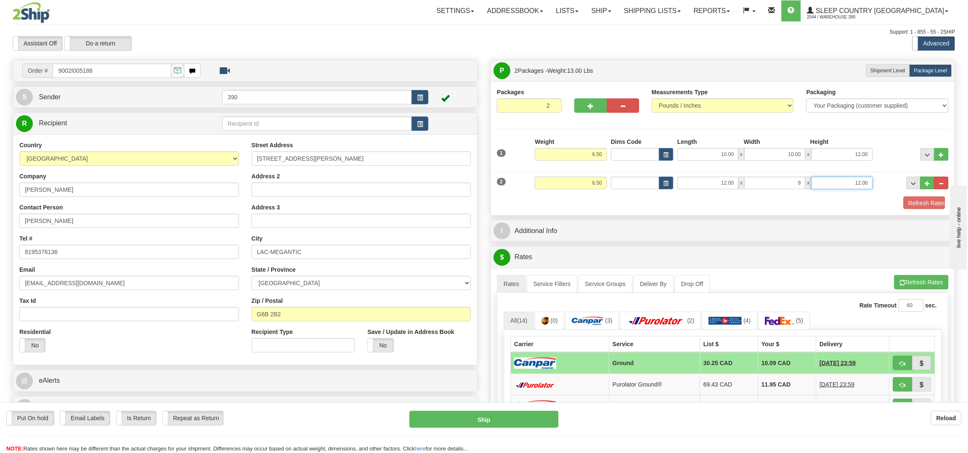
type input "9.00"
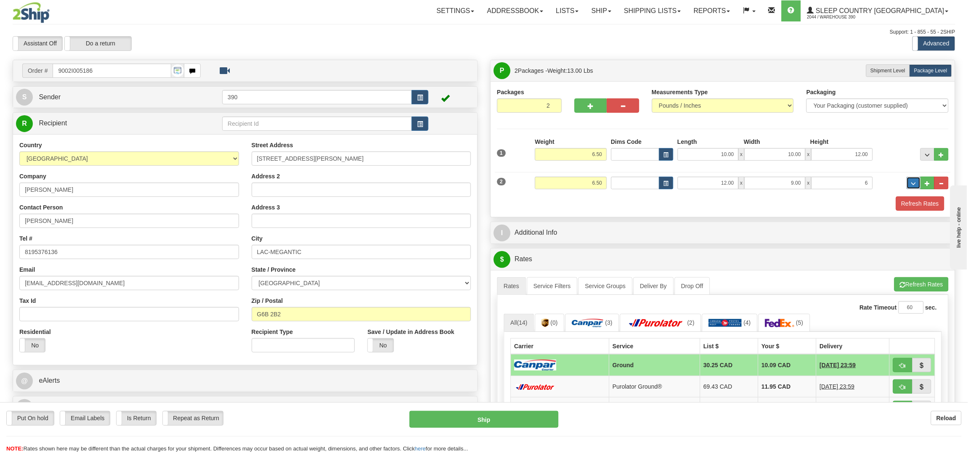
type input "6.00"
click at [938, 209] on button "Refresh Rates" at bounding box center [920, 203] width 48 height 14
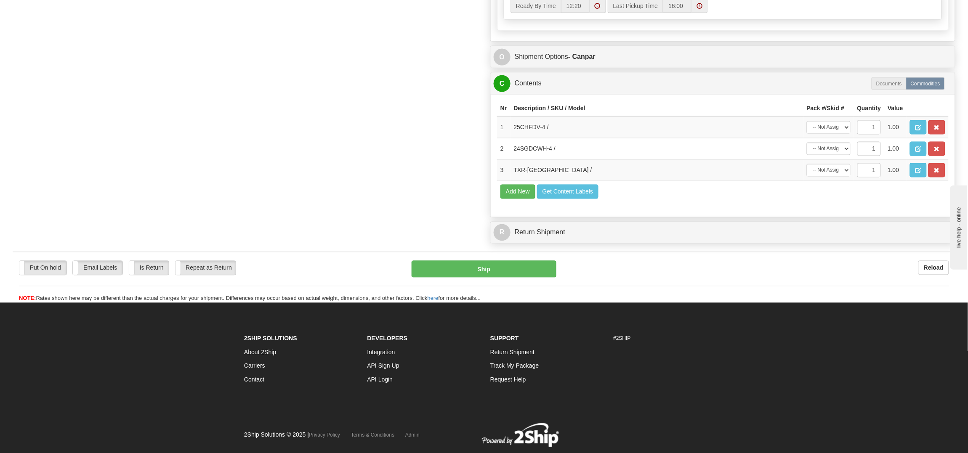
scroll to position [568, 0]
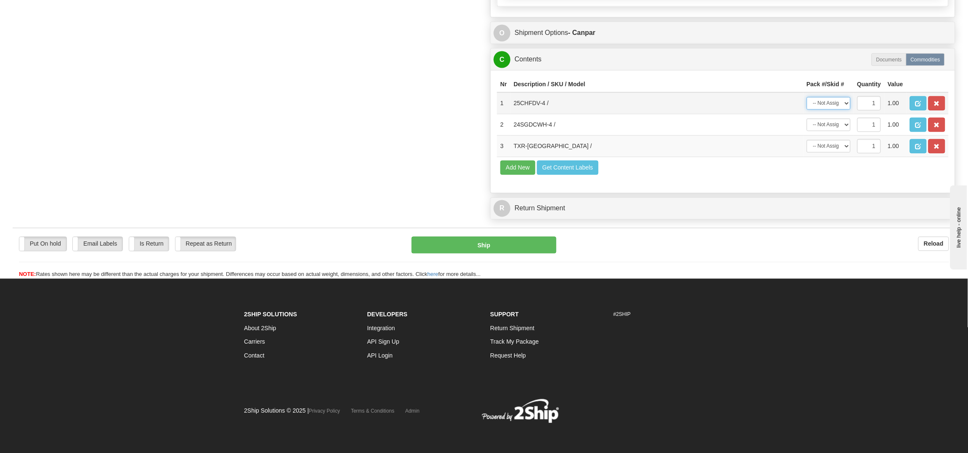
click at [845, 97] on select "-- Not Assigned -- Package 1 Package 2" at bounding box center [829, 103] width 44 height 13
select select "0"
click at [807, 97] on select "-- Not Assigned -- Package 1 Package 2" at bounding box center [829, 103] width 44 height 13
click at [836, 119] on select "-- Not Assigned -- Package 1 Package 2" at bounding box center [829, 125] width 44 height 13
select select "1"
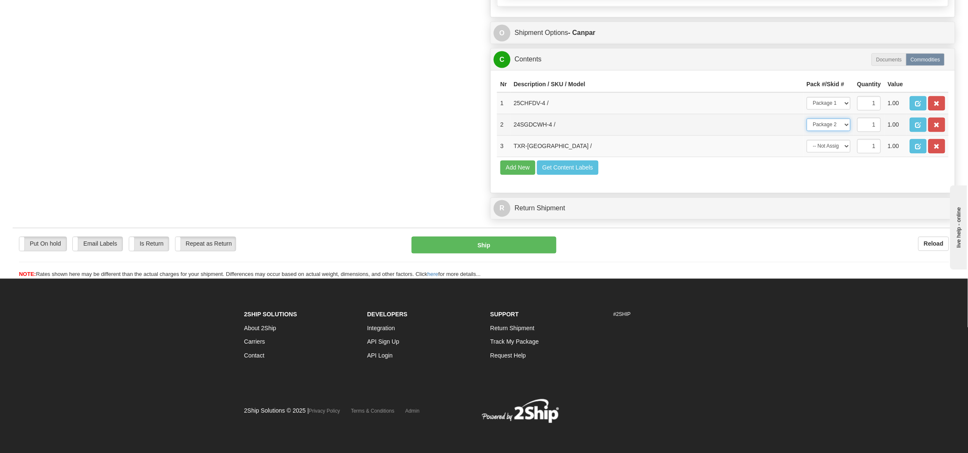
click at [807, 119] on select "-- Not Assigned -- Package 1 Package 2" at bounding box center [829, 125] width 44 height 13
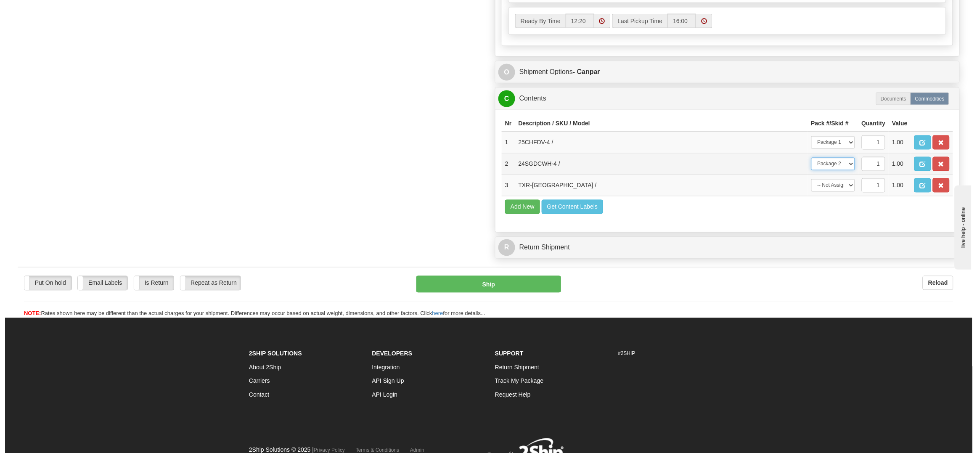
scroll to position [421, 0]
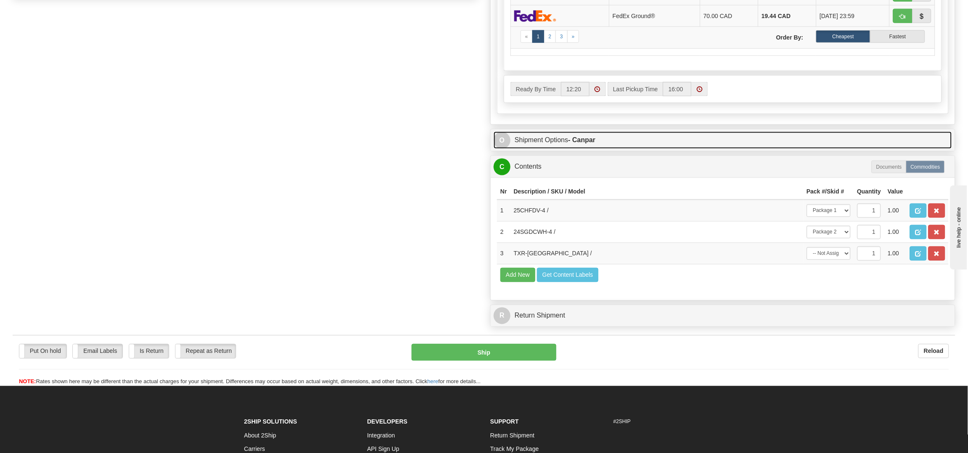
click at [581, 141] on strong "- Canpar" at bounding box center [581, 139] width 27 height 7
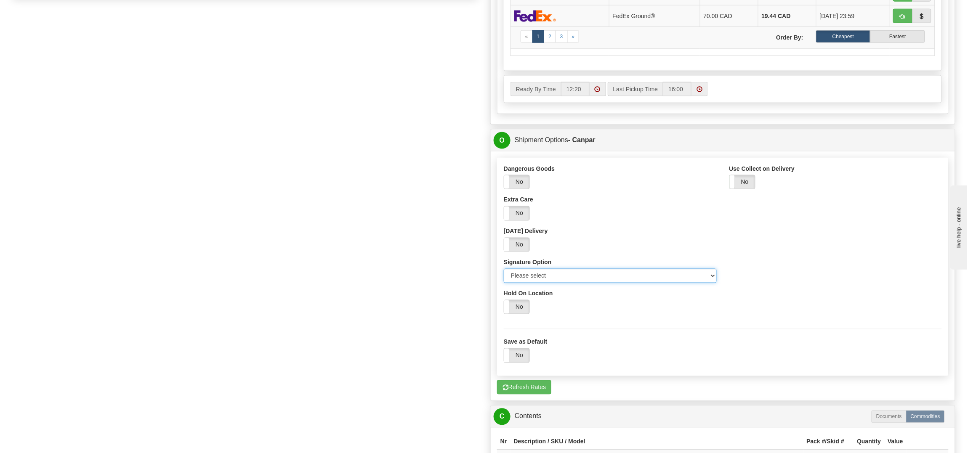
click at [523, 283] on select "Please select No Signature Required Signature Required Adult Signature" at bounding box center [610, 276] width 213 height 14
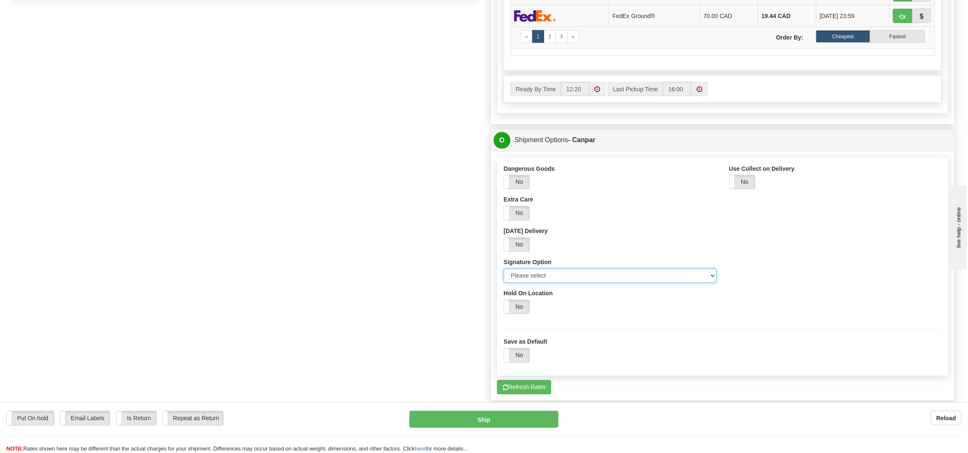
select select "2"
click at [504, 273] on select "Please select No Signature Required Signature Required Adult Signature" at bounding box center [610, 276] width 213 height 14
click at [488, 420] on button "Ship" at bounding box center [483, 419] width 149 height 17
type input "1"
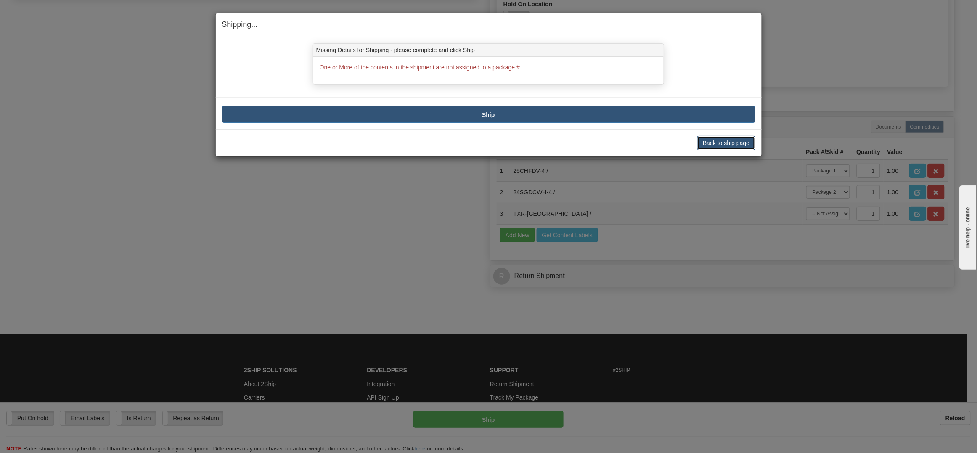
click at [734, 144] on button "Back to ship page" at bounding box center [727, 143] width 58 height 14
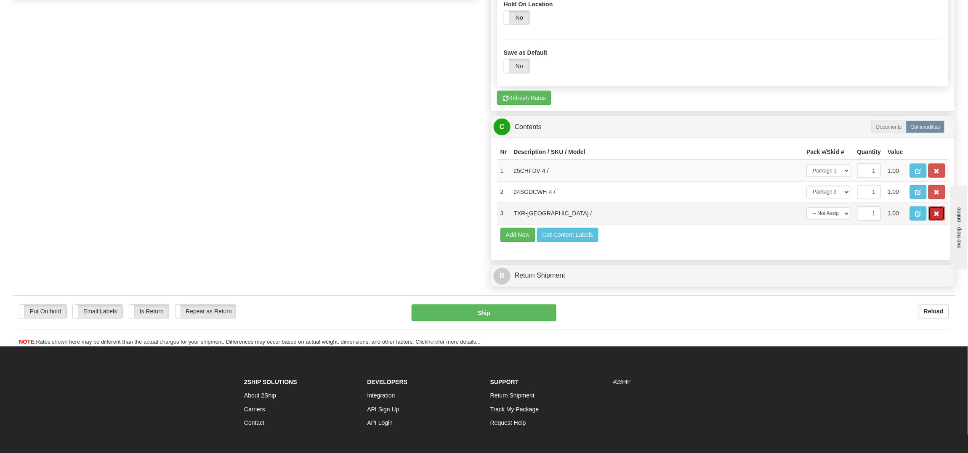
click at [936, 217] on span "button" at bounding box center [937, 214] width 6 height 5
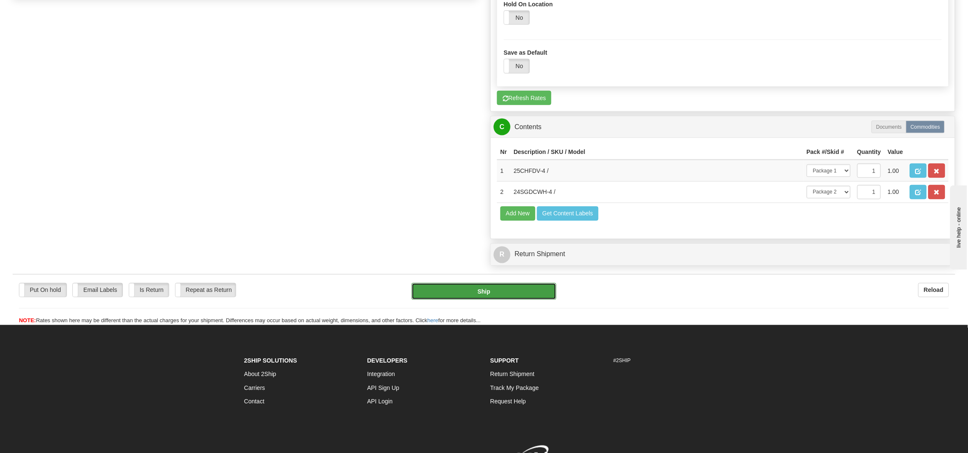
click at [471, 300] on button "Ship" at bounding box center [483, 291] width 144 height 17
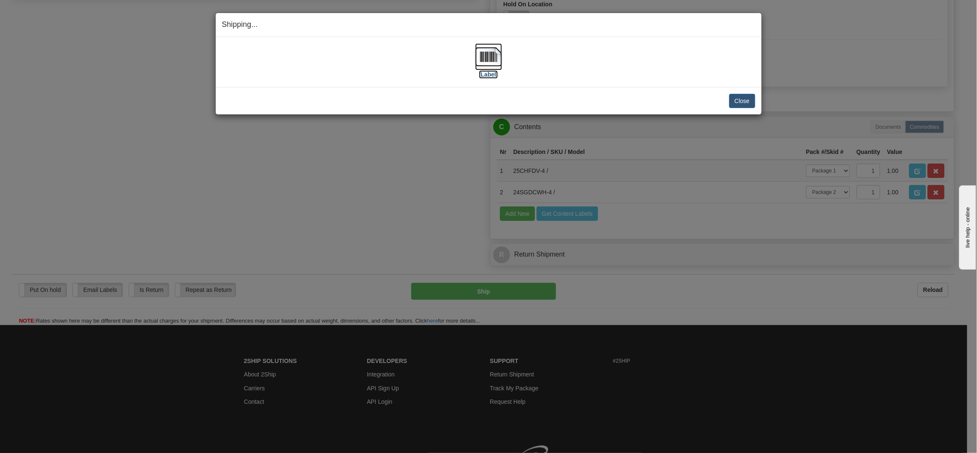
click at [489, 58] on img at bounding box center [488, 56] width 27 height 27
click at [743, 100] on button "Close" at bounding box center [743, 101] width 26 height 14
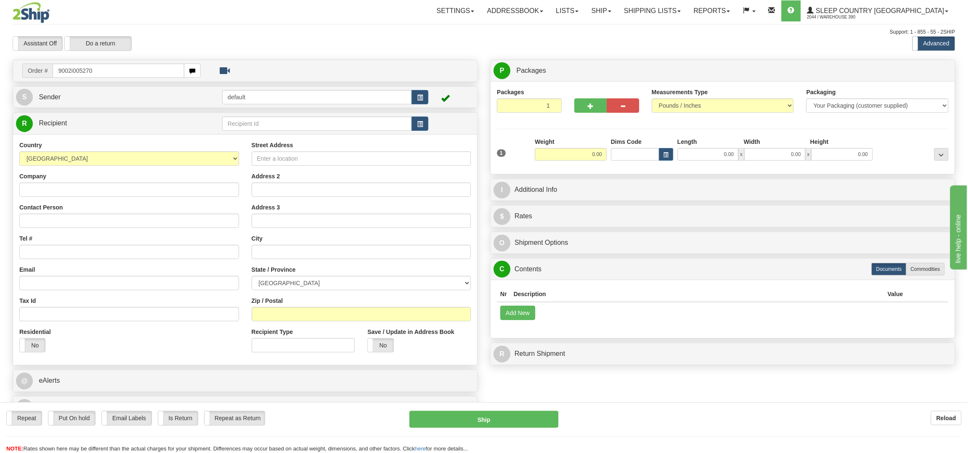
type input "9002i005270"
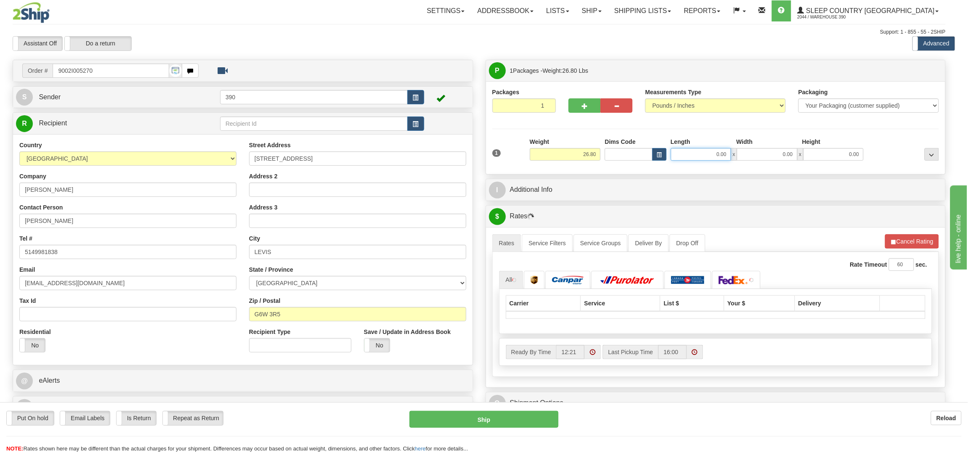
click at [719, 156] on input "0.00" at bounding box center [701, 154] width 61 height 13
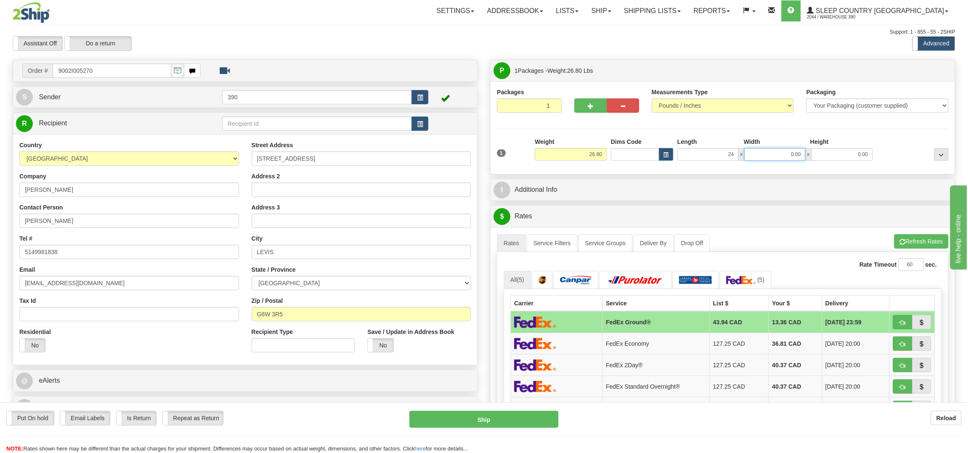
type input "24.00"
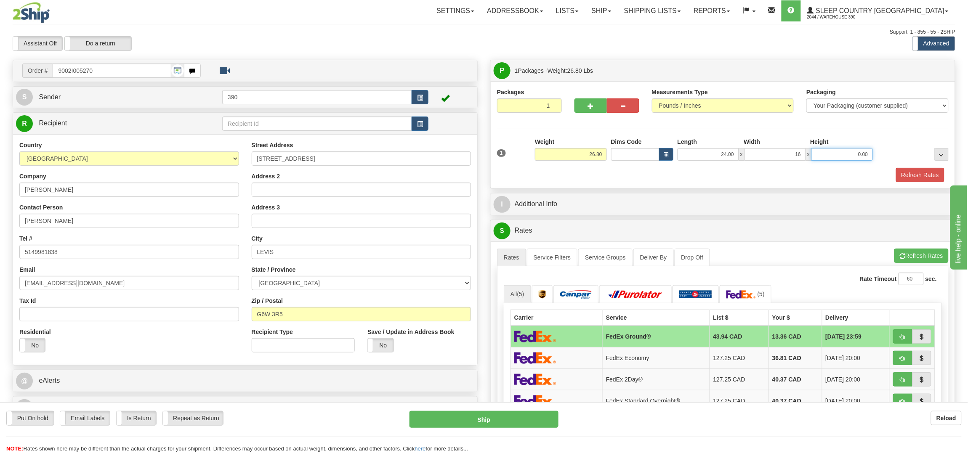
type input "16.00"
type input "10.00"
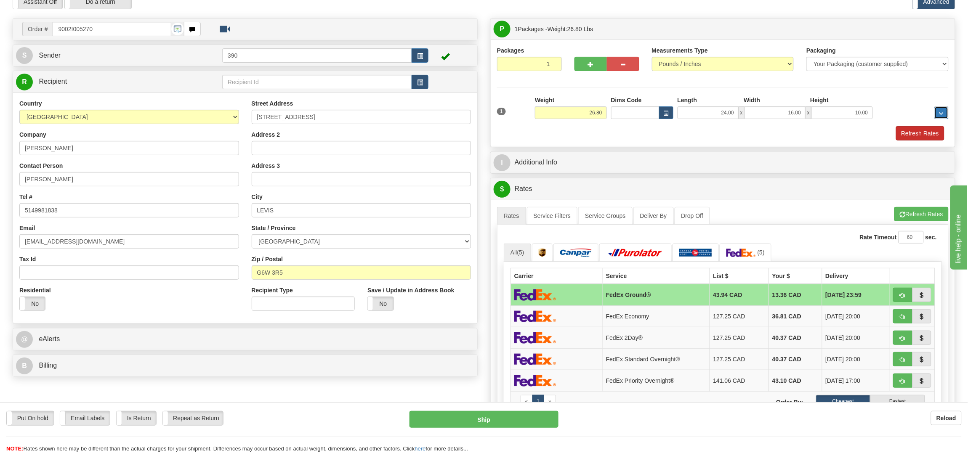
scroll to position [42, 0]
click at [916, 127] on button "Refresh Rates" at bounding box center [920, 133] width 48 height 14
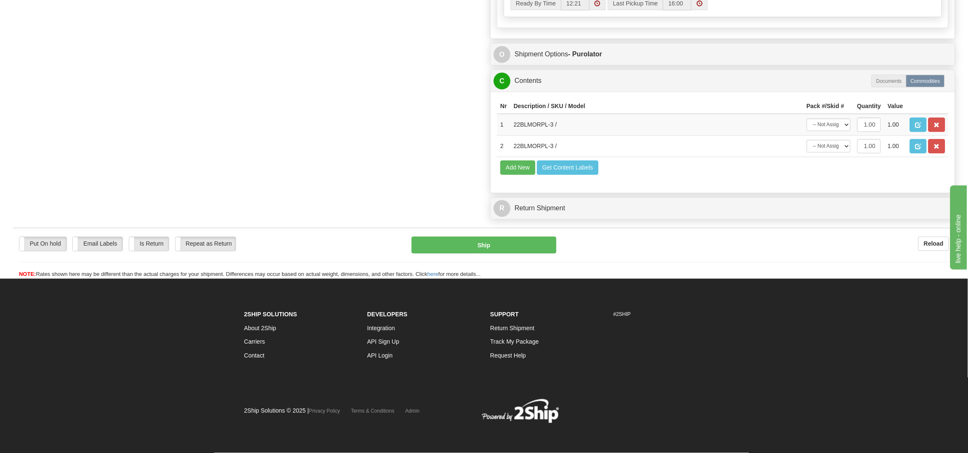
scroll to position [511, 0]
click at [465, 246] on button "Ship" at bounding box center [483, 245] width 144 height 17
type input "1"
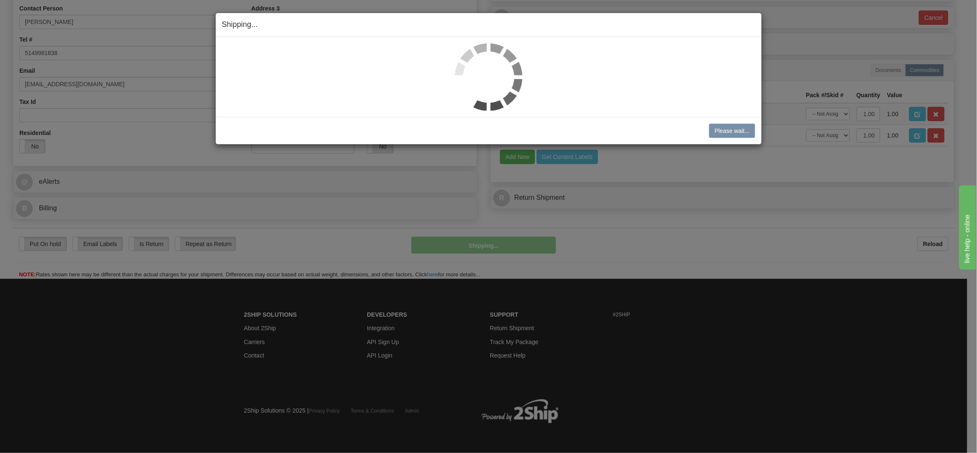
scroll to position [220, 0]
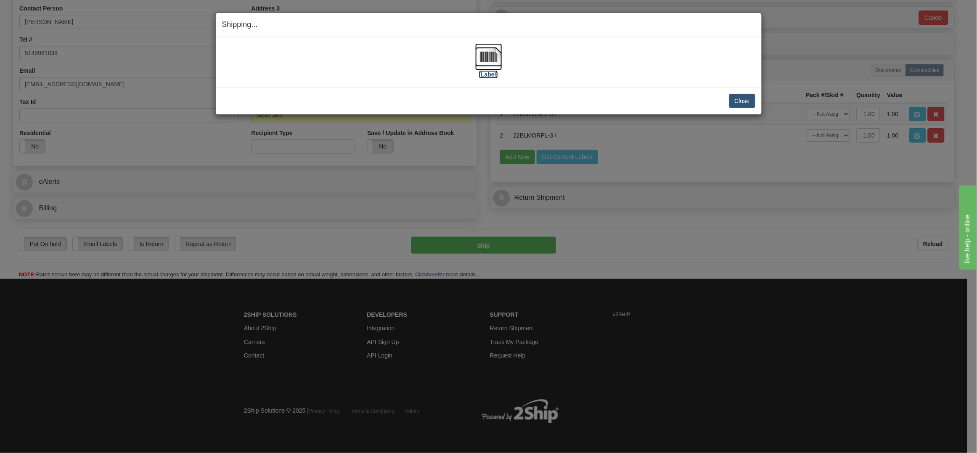
click at [492, 57] on img at bounding box center [488, 56] width 27 height 27
click at [739, 98] on button "Close" at bounding box center [743, 101] width 26 height 14
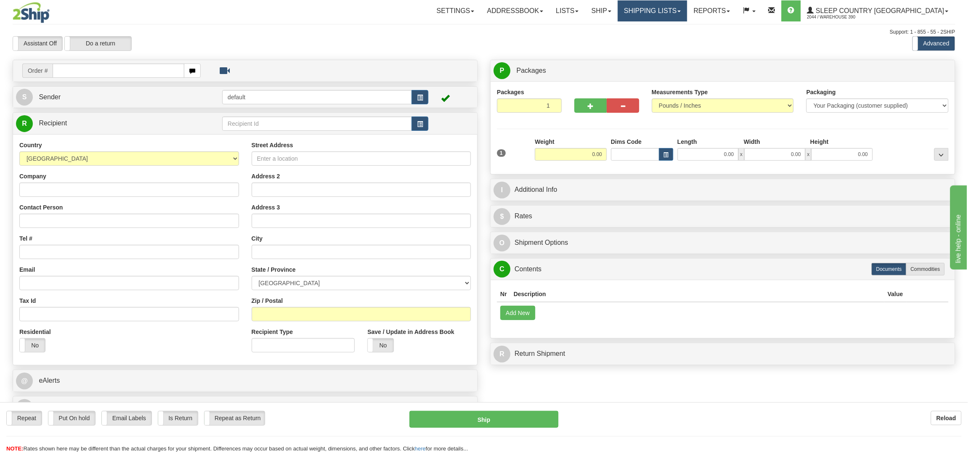
click at [687, 9] on link "Shipping lists" at bounding box center [652, 10] width 69 height 21
click at [687, 24] on ul "Current Shipments Search Shipment History Pickup List End of Day Reports" at bounding box center [645, 45] width 83 height 49
click at [687, 9] on link "Shipping lists" at bounding box center [652, 10] width 69 height 21
click at [687, 24] on link "Current Shipments" at bounding box center [646, 29] width 82 height 11
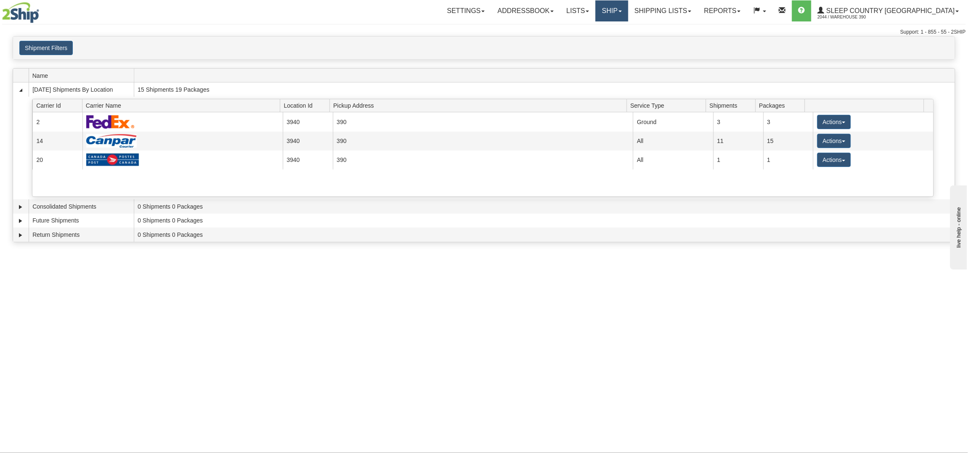
click at [628, 7] on link "Ship" at bounding box center [611, 10] width 32 height 21
click at [592, 31] on span "Ship Screen" at bounding box center [576, 29] width 32 height 7
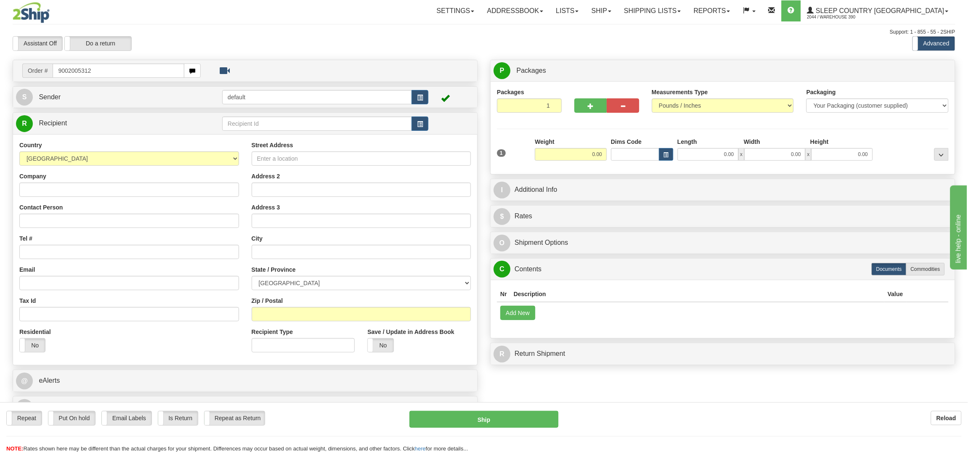
type input "9002005312"
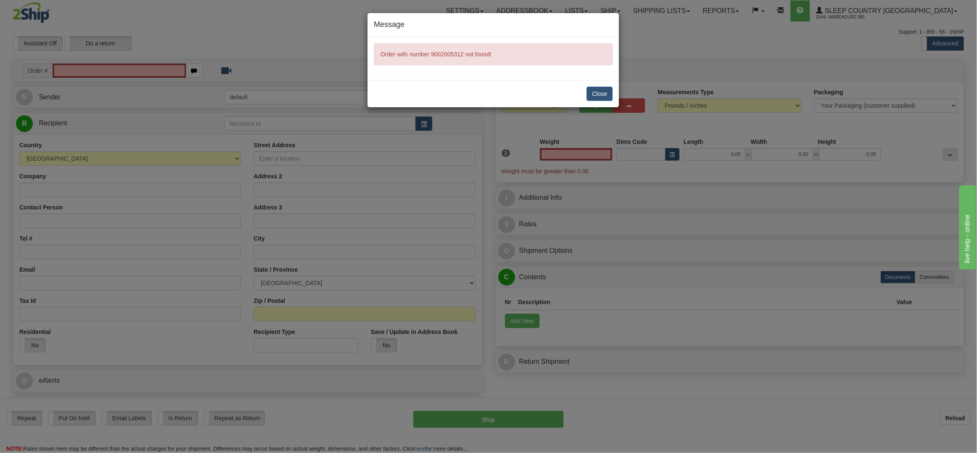
type input "0.00"
click at [596, 86] on div "Close" at bounding box center [494, 93] width 252 height 27
click at [596, 93] on button "Close" at bounding box center [600, 94] width 26 height 14
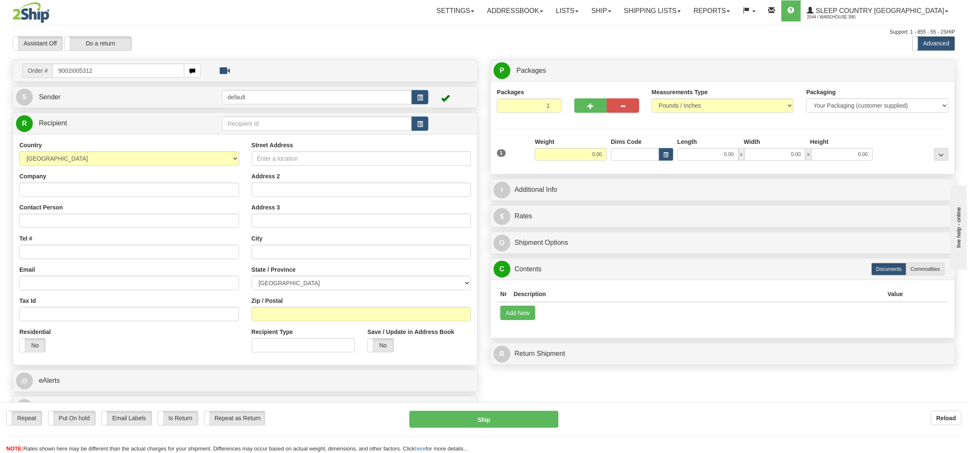
type input "9002i005312"
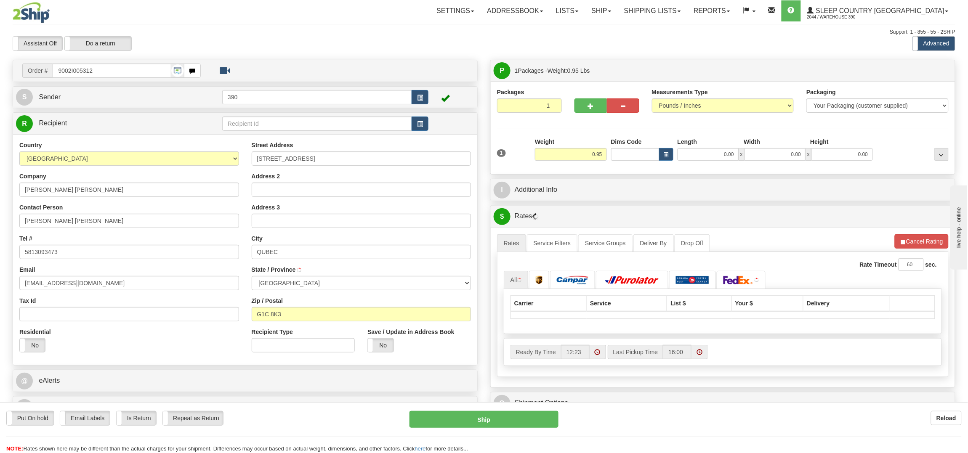
type input "[GEOGRAPHIC_DATA]"
click at [714, 151] on input "0.00" at bounding box center [707, 154] width 61 height 13
type input "8.00"
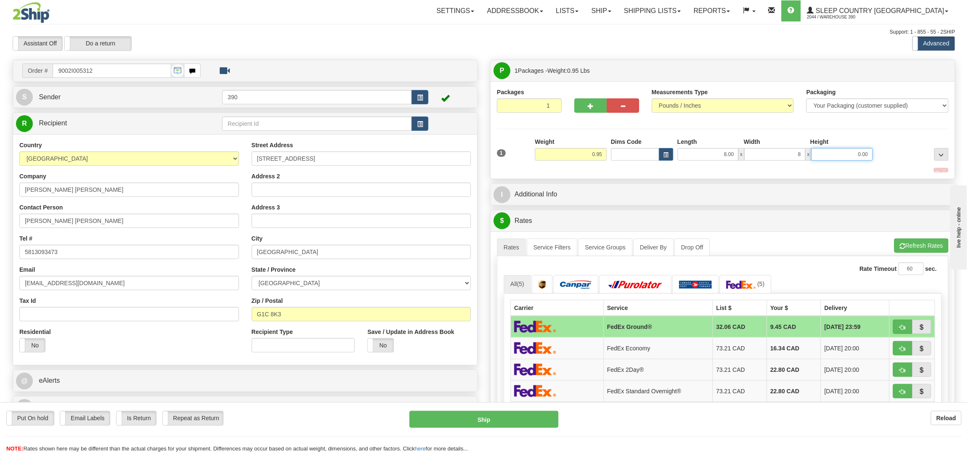
type input "8.00"
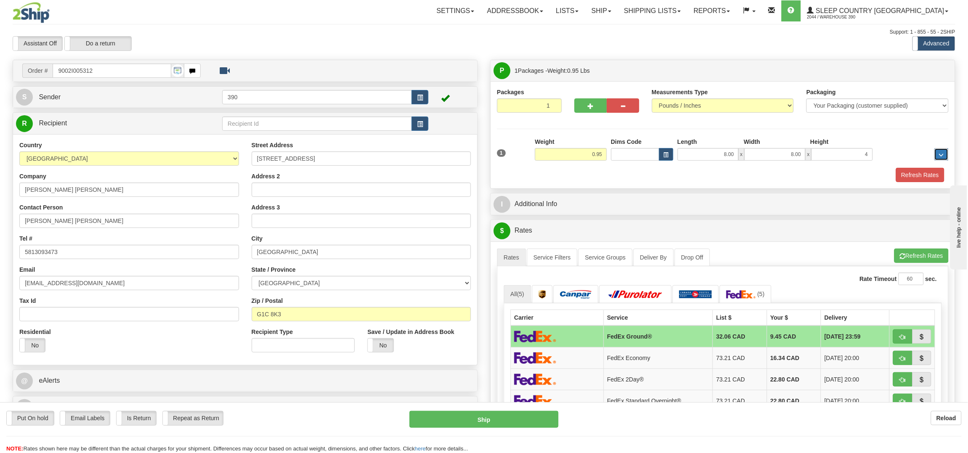
type input "4.00"
click at [914, 172] on button "Refresh Rates" at bounding box center [920, 175] width 48 height 14
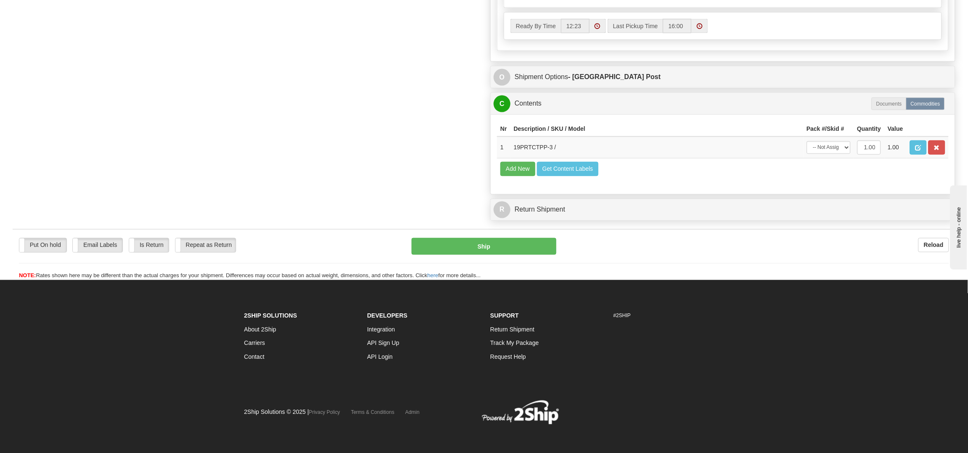
scroll to position [462, 0]
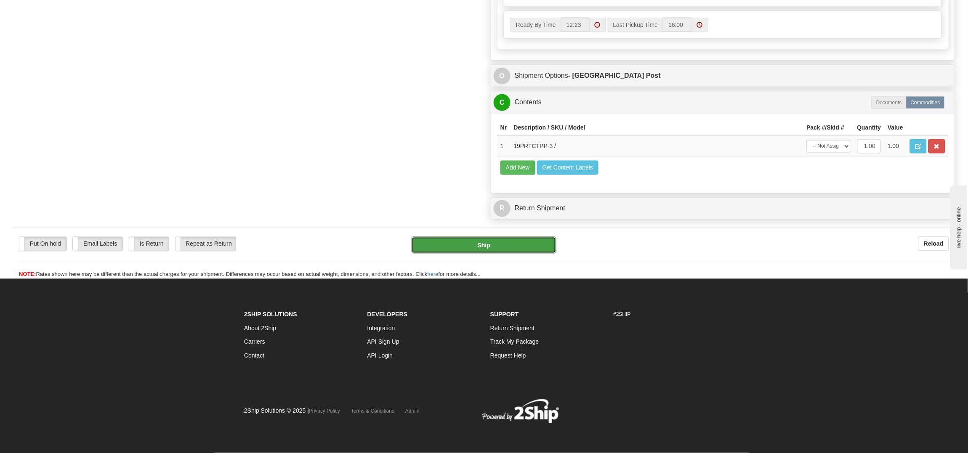
click at [484, 254] on button "Ship" at bounding box center [483, 245] width 144 height 17
type input "DOM.EP"
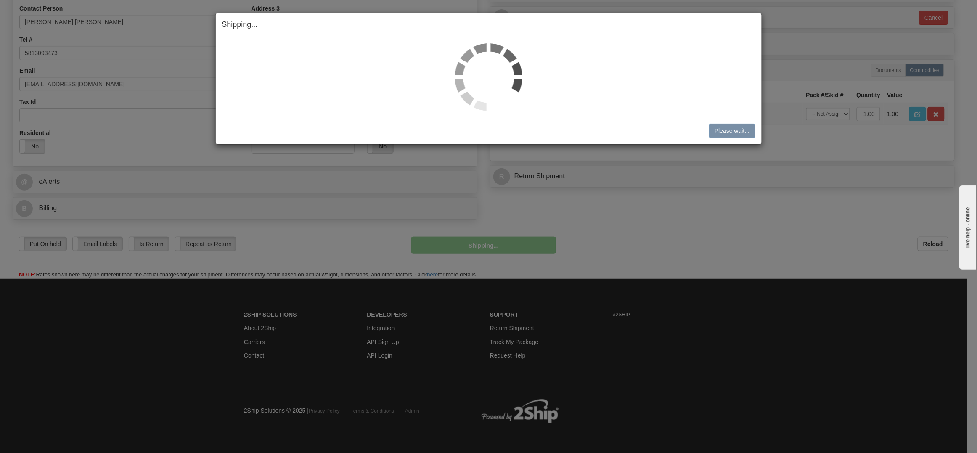
scroll to position [200, 0]
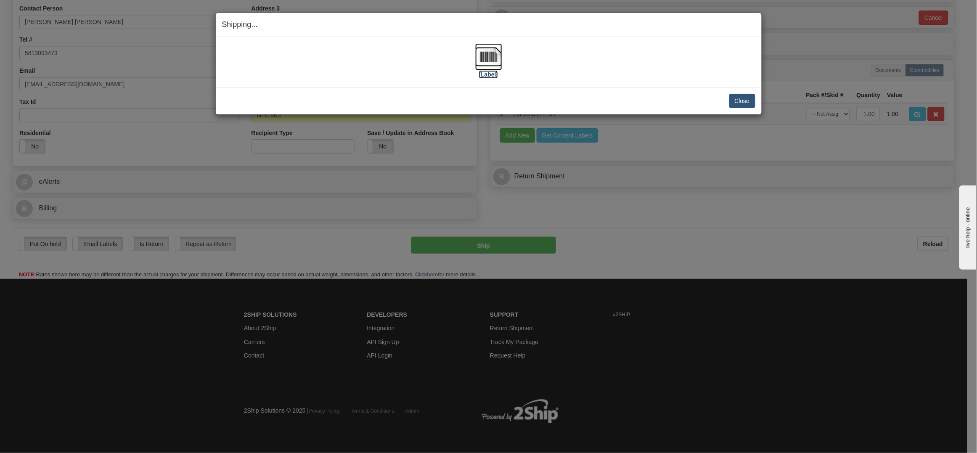
click at [491, 53] on img at bounding box center [488, 56] width 27 height 27
click at [734, 100] on button "Close" at bounding box center [743, 101] width 26 height 14
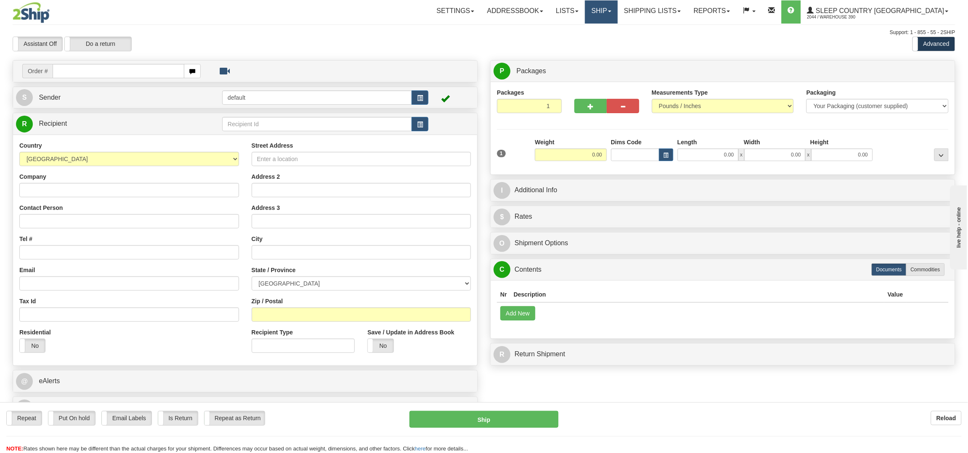
click at [617, 9] on link "Ship" at bounding box center [601, 11] width 32 height 23
click at [617, 26] on link "Ship Screen" at bounding box center [579, 31] width 76 height 11
click at [687, 5] on link "Shipping lists" at bounding box center [652, 10] width 69 height 21
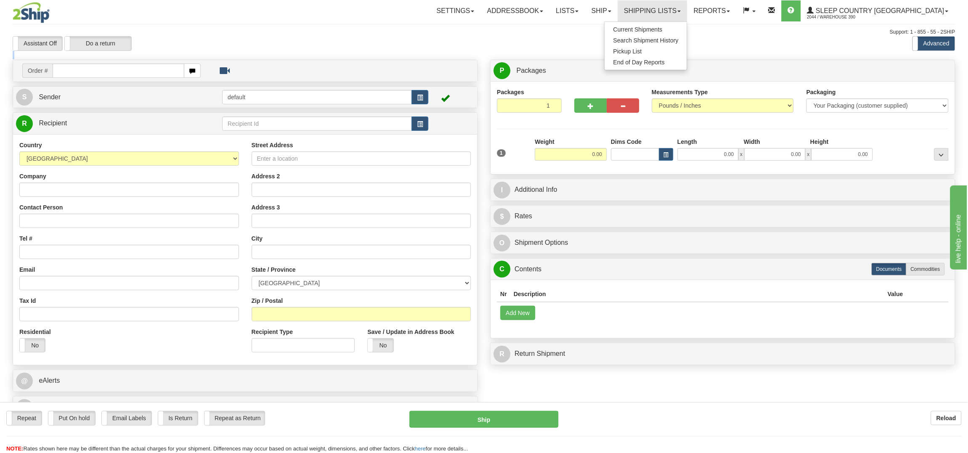
drag, startPoint x: 366, startPoint y: 55, endPoint x: 350, endPoint y: 53, distance: 15.7
click at [354, 53] on div "Toggle navigation Settings Shipping Preferences Fields Preferences New" at bounding box center [484, 233] width 968 height 466
